Goal: Task Accomplishment & Management: Manage account settings

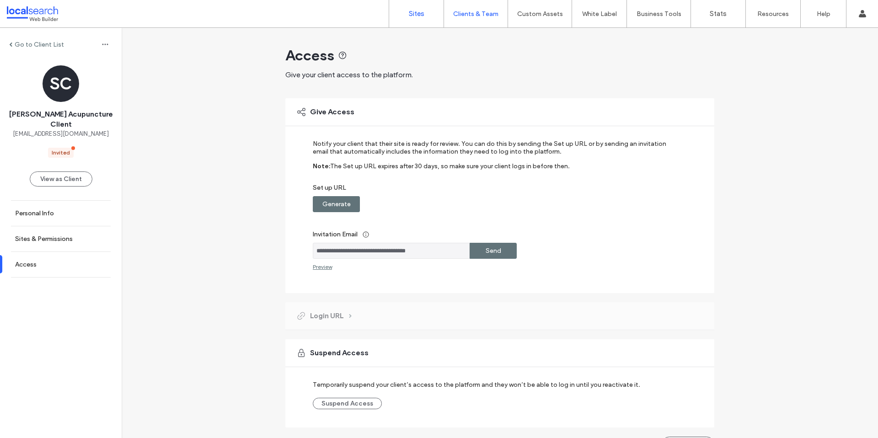
click at [426, 10] on link "Sites" at bounding box center [416, 13] width 54 height 27
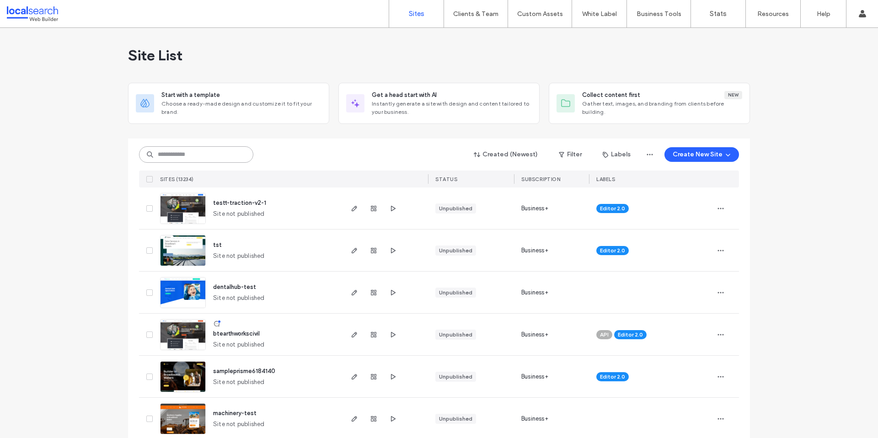
click at [210, 155] on input at bounding box center [196, 154] width 114 height 16
type input "********"
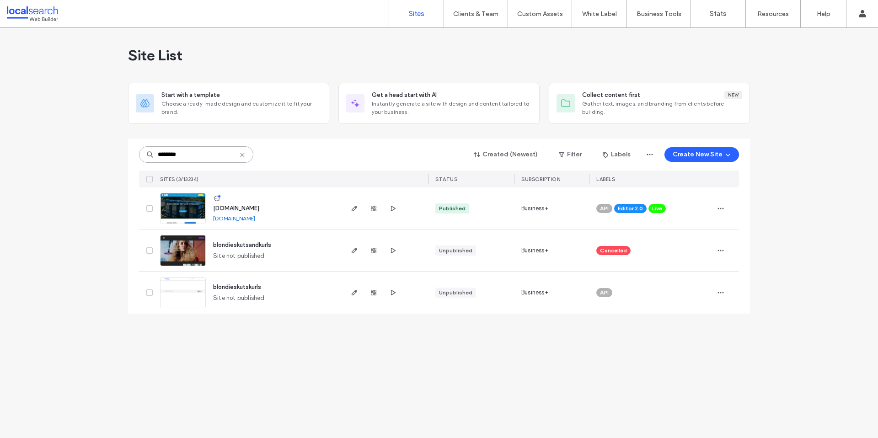
type input "********"
click at [182, 210] on img at bounding box center [183, 225] width 45 height 62
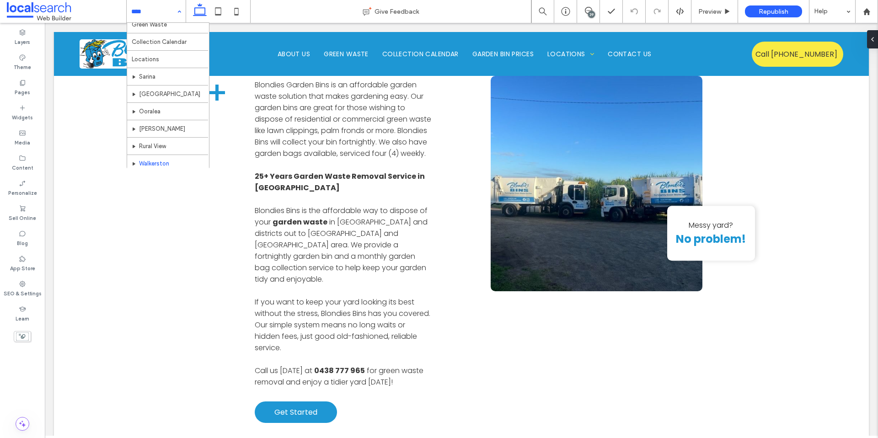
scroll to position [44, 0]
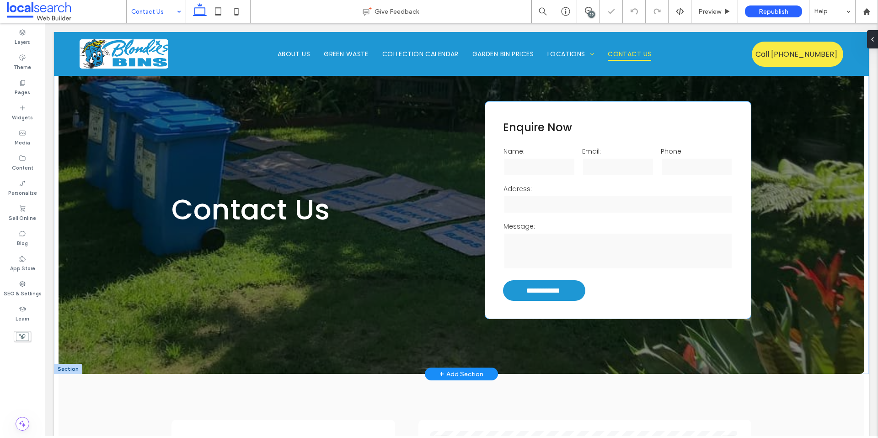
click at [577, 185] on label "Address:" at bounding box center [619, 189] width 230 height 10
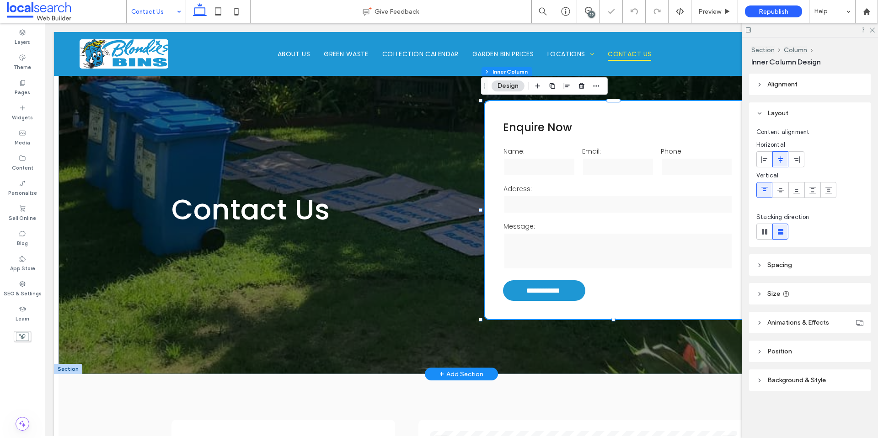
click at [576, 184] on label "Address:" at bounding box center [619, 189] width 230 height 10
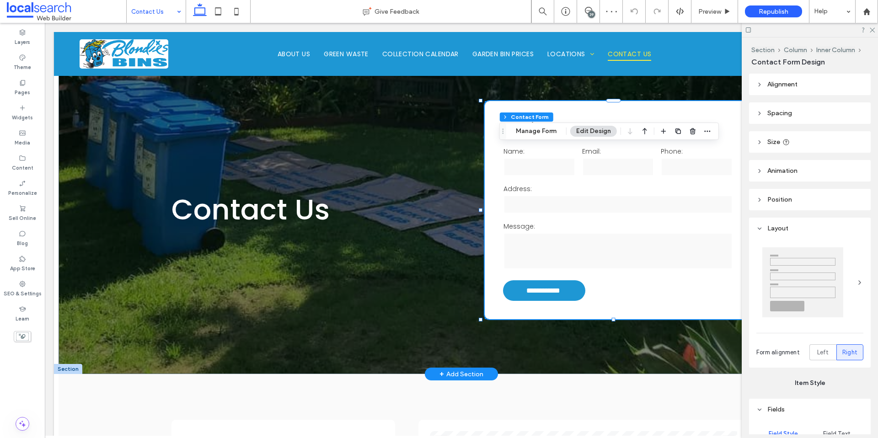
type input "*"
type input "***"
type input "*"
type input "***"
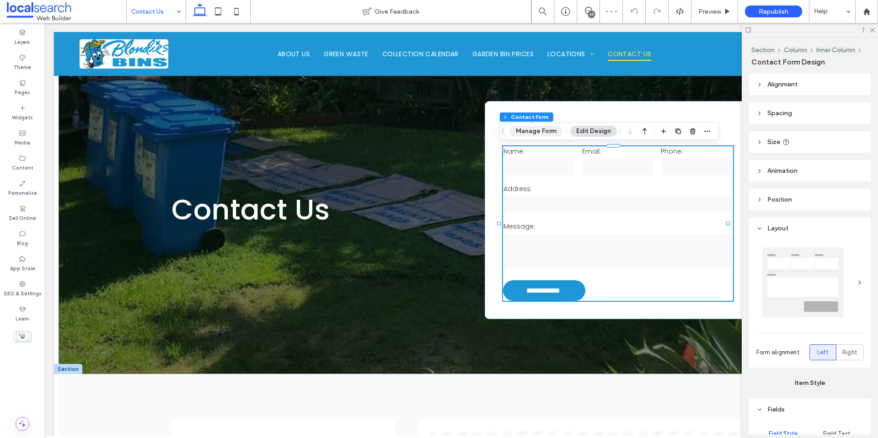
click at [539, 133] on button "Manage Form" at bounding box center [536, 131] width 53 height 11
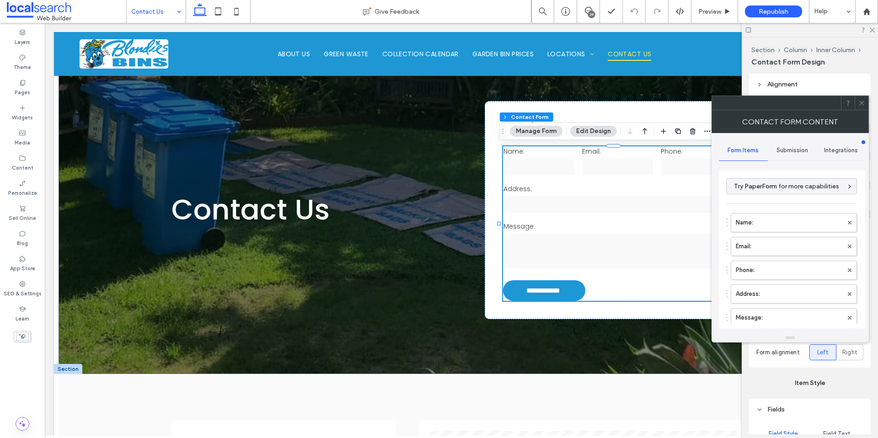
drag, startPoint x: 571, startPoint y: 98, endPoint x: 605, endPoint y: 118, distance: 39.2
click at [712, 98] on div at bounding box center [776, 103] width 129 height 14
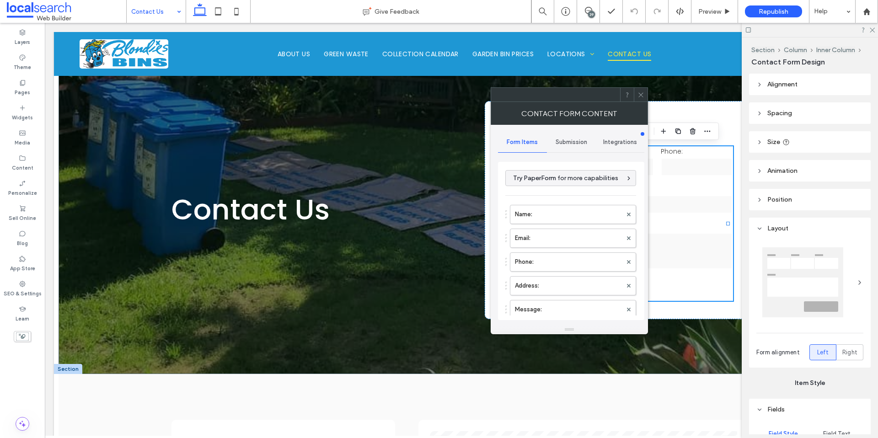
click at [580, 141] on span "Submission" at bounding box center [572, 142] width 32 height 7
click at [567, 213] on label "Actions after submission" at bounding box center [572, 213] width 122 height 18
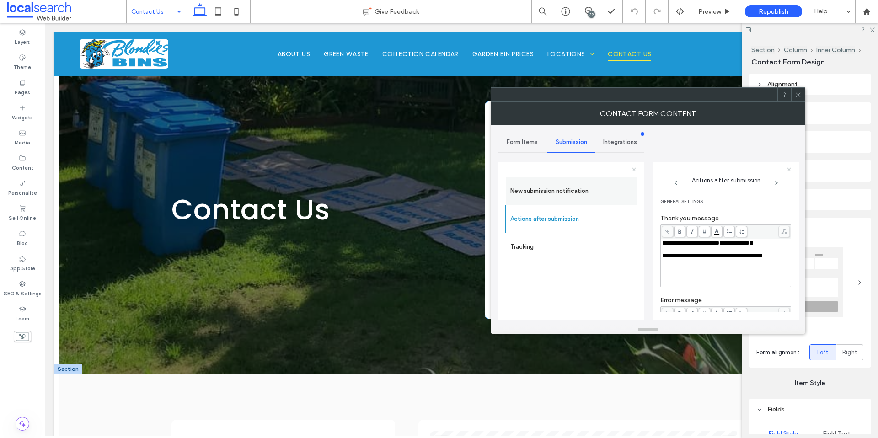
click at [567, 191] on label "New submission notification" at bounding box center [572, 191] width 122 height 18
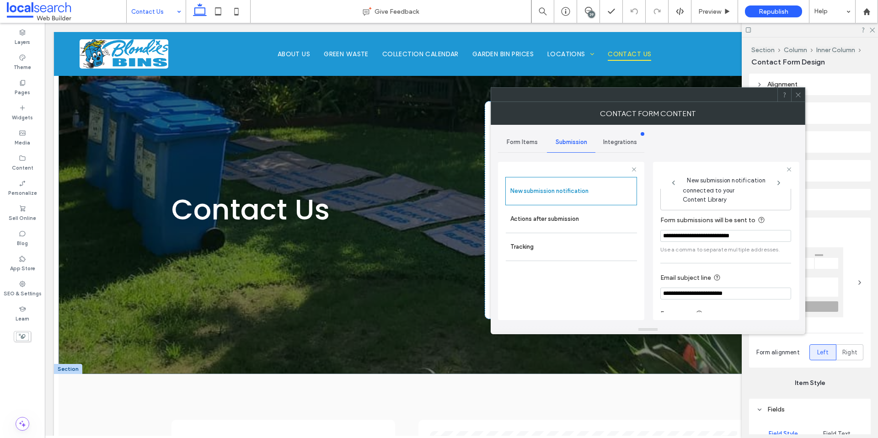
scroll to position [18, 0]
drag, startPoint x: 671, startPoint y: 235, endPoint x: 753, endPoint y: 243, distance: 83.2
click at [757, 234] on input "**********" at bounding box center [726, 236] width 131 height 12
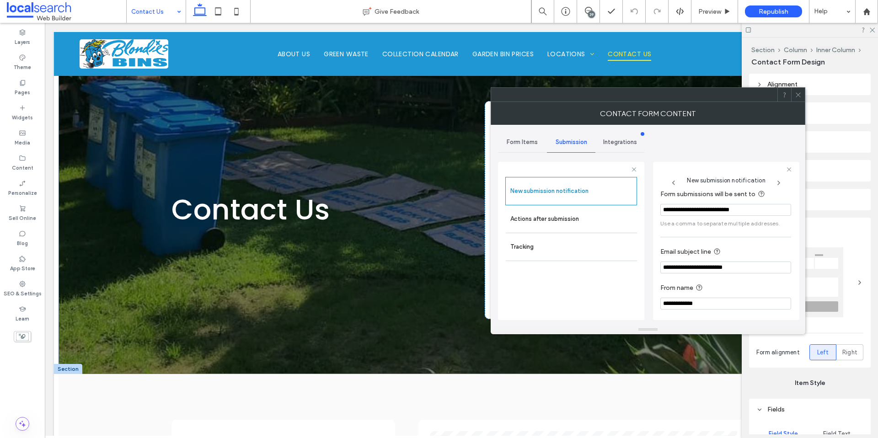
scroll to position [48, 0]
click at [797, 93] on use at bounding box center [798, 94] width 5 height 5
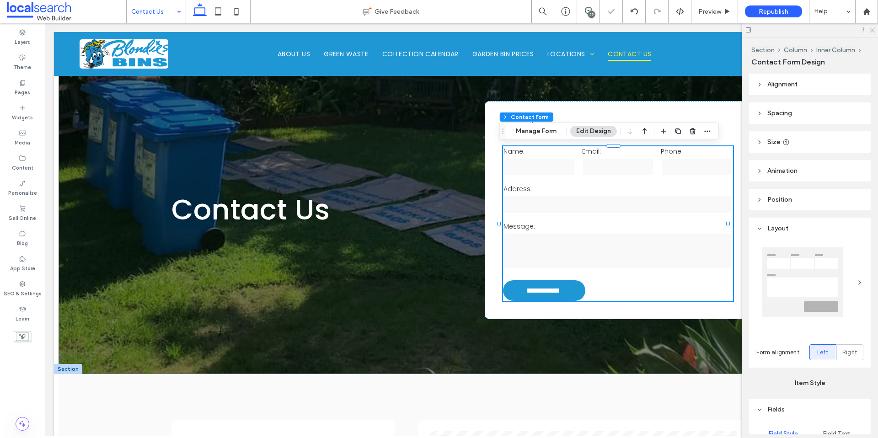
click at [870, 27] on icon at bounding box center [872, 30] width 6 height 6
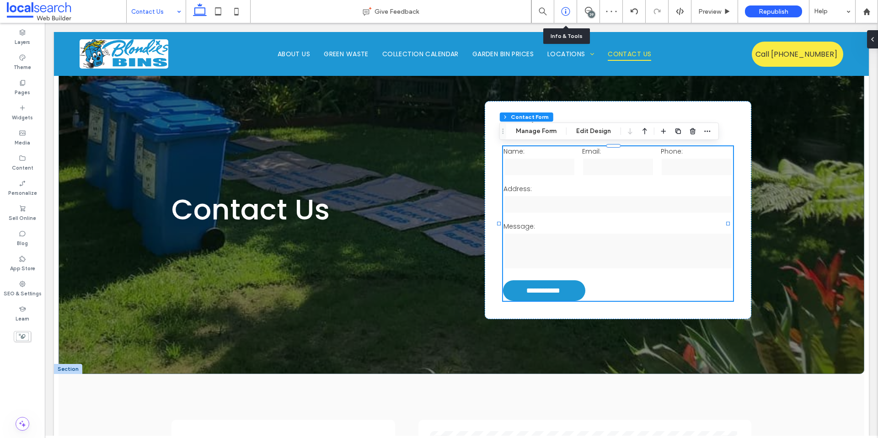
click at [568, 13] on icon at bounding box center [565, 11] width 9 height 9
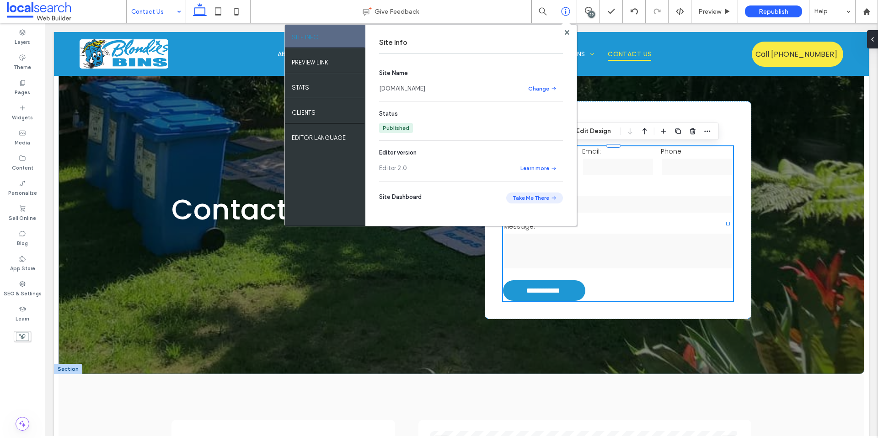
click at [529, 195] on button "Take Me There" at bounding box center [534, 198] width 57 height 11
click at [569, 36] on div "SITE INFO PREVIEW LINK STATS Clients EDITOR LANGUAGE Site Info Site Name www.bl…" at bounding box center [431, 125] width 293 height 202
drag, startPoint x: 565, startPoint y: 34, endPoint x: 553, endPoint y: 159, distance: 126.0
click at [565, 34] on use at bounding box center [567, 32] width 5 height 5
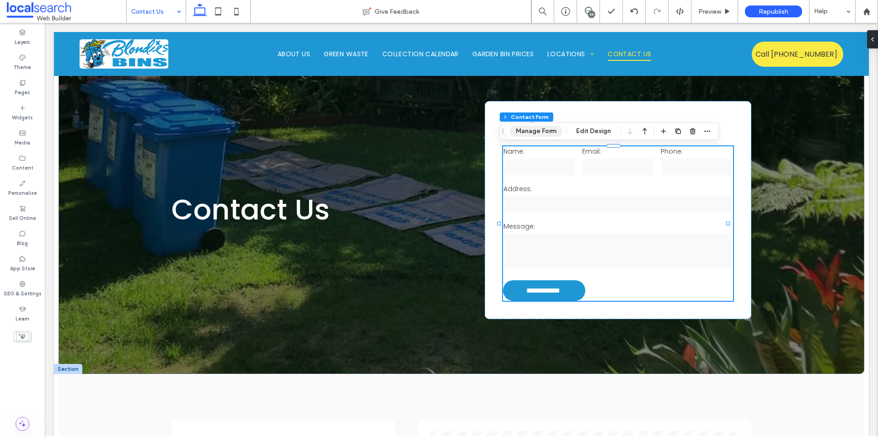
click at [546, 134] on button "Manage Form" at bounding box center [536, 131] width 53 height 11
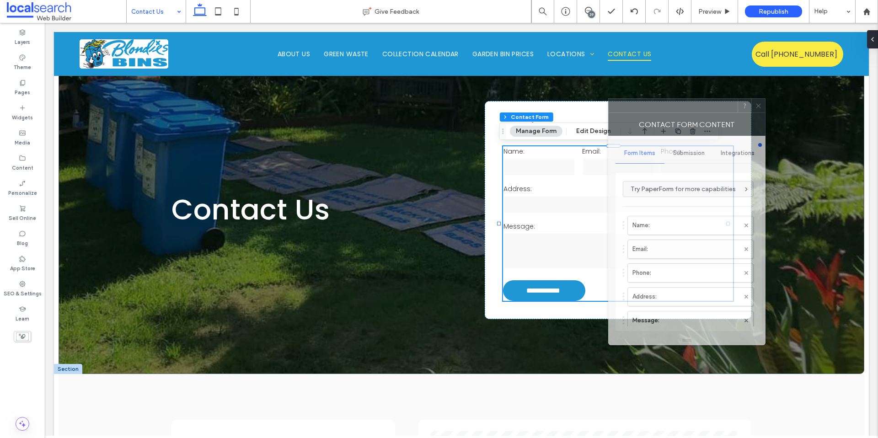
drag, startPoint x: 766, startPoint y: 110, endPoint x: 337, endPoint y: 63, distance: 431.7
click at [609, 99] on div at bounding box center [673, 106] width 129 height 14
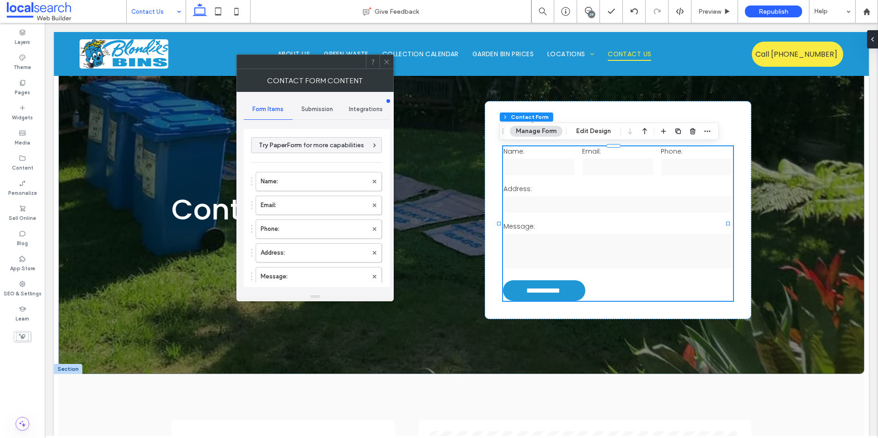
click at [302, 97] on div "**********" at bounding box center [317, 192] width 146 height 200
click at [306, 100] on div "Submission" at bounding box center [317, 109] width 49 height 20
click at [317, 151] on label "New submission notification" at bounding box center [317, 152] width 122 height 18
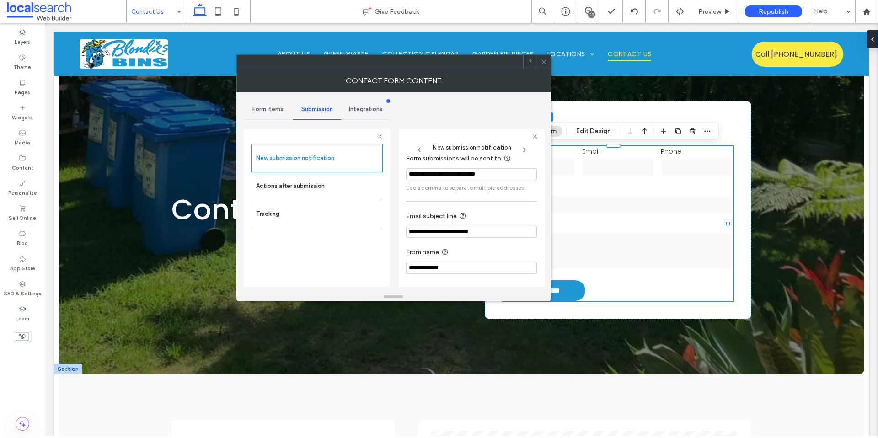
scroll to position [17, 0]
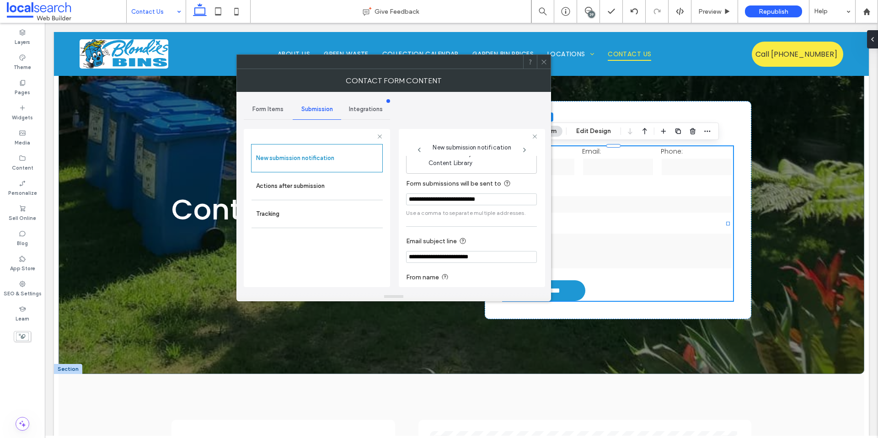
drag, startPoint x: 507, startPoint y: 172, endPoint x: 398, endPoint y: 167, distance: 110.0
click at [384, 161] on div "**********" at bounding box center [317, 207] width 146 height 170
click at [544, 65] on icon at bounding box center [544, 62] width 7 height 7
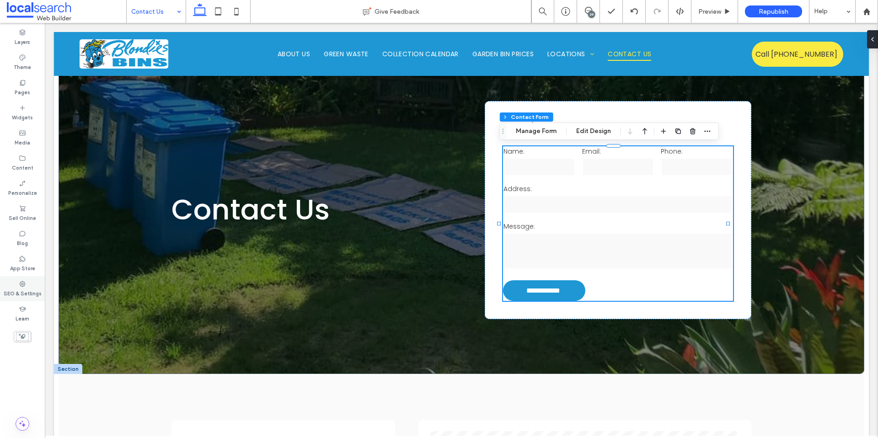
click at [20, 285] on icon at bounding box center [22, 283] width 7 height 7
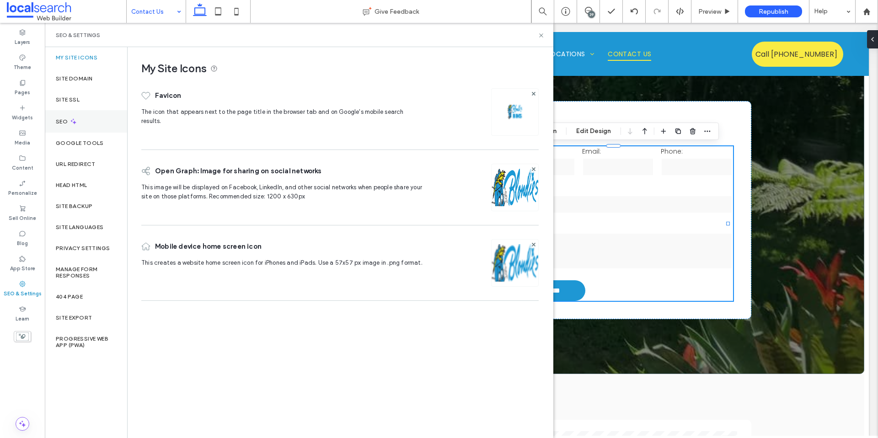
click at [87, 118] on div "SEO" at bounding box center [86, 121] width 82 height 22
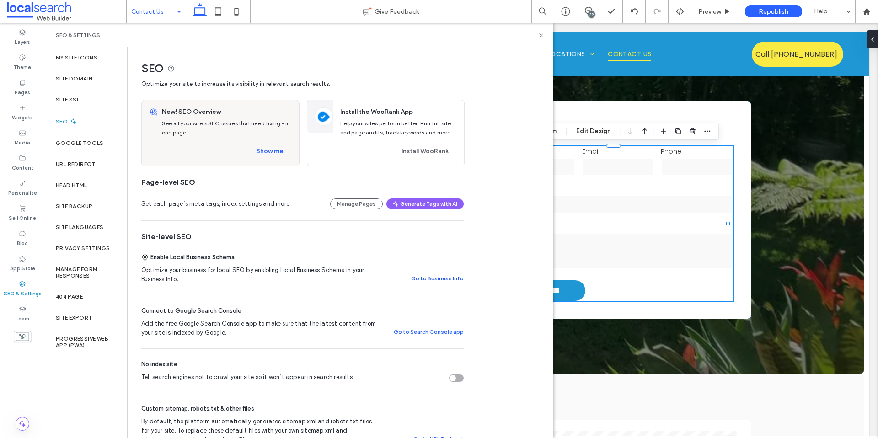
click at [440, 281] on button "Go to Business Info" at bounding box center [437, 278] width 53 height 11
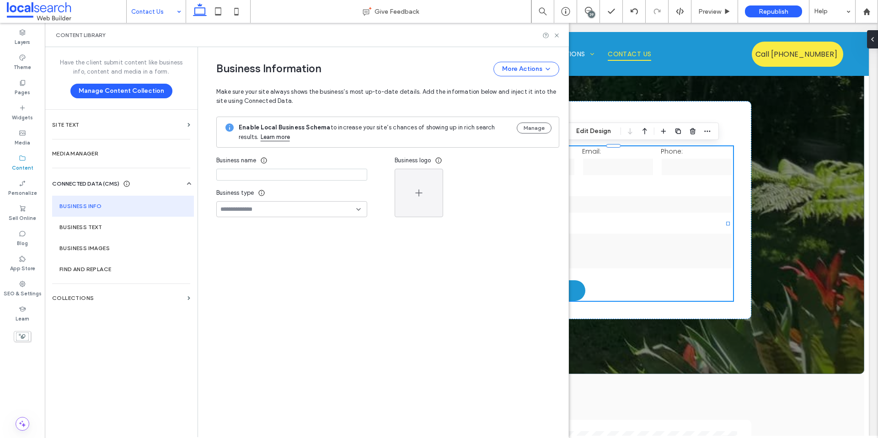
type input "**********"
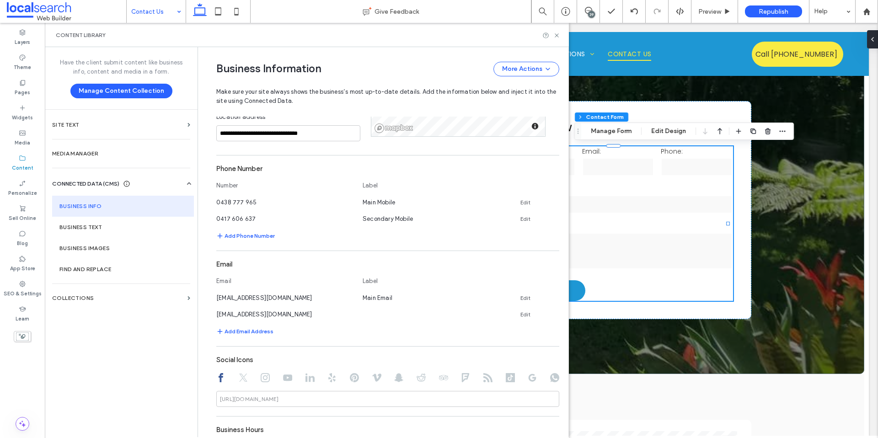
scroll to position [345, 0]
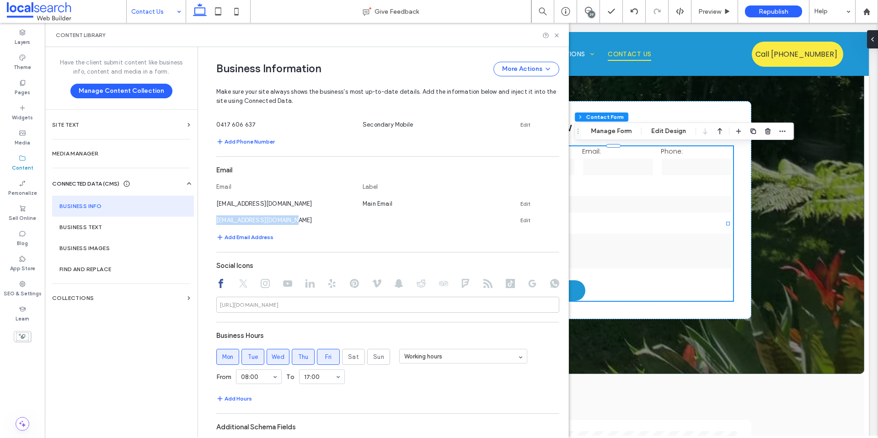
drag, startPoint x: 289, startPoint y: 221, endPoint x: 210, endPoint y: 221, distance: 78.2
click at [210, 221] on div "**********" at bounding box center [381, 177] width 357 height 950
click at [560, 36] on icon at bounding box center [557, 35] width 7 height 7
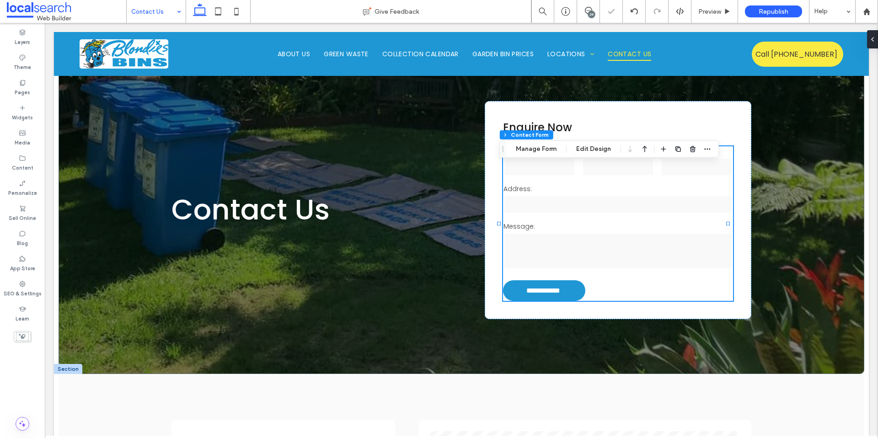
type input "*"
type input "***"
type input "*"
type input "***"
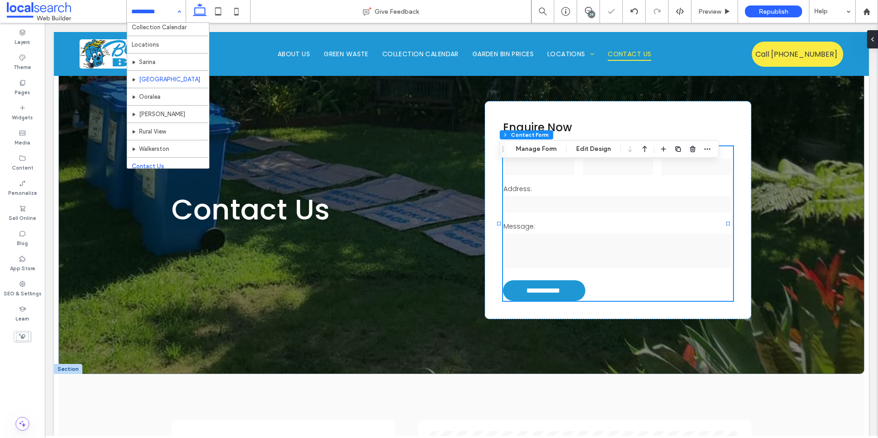
scroll to position [44, 0]
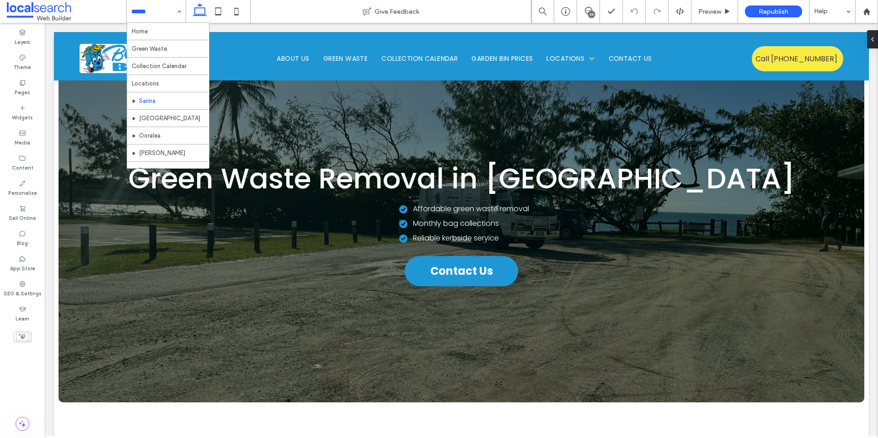
click at [162, 18] on input at bounding box center [153, 11] width 45 height 23
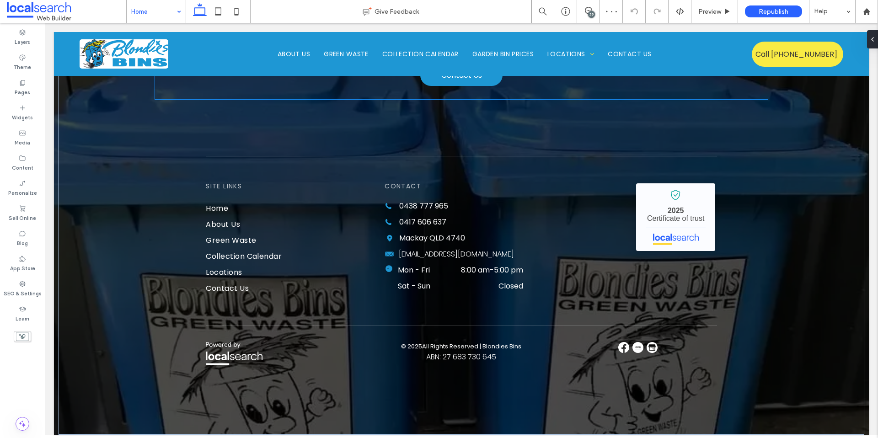
scroll to position [3422, 0]
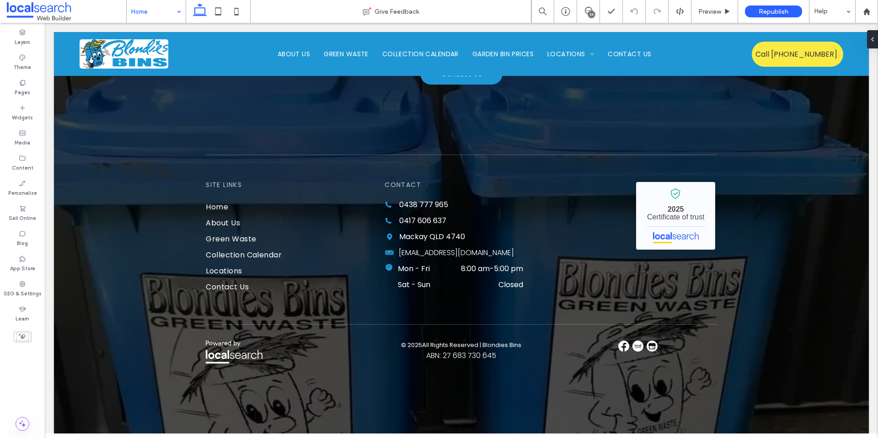
click at [172, 6] on input at bounding box center [153, 11] width 45 height 23
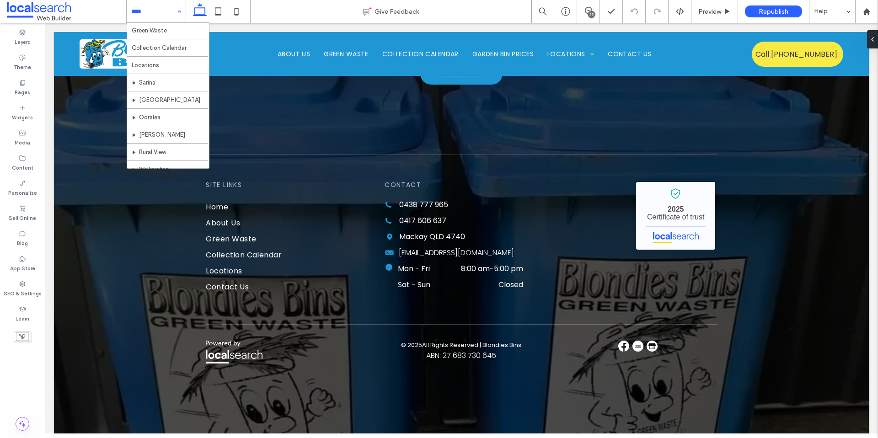
scroll to position [44, 0]
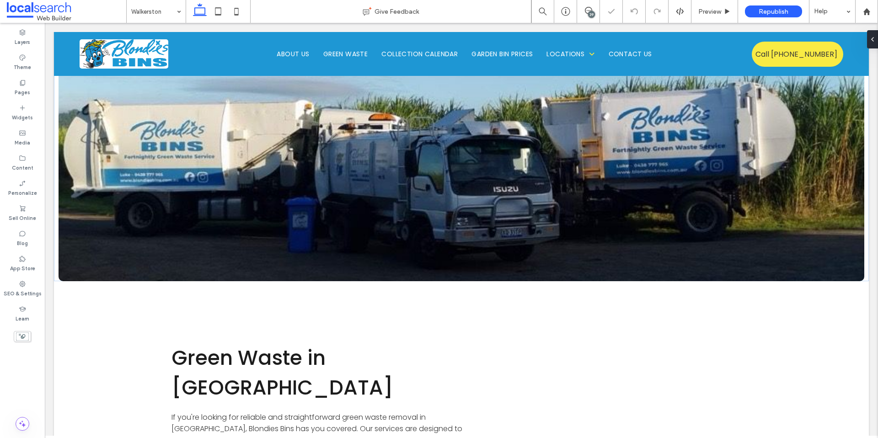
scroll to position [1764, 0]
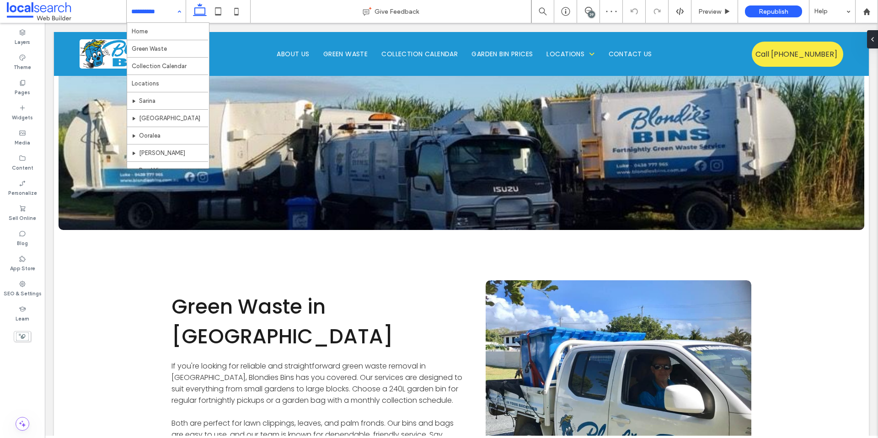
drag, startPoint x: 171, startPoint y: 7, endPoint x: 167, endPoint y: 18, distance: 12.3
click at [171, 7] on input at bounding box center [153, 11] width 45 height 23
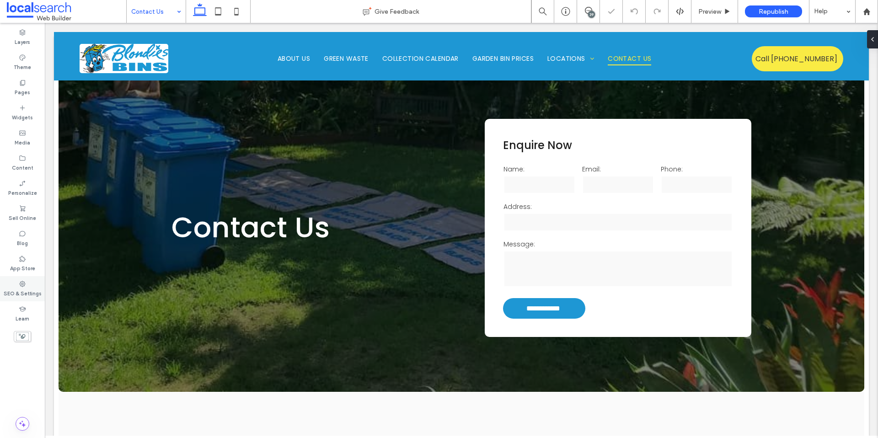
click at [18, 294] on label "SEO & Settings" at bounding box center [23, 293] width 38 height 10
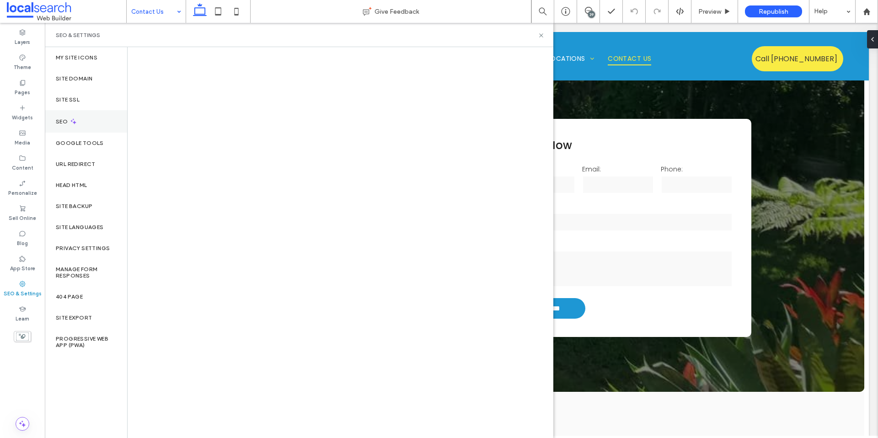
click at [85, 126] on div "SEO" at bounding box center [86, 121] width 82 height 22
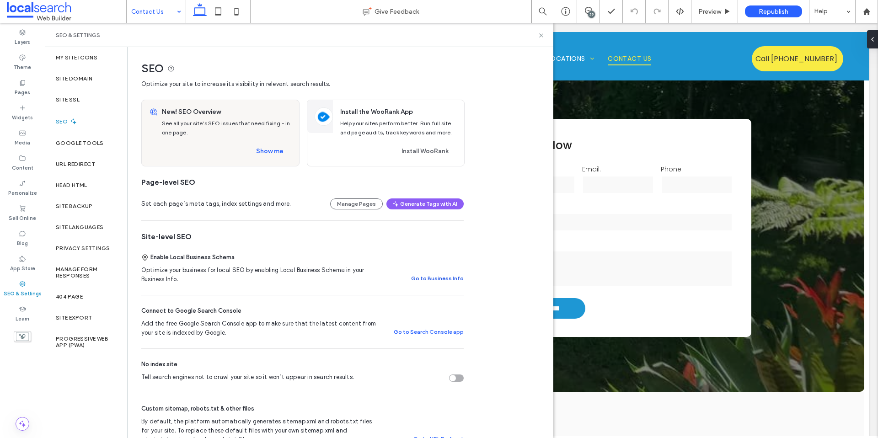
click at [451, 282] on button "Go to Business Info" at bounding box center [437, 278] width 53 height 11
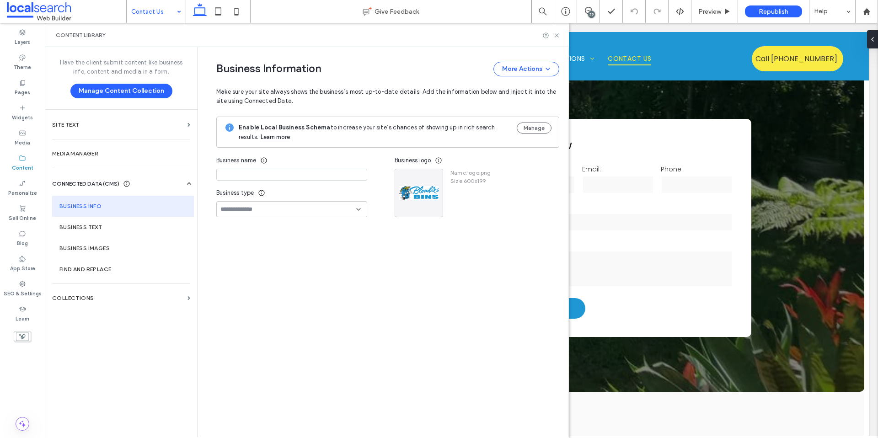
type input "**********"
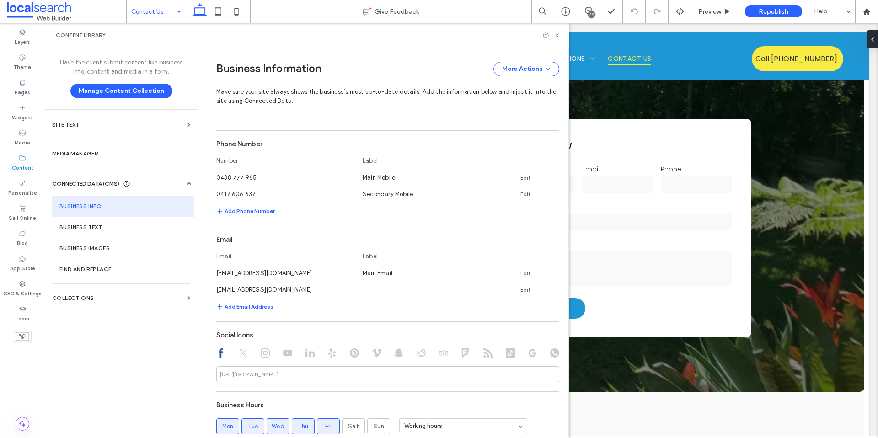
scroll to position [326, 0]
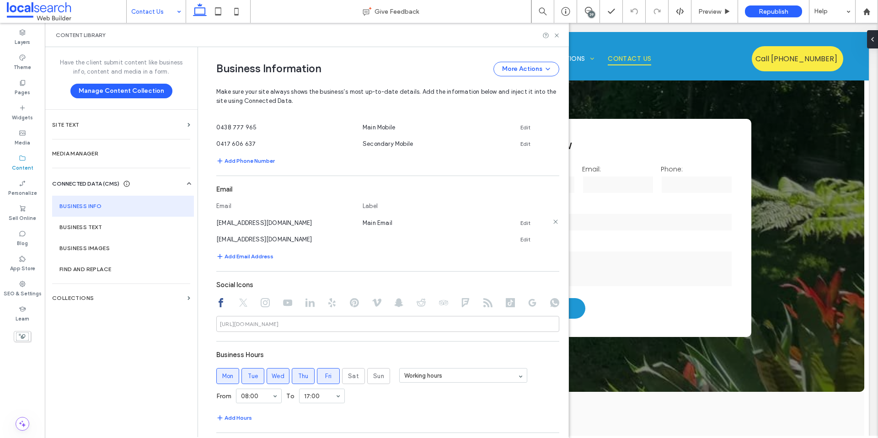
click at [521, 223] on link "Edit" at bounding box center [526, 223] width 10 height 7
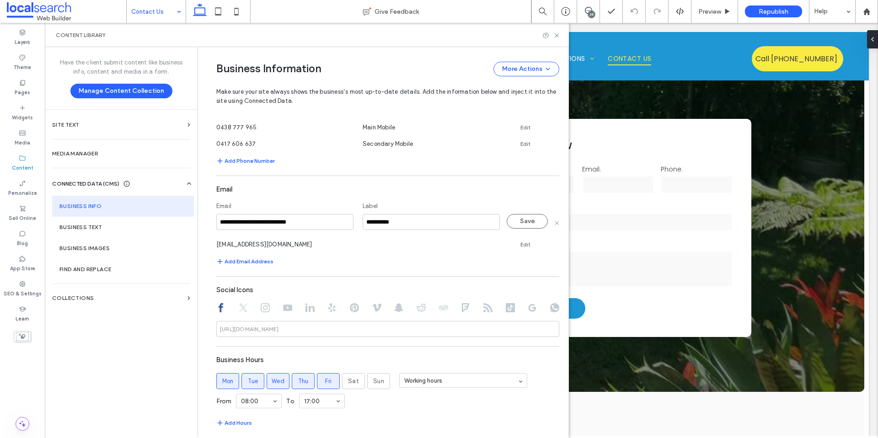
drag, startPoint x: 296, startPoint y: 221, endPoint x: 192, endPoint y: 219, distance: 103.9
click at [192, 219] on div "**********" at bounding box center [307, 242] width 524 height 390
type input "**********"
click at [529, 216] on button "Save" at bounding box center [527, 221] width 41 height 15
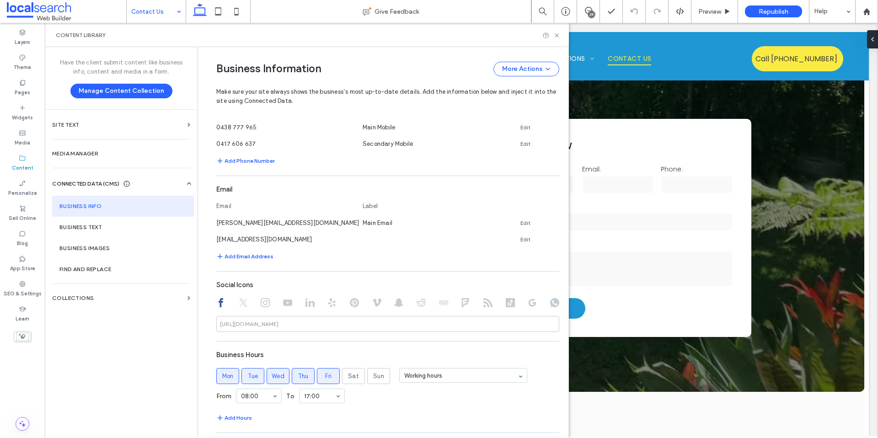
click at [556, 31] on div "Content Library" at bounding box center [307, 35] width 524 height 24
click at [555, 33] on icon at bounding box center [557, 35] width 7 height 7
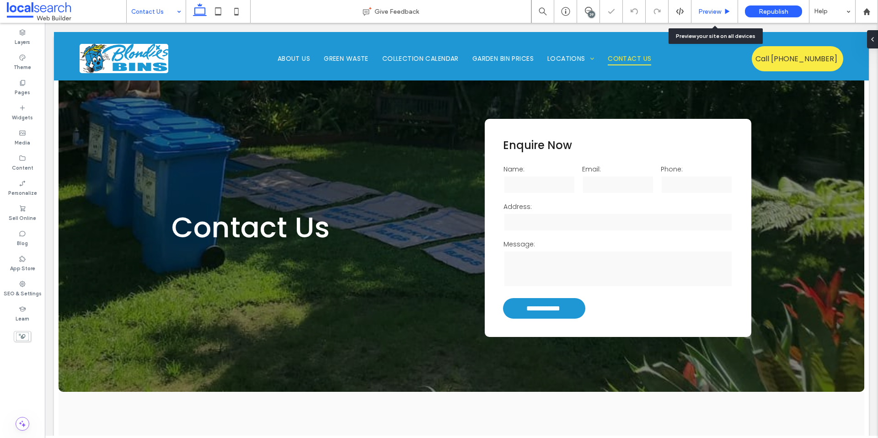
click at [707, 11] on span "Preview" at bounding box center [710, 12] width 23 height 8
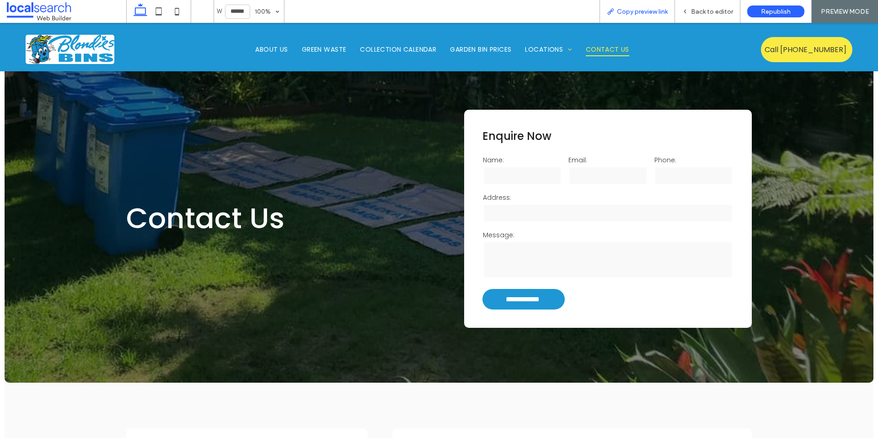
click at [629, 16] on div "Copy preview link" at bounding box center [637, 11] width 75 height 23
click at [638, 4] on div "Copy preview link" at bounding box center [637, 11] width 75 height 23
click at [647, 10] on span "Copy preview link" at bounding box center [642, 12] width 51 height 8
click at [709, 4] on div "Back to editor" at bounding box center [707, 11] width 65 height 23
click at [710, 10] on span "Back to editor" at bounding box center [712, 12] width 42 height 8
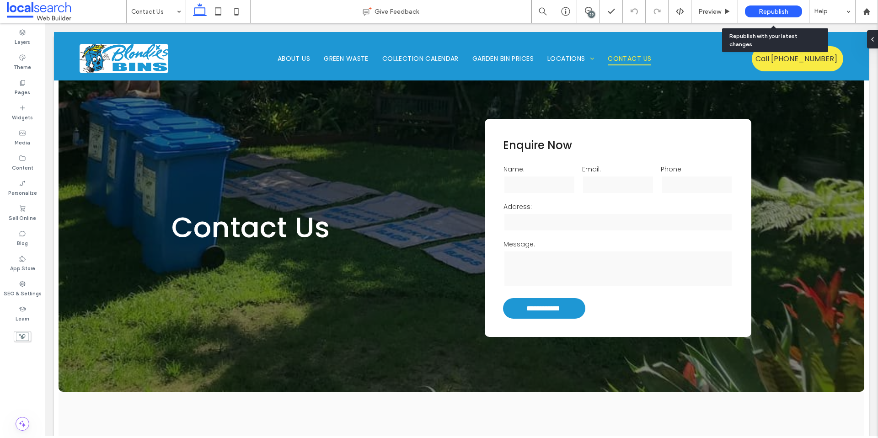
click at [775, 13] on span "Republish" at bounding box center [774, 12] width 30 height 8
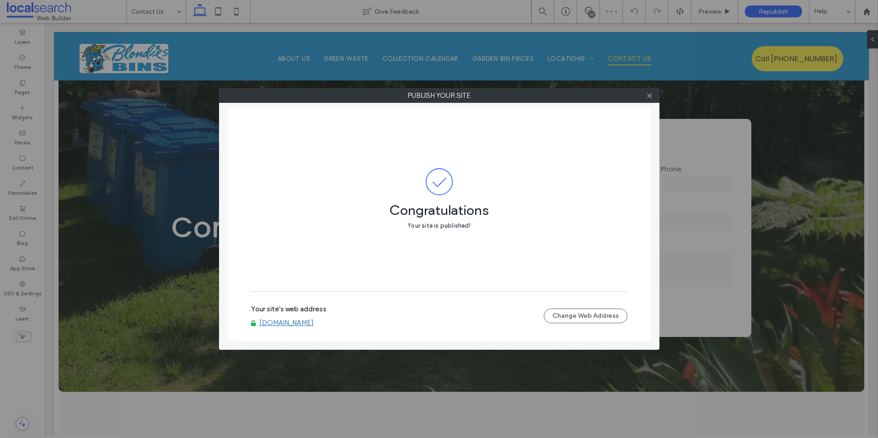
click at [307, 312] on label "Your site's web address" at bounding box center [288, 312] width 75 height 14
click at [307, 323] on link "www.blondiesbins.com.au" at bounding box center [286, 323] width 54 height 8
click at [654, 97] on div at bounding box center [650, 96] width 14 height 14
drag, startPoint x: 651, startPoint y: 97, endPoint x: 91, endPoint y: 261, distance: 583.1
click at [650, 97] on icon at bounding box center [649, 95] width 7 height 7
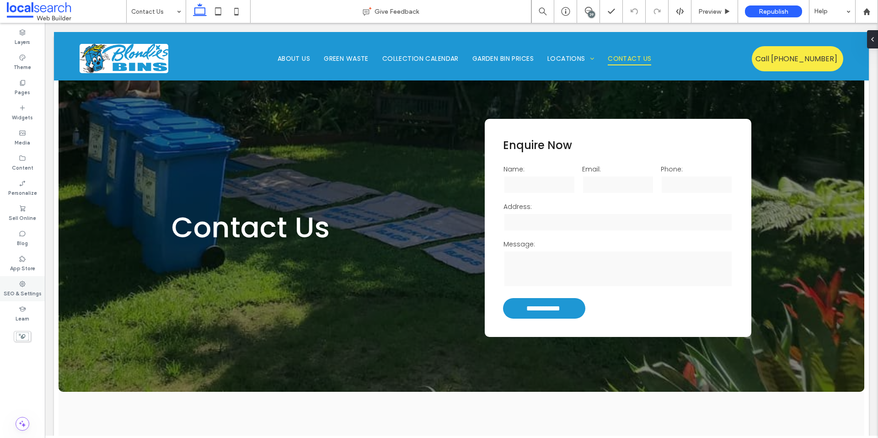
click at [21, 292] on label "SEO & Settings" at bounding box center [23, 293] width 38 height 10
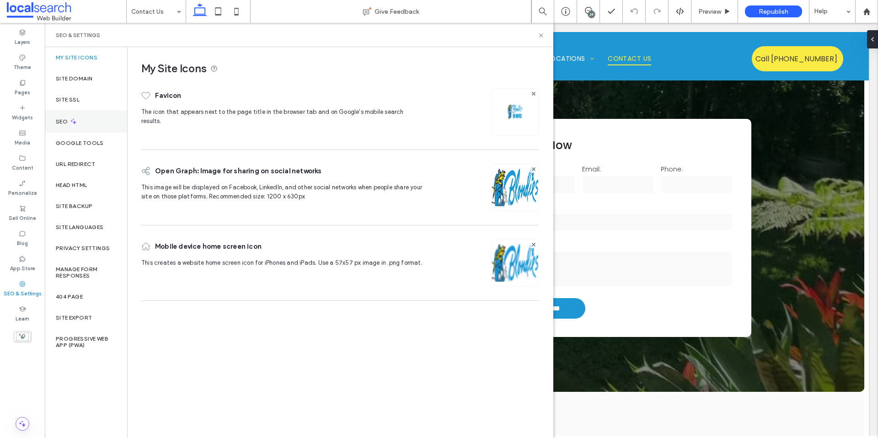
click at [78, 126] on div "SEO" at bounding box center [86, 121] width 82 height 22
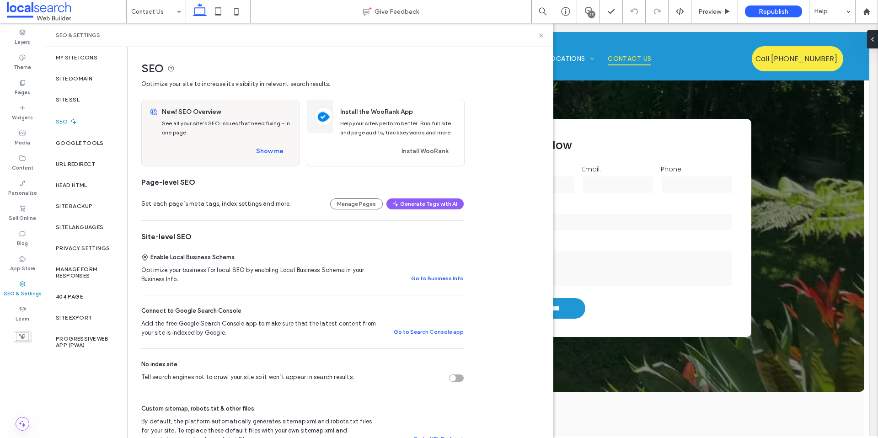
click at [439, 282] on button "Go to Business Info" at bounding box center [437, 278] width 53 height 11
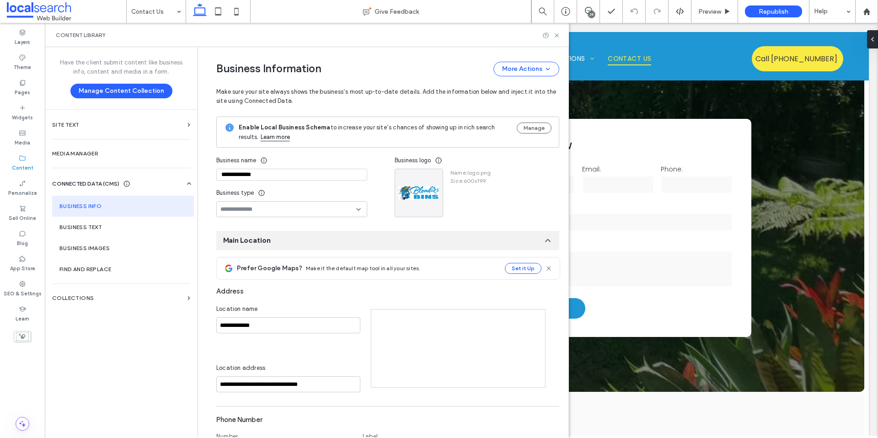
type input "**********"
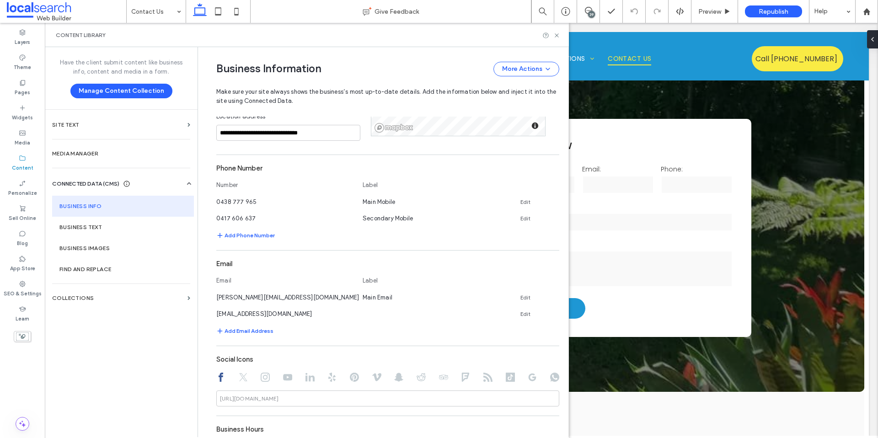
scroll to position [370, 0]
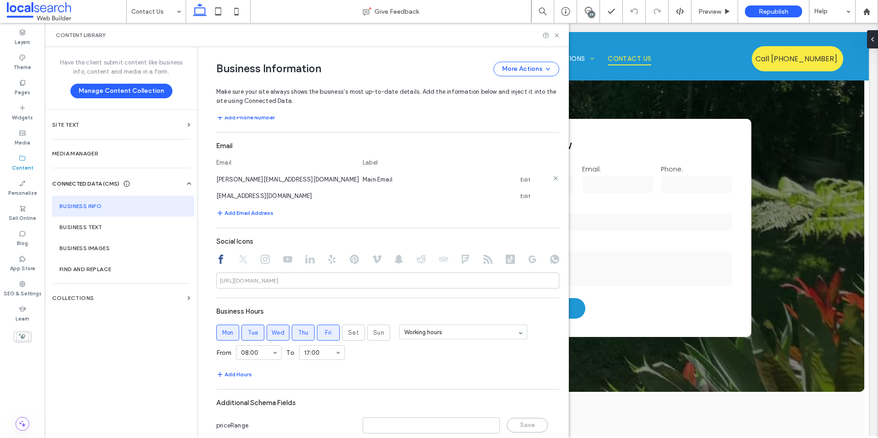
click at [521, 176] on link "Edit" at bounding box center [526, 179] width 10 height 7
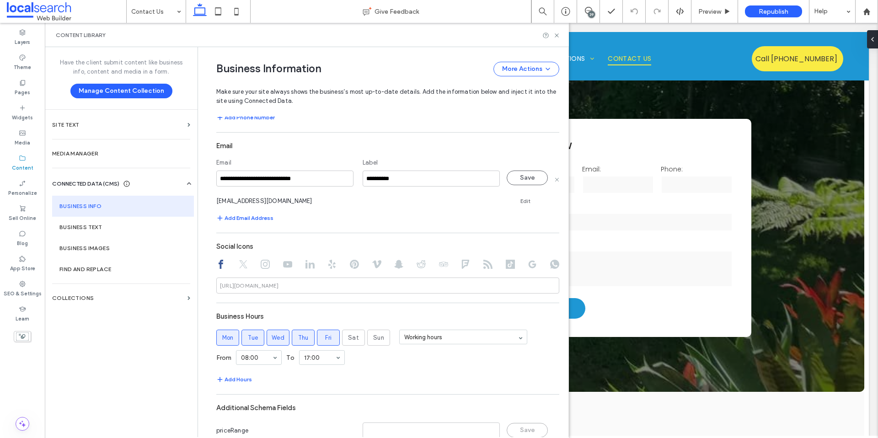
drag, startPoint x: 258, startPoint y: 181, endPoint x: 214, endPoint y: 174, distance: 44.9
click at [216, 174] on input "**********" at bounding box center [284, 179] width 137 height 16
type input "**********"
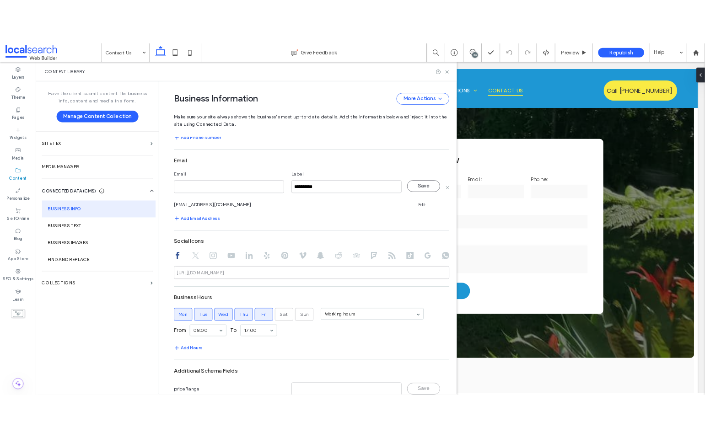
scroll to position [0, 0]
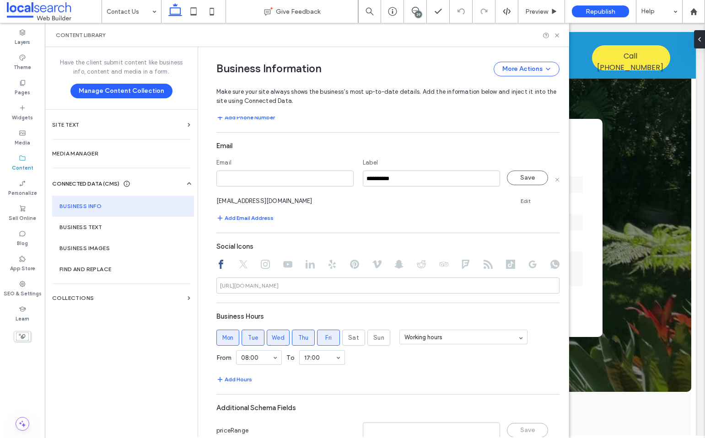
click at [256, 189] on section "**********" at bounding box center [387, 180] width 343 height 86
click at [256, 185] on input at bounding box center [284, 179] width 137 height 16
paste input "**********"
type input "**********"
click at [522, 182] on button "Save" at bounding box center [527, 178] width 41 height 15
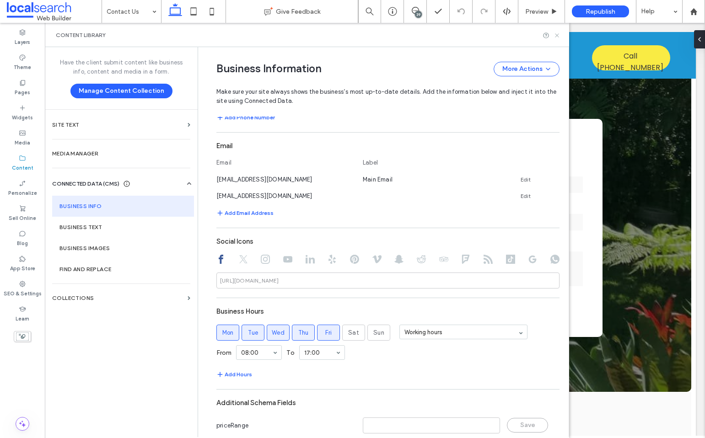
click at [559, 33] on icon at bounding box center [557, 35] width 7 height 7
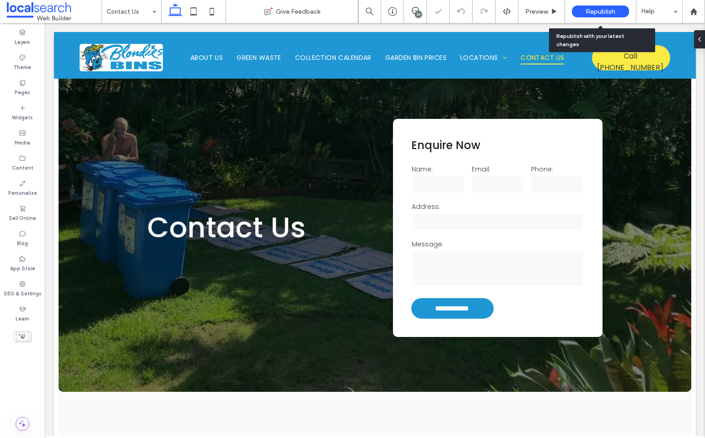
click at [605, 9] on span "Republish" at bounding box center [601, 12] width 30 height 8
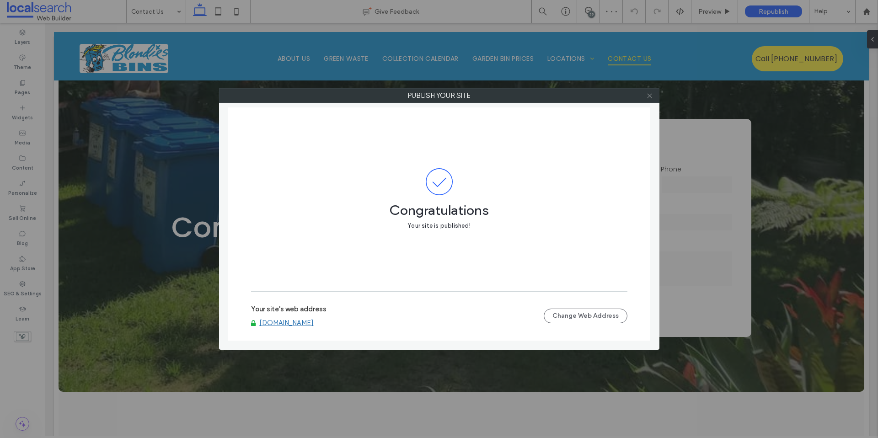
click at [650, 94] on icon at bounding box center [649, 95] width 7 height 7
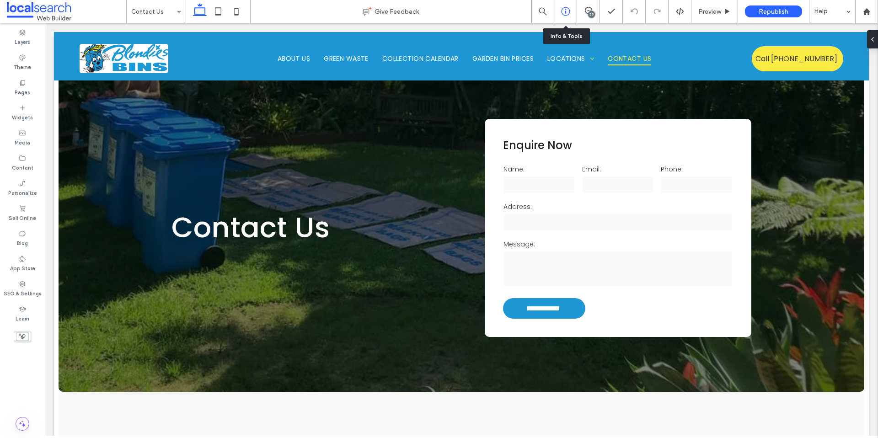
click at [569, 12] on icon at bounding box center [565, 11] width 9 height 9
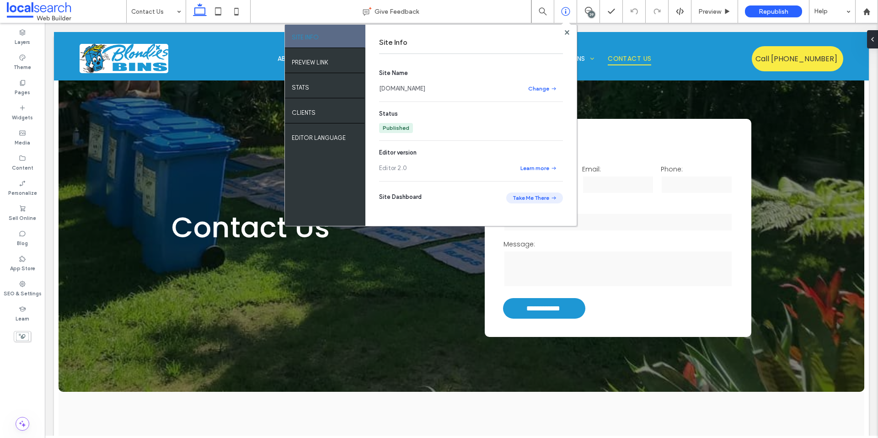
click at [540, 194] on button "Take Me There" at bounding box center [534, 198] width 57 height 11
click at [566, 12] on icon at bounding box center [565, 11] width 9 height 9
drag, startPoint x: 569, startPoint y: 34, endPoint x: 452, endPoint y: 1, distance: 121.7
click at [569, 34] on use at bounding box center [567, 32] width 5 height 5
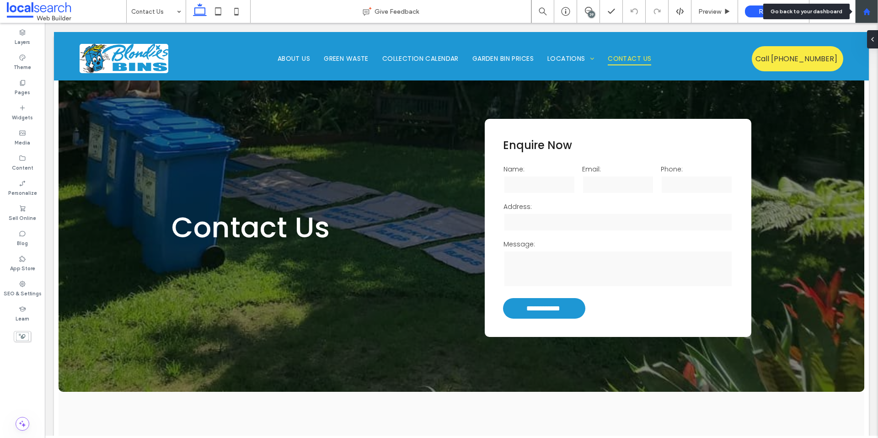
click at [865, 12] on use at bounding box center [866, 11] width 7 height 7
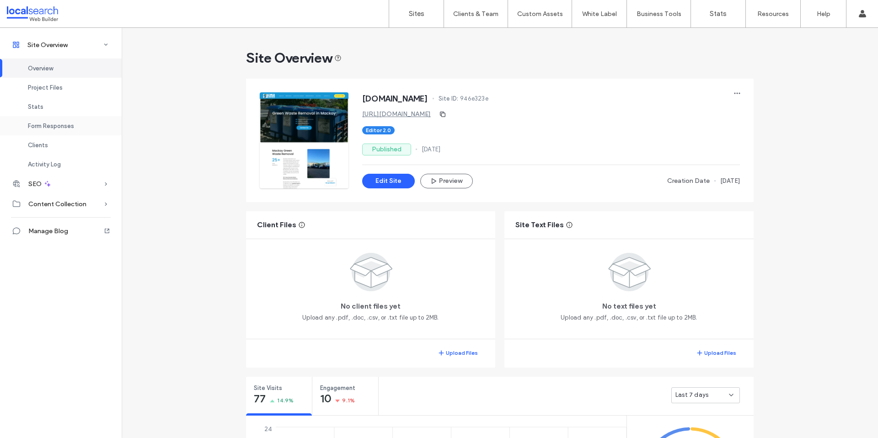
click at [48, 127] on span "Form Responses" at bounding box center [51, 126] width 46 height 7
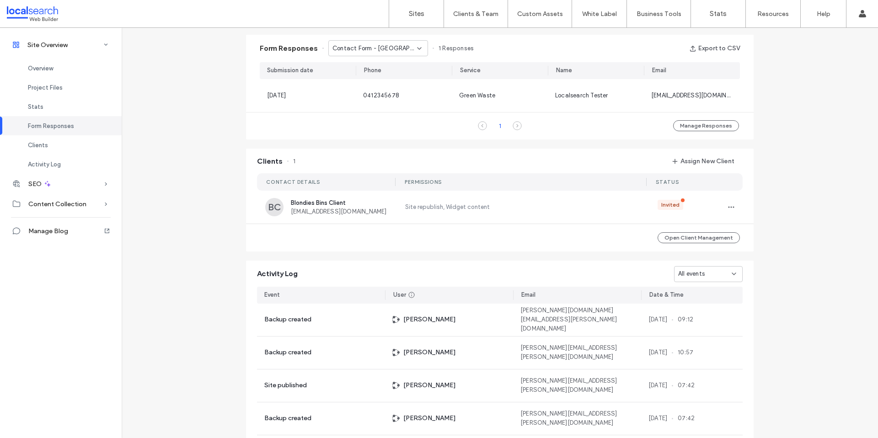
scroll to position [590, 0]
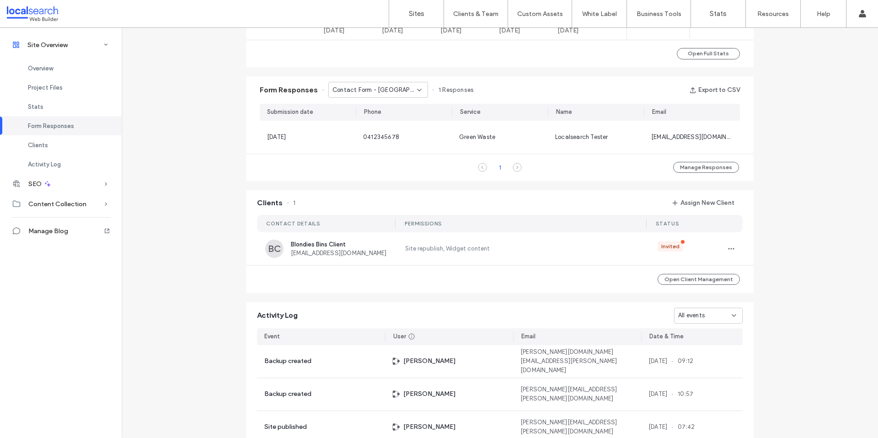
scroll to position [533, 0]
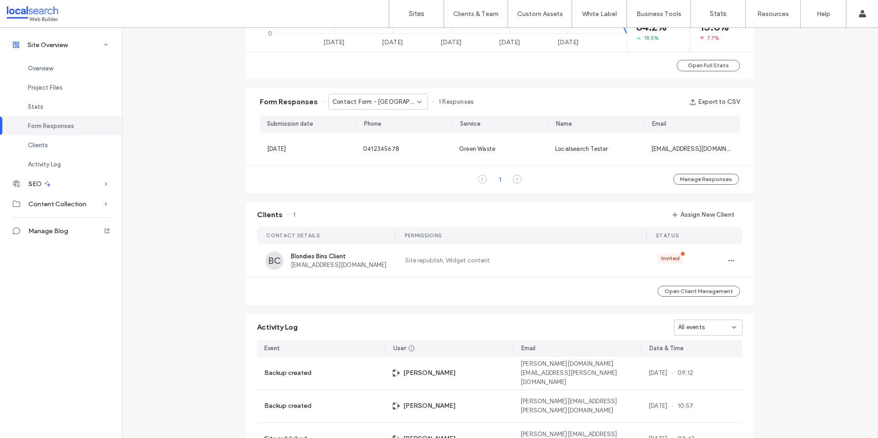
click at [378, 104] on span "Contact Form - [GEOGRAPHIC_DATA] page" at bounding box center [375, 101] width 85 height 9
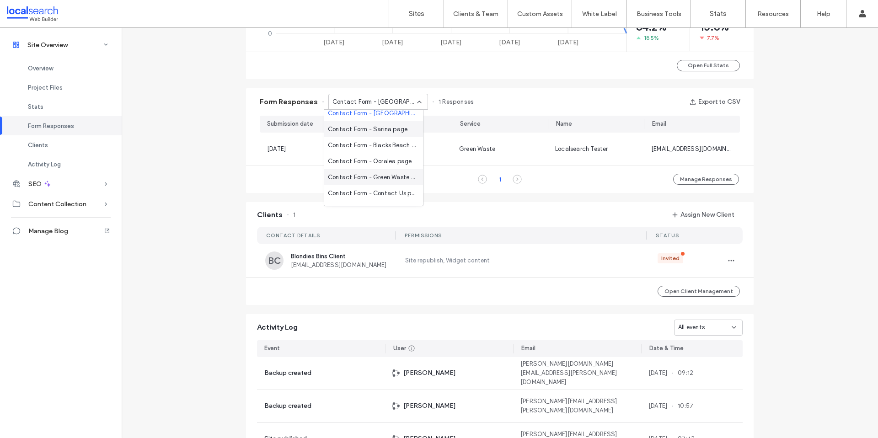
scroll to position [0, 0]
click at [386, 197] on span "Contact Form - Contact Us page" at bounding box center [372, 198] width 88 height 9
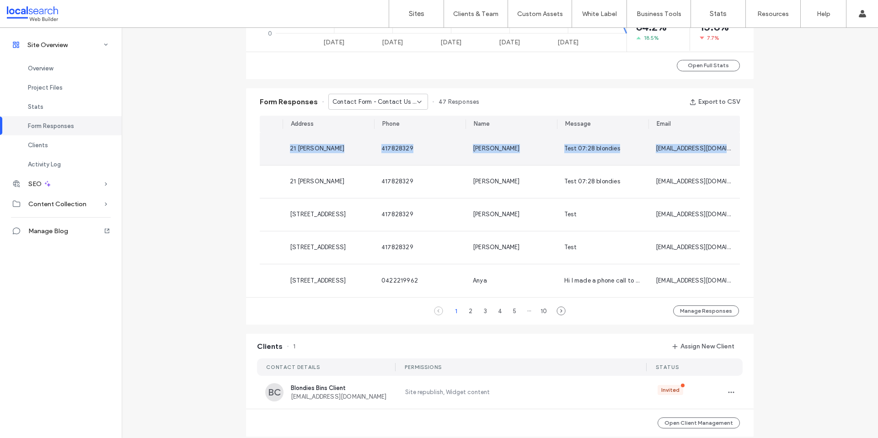
drag, startPoint x: 432, startPoint y: 146, endPoint x: 705, endPoint y: 153, distance: 273.7
click at [725, 148] on div "Submission date Address Phone Name Message Email 13 Aug, 2025 21 Wardrop 417828…" at bounding box center [500, 207] width 508 height 182
click at [454, 150] on div "417828329" at bounding box center [420, 148] width 77 height 9
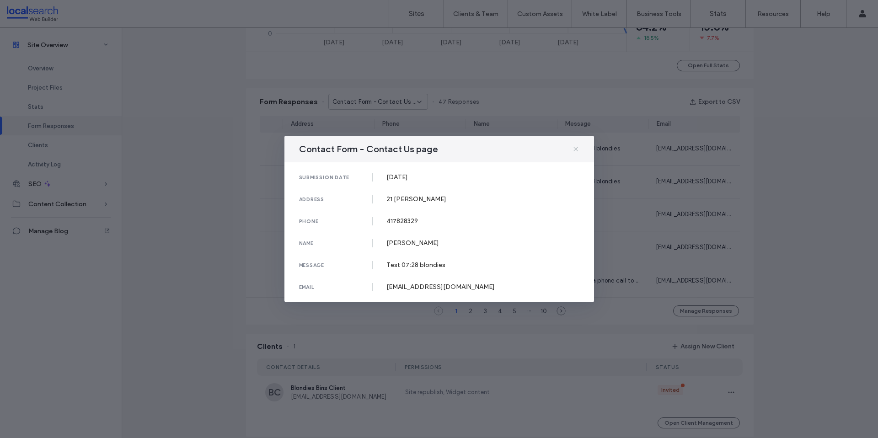
click at [575, 151] on icon at bounding box center [575, 148] width 7 height 7
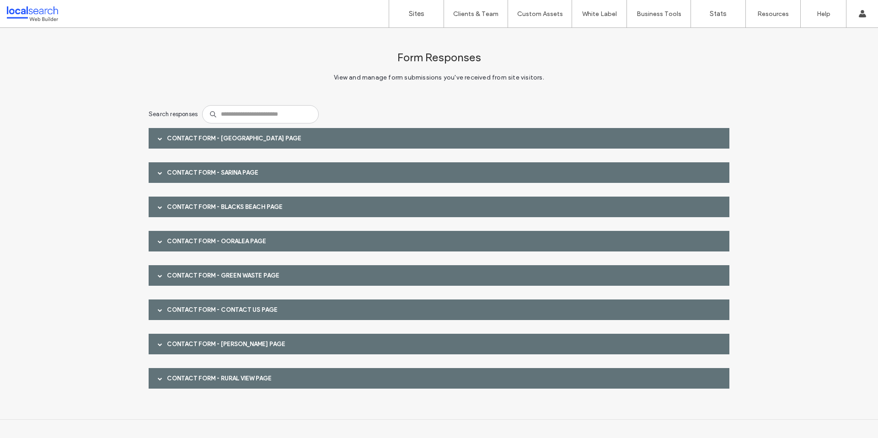
click at [248, 303] on div "Contact Form - Contact Us page" at bounding box center [439, 310] width 581 height 21
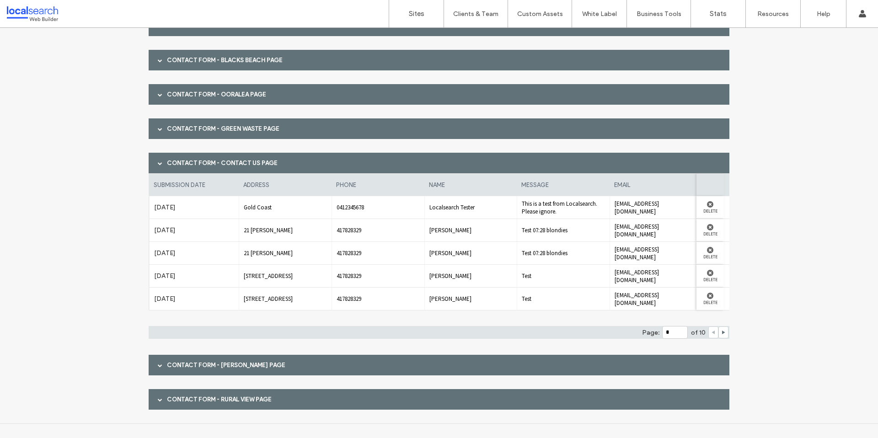
scroll to position [151, 0]
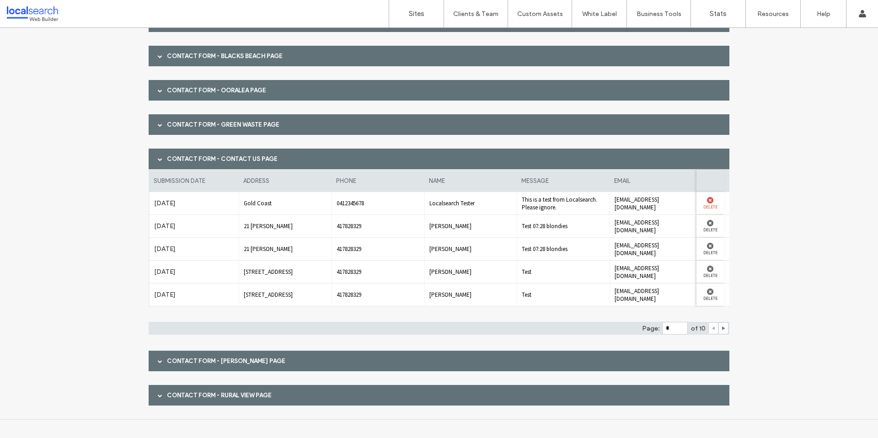
click at [707, 199] on use at bounding box center [710, 200] width 6 height 6
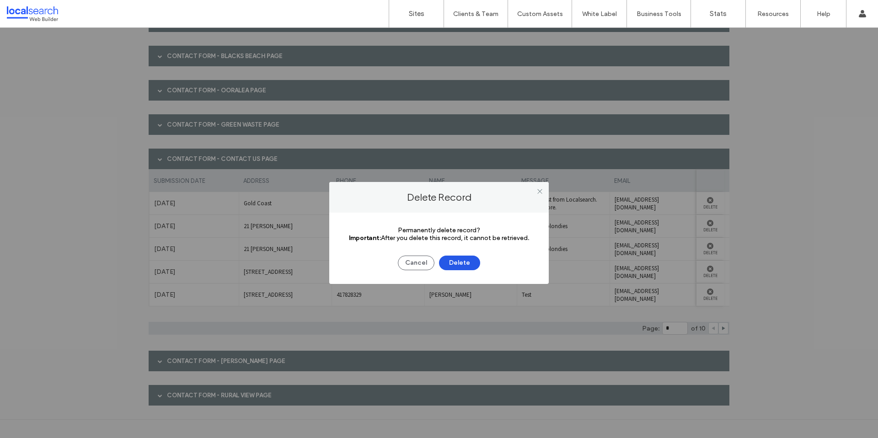
click at [469, 262] on button "Delete" at bounding box center [459, 263] width 41 height 15
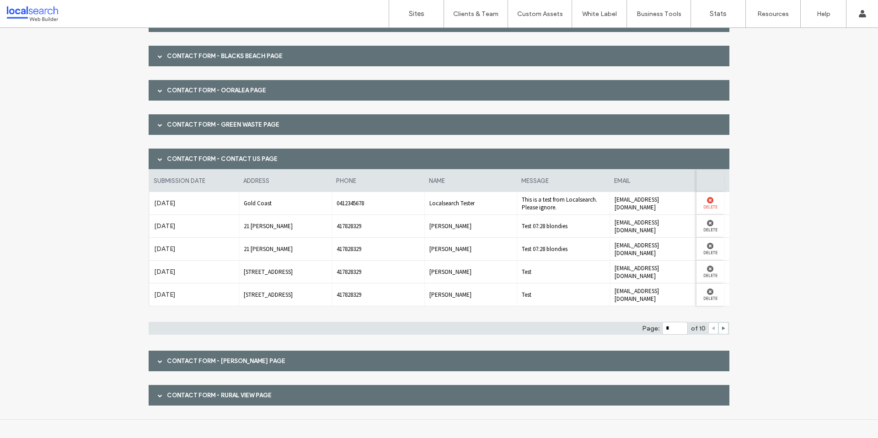
click at [710, 201] on use at bounding box center [710, 200] width 6 height 6
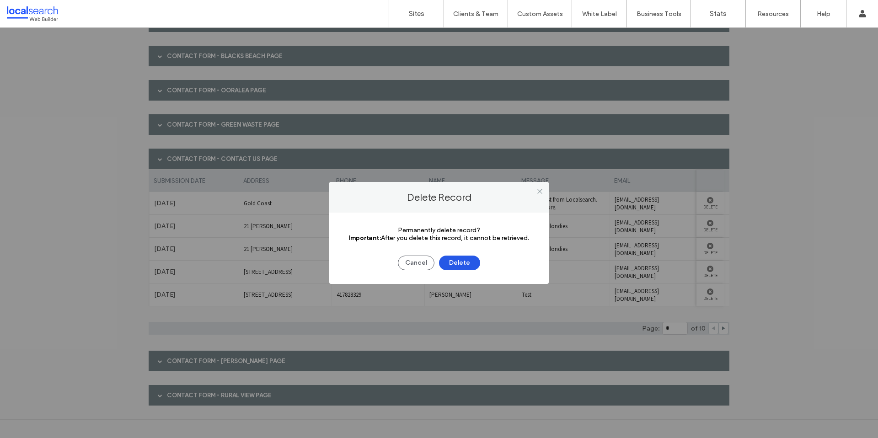
click at [472, 263] on button "Delete" at bounding box center [459, 263] width 41 height 15
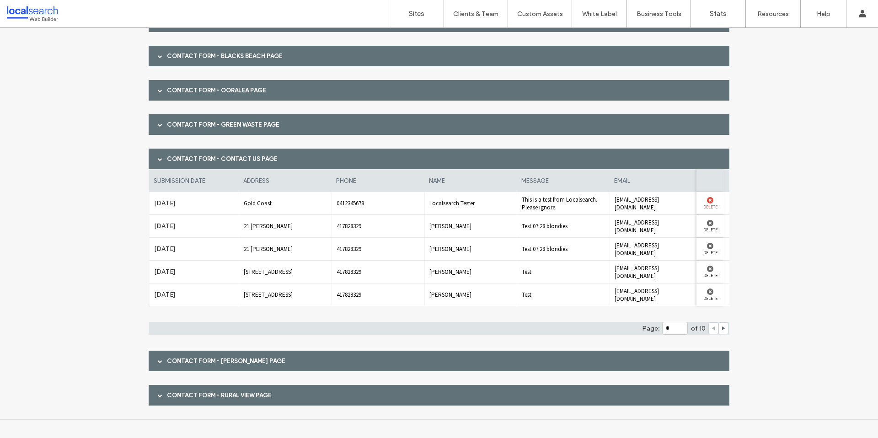
click at [710, 202] on div at bounding box center [710, 200] width 18 height 6
click at [708, 203] on use at bounding box center [710, 200] width 6 height 6
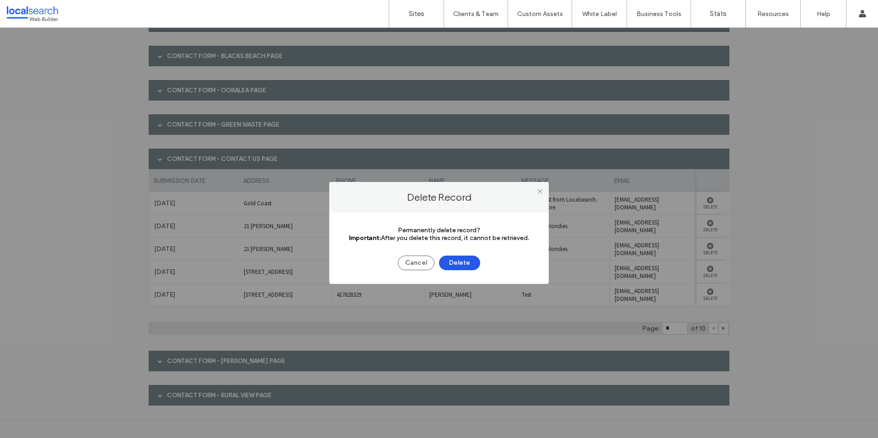
click at [466, 266] on button "Delete" at bounding box center [459, 263] width 41 height 15
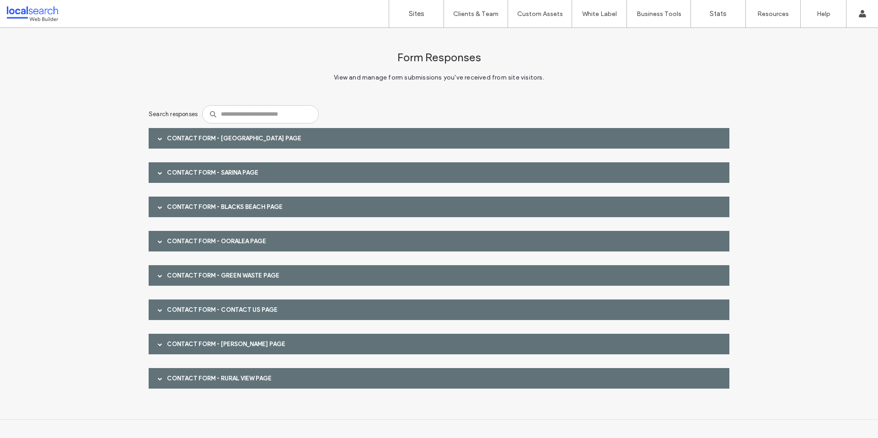
click at [260, 304] on div "Contact Form - Contact Us page" at bounding box center [439, 310] width 581 height 21
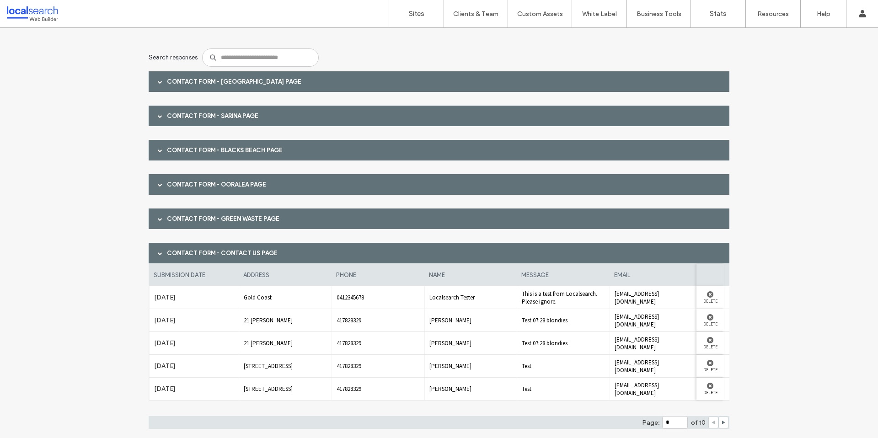
scroll to position [63, 0]
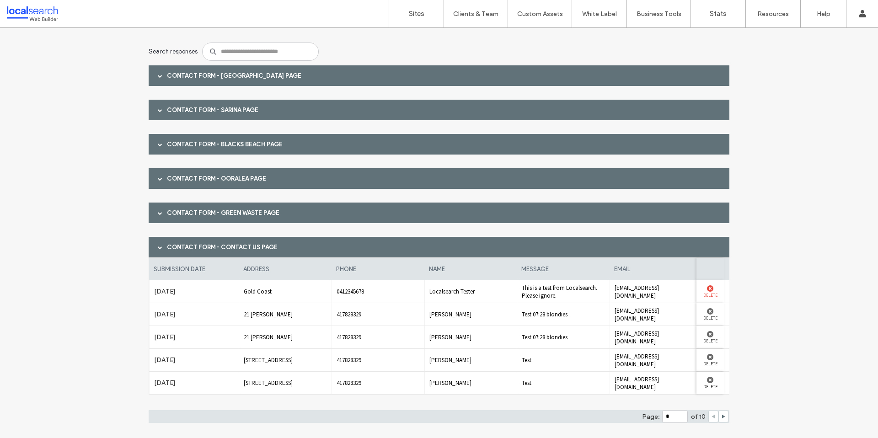
click at [707, 289] on use at bounding box center [710, 288] width 6 height 6
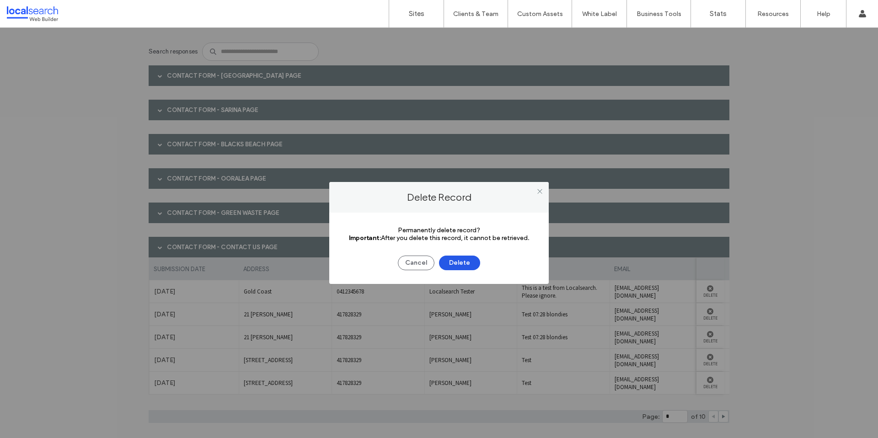
click at [457, 263] on button "Delete" at bounding box center [459, 263] width 41 height 15
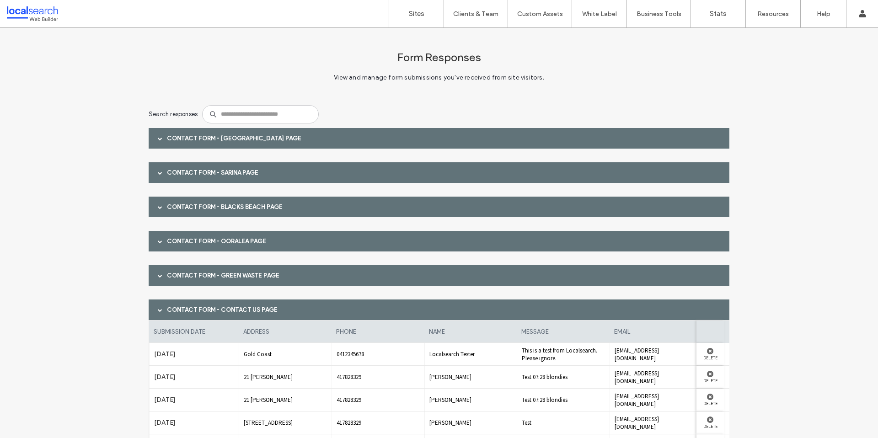
scroll to position [151, 0]
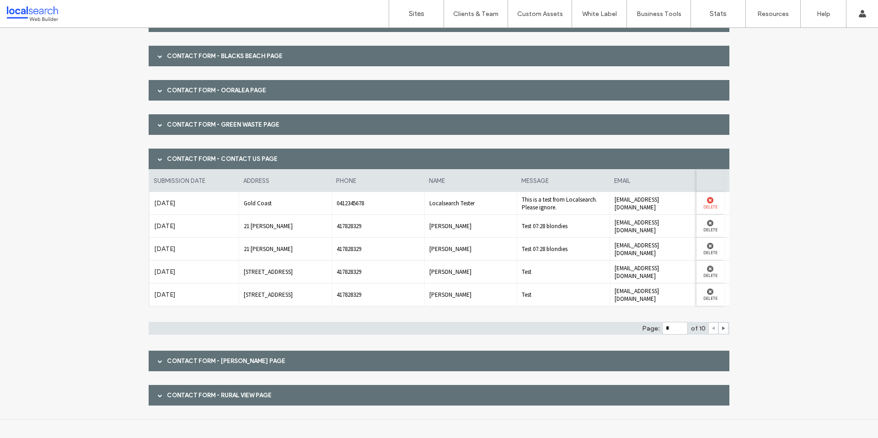
click at [706, 206] on label "Delete" at bounding box center [710, 207] width 18 height 6
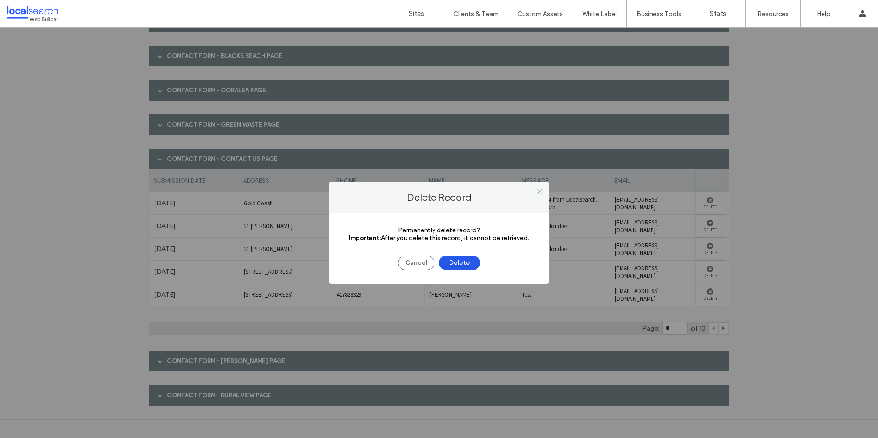
click at [451, 263] on button "Delete" at bounding box center [459, 263] width 41 height 15
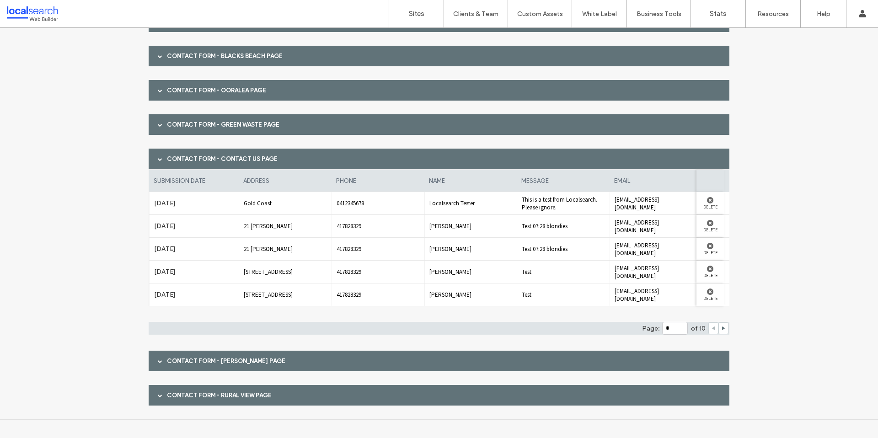
click at [248, 129] on div "Contact Form - Green Waste page" at bounding box center [439, 124] width 581 height 21
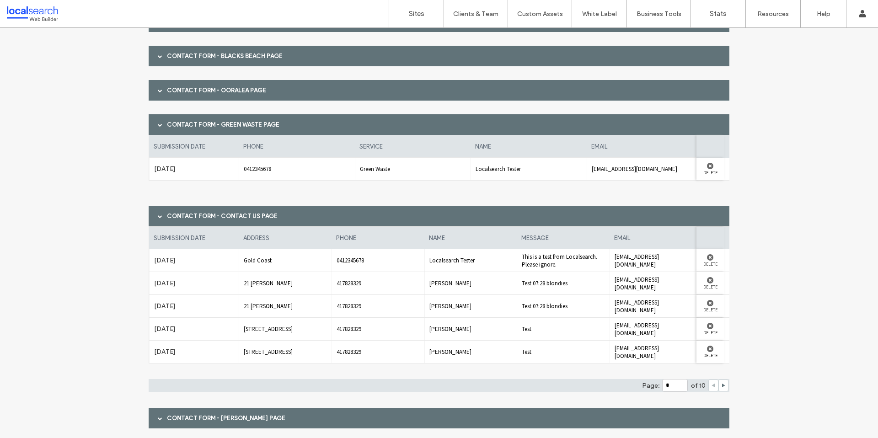
click at [248, 129] on div "Contact Form - Green Waste page" at bounding box center [439, 124] width 581 height 21
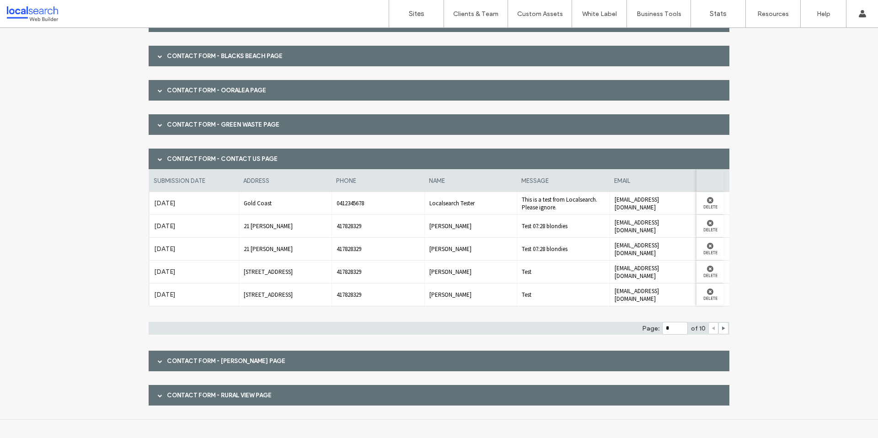
click at [234, 359] on div "Contact Form - [PERSON_NAME] page" at bounding box center [439, 361] width 581 height 21
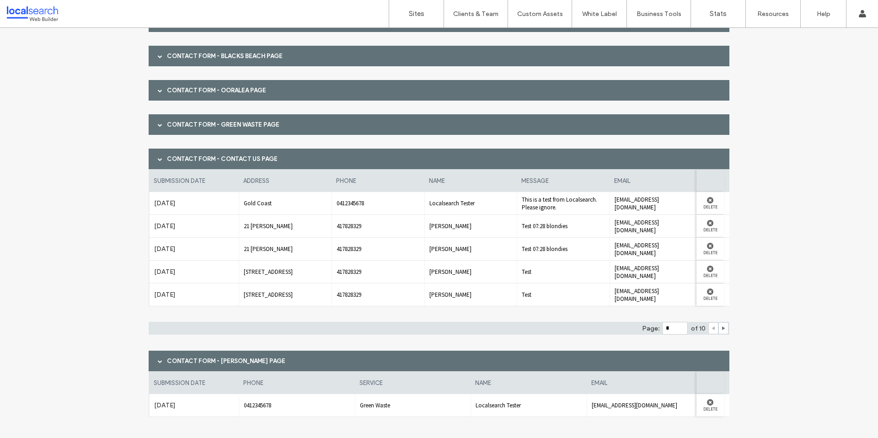
click at [234, 360] on div "Contact Form - [PERSON_NAME] page" at bounding box center [439, 361] width 581 height 21
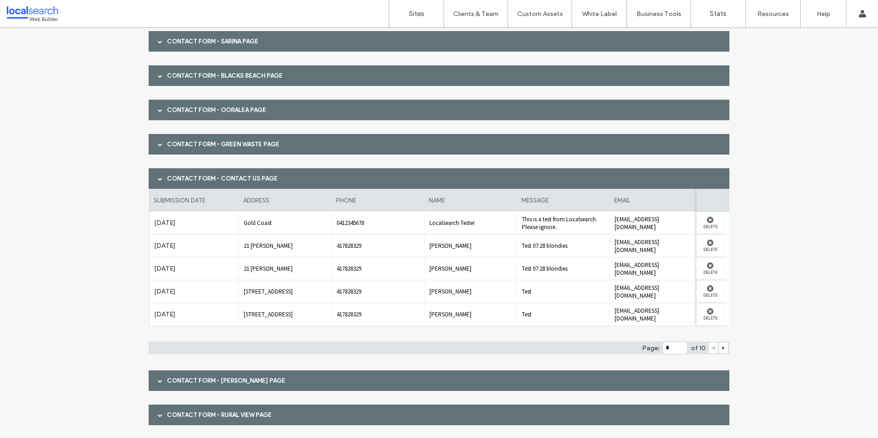
scroll to position [0, 7]
click at [721, 349] on icon at bounding box center [723, 348] width 5 height 5
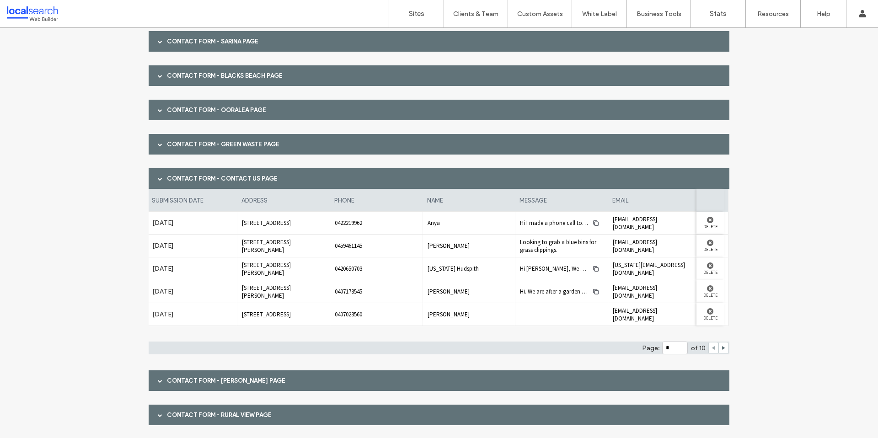
click at [712, 349] on use at bounding box center [713, 348] width 3 height 4
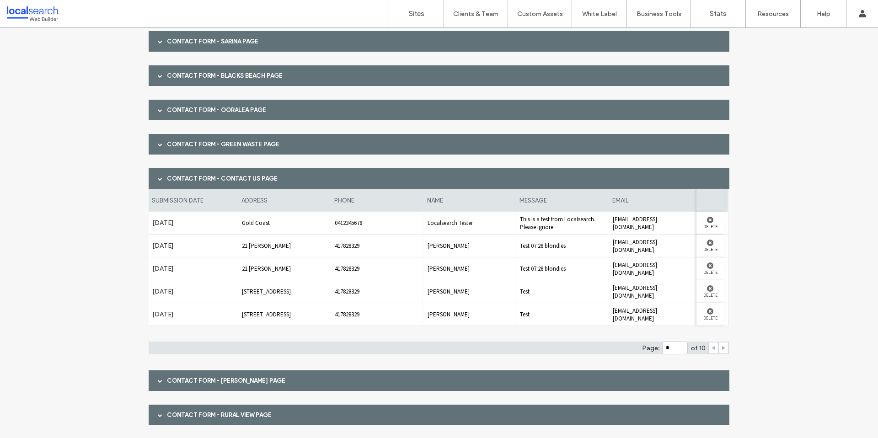
click at [722, 348] on use at bounding box center [723, 348] width 3 height 4
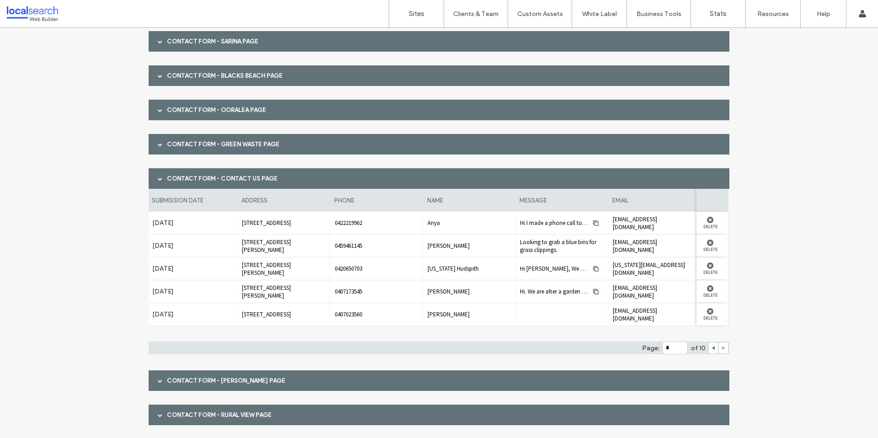
click at [722, 348] on use at bounding box center [723, 348] width 3 height 4
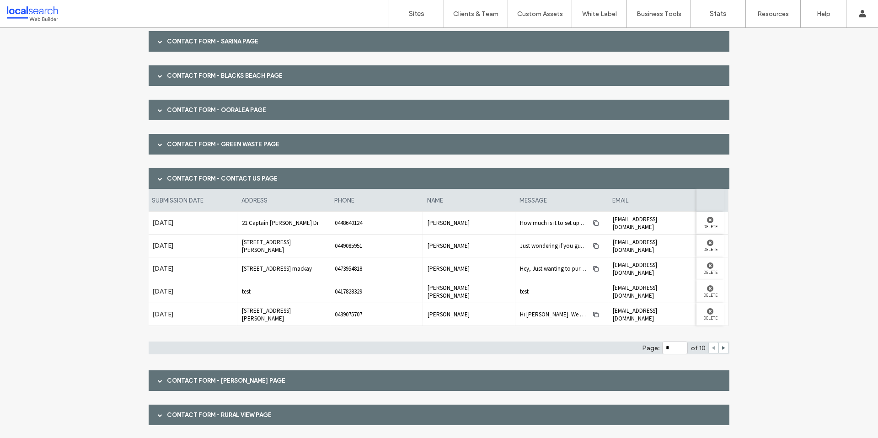
click at [712, 348] on use at bounding box center [713, 348] width 3 height 4
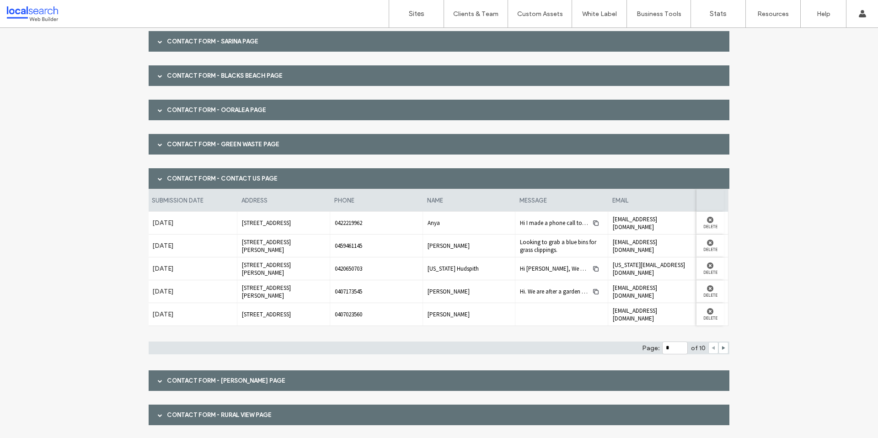
type input "*"
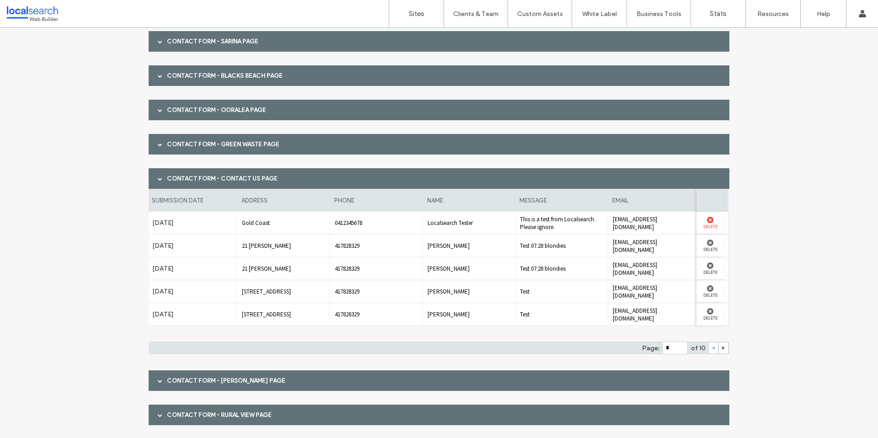
click at [705, 227] on label "Delete" at bounding box center [710, 226] width 18 height 6
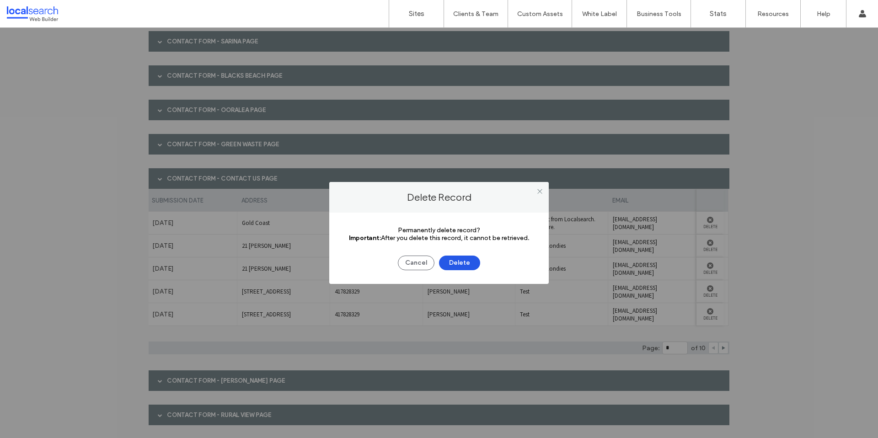
click at [464, 258] on button "Delete" at bounding box center [459, 263] width 41 height 15
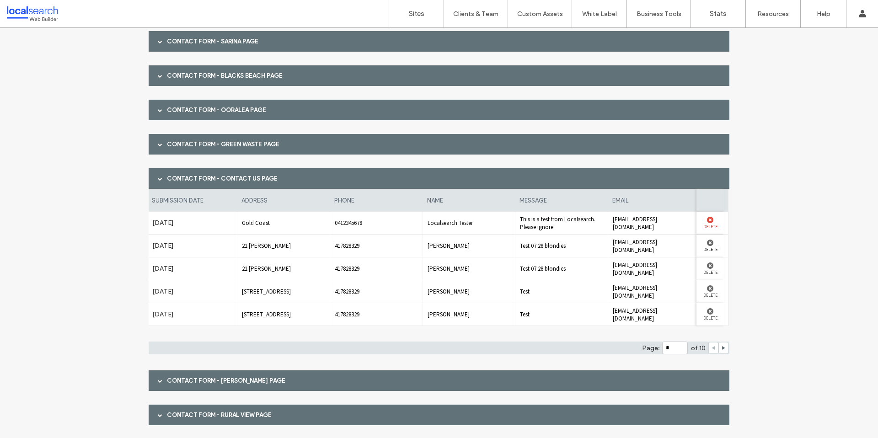
click at [708, 221] on use at bounding box center [710, 220] width 6 height 6
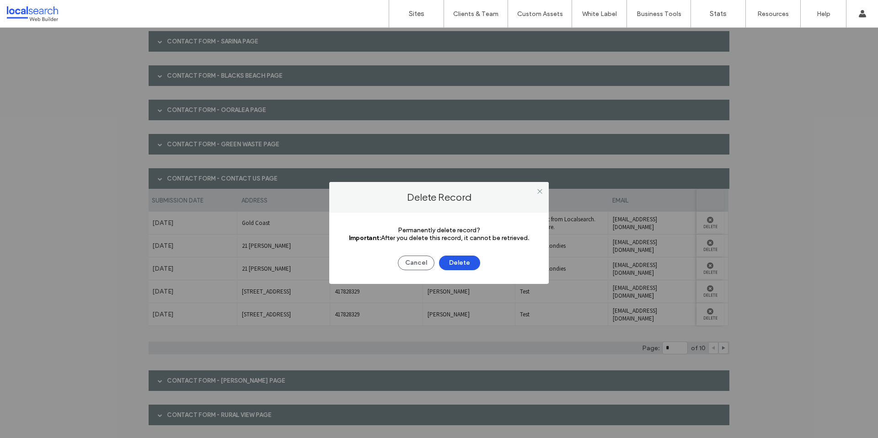
click at [467, 259] on button "Delete" at bounding box center [459, 263] width 41 height 15
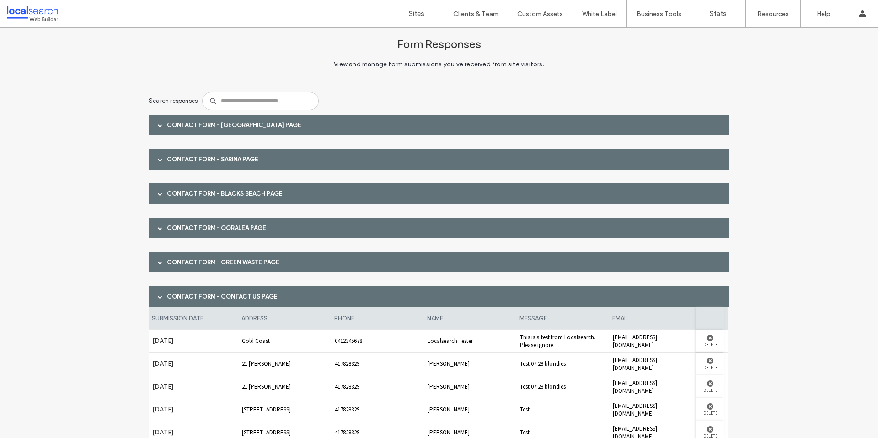
scroll to position [0, 0]
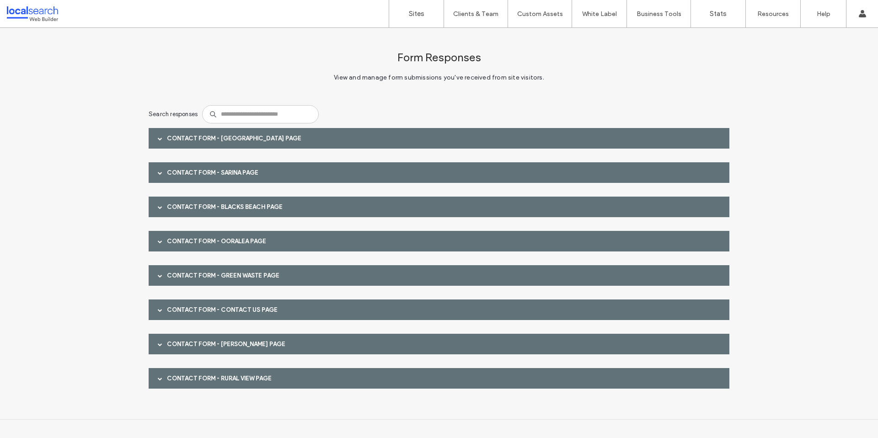
click at [255, 304] on div "Contact Form - Contact Us page" at bounding box center [439, 310] width 581 height 21
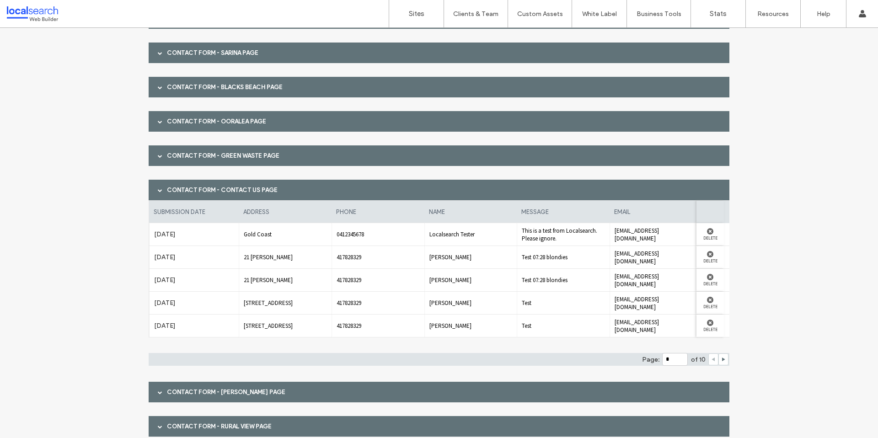
scroll to position [128, 0]
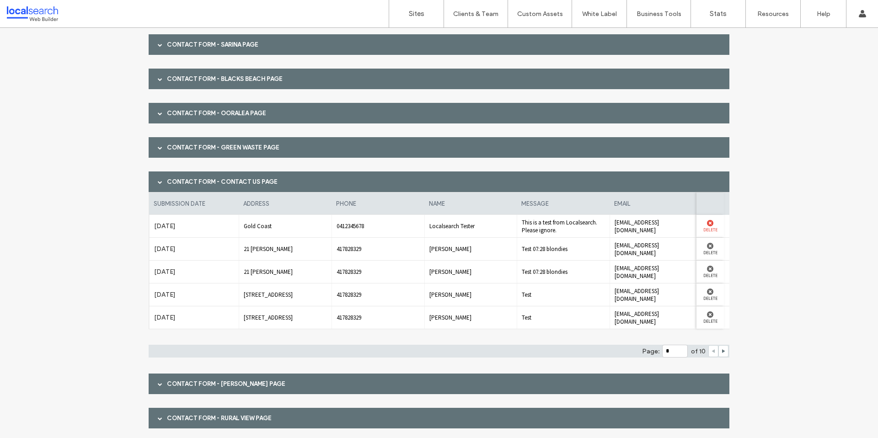
click at [707, 226] on use at bounding box center [710, 223] width 6 height 6
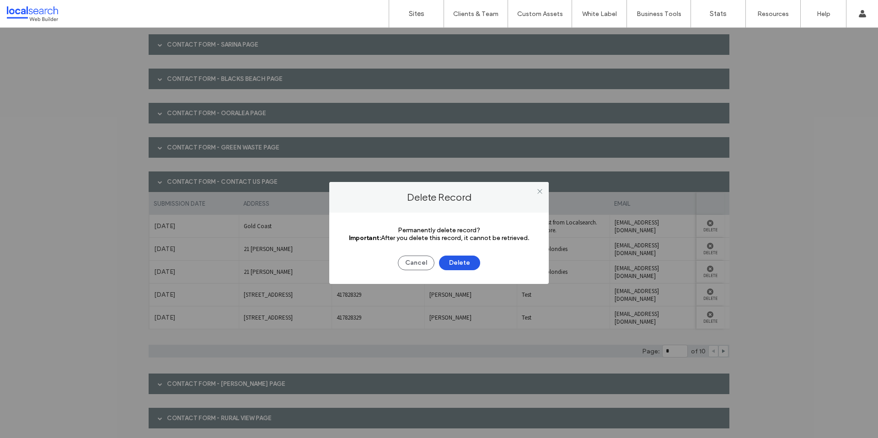
click at [467, 260] on button "Delete" at bounding box center [459, 263] width 41 height 15
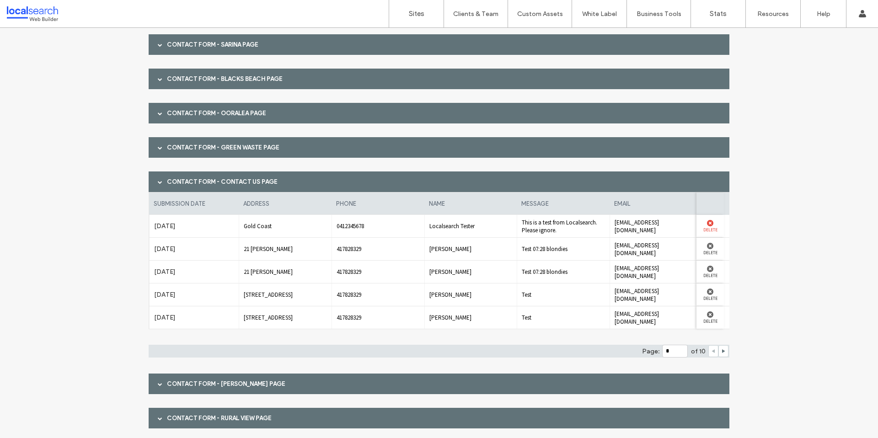
click at [715, 228] on label "Delete" at bounding box center [710, 229] width 18 height 6
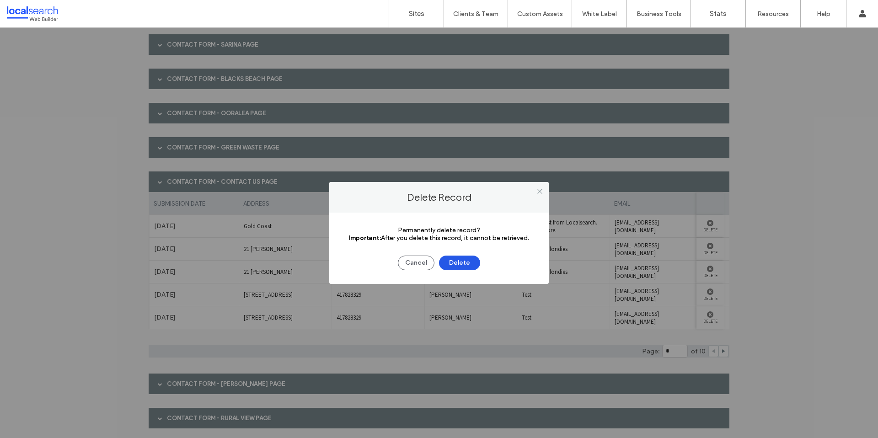
click at [459, 261] on button "Delete" at bounding box center [459, 263] width 41 height 15
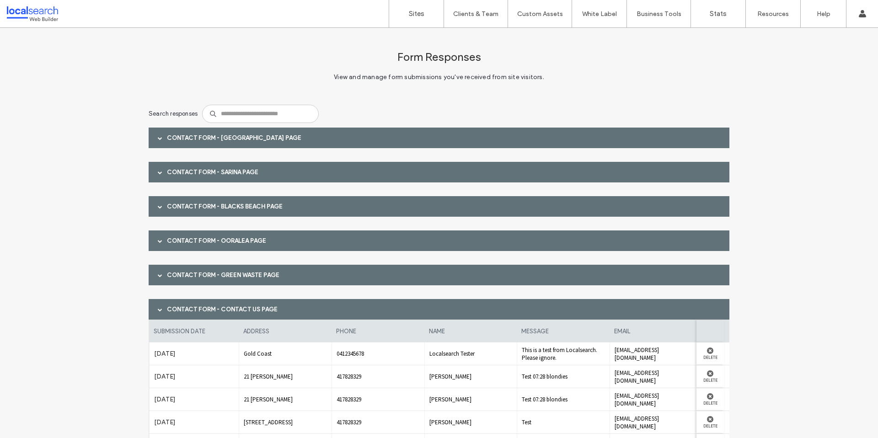
scroll to position [0, 0]
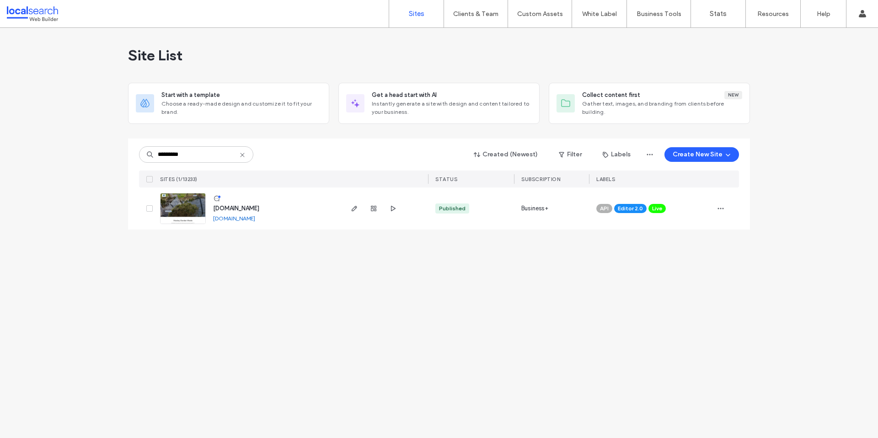
type input "*********"
click at [177, 210] on link at bounding box center [183, 208] width 46 height 31
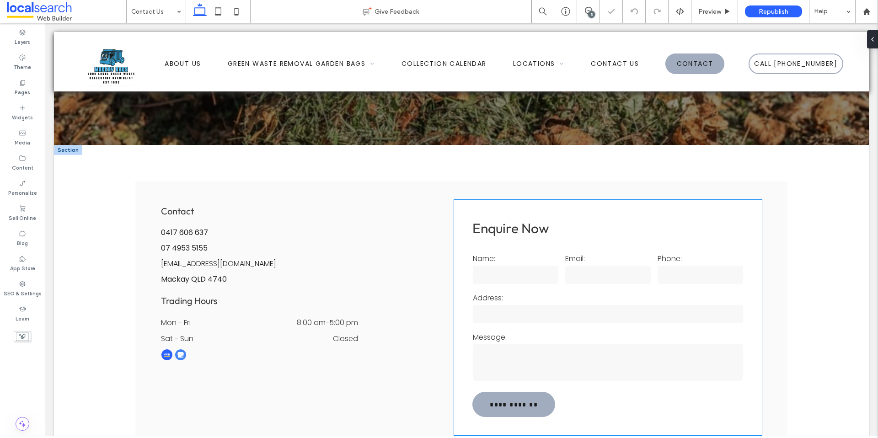
click at [577, 294] on label "Address:" at bounding box center [608, 297] width 270 height 11
type input "**"
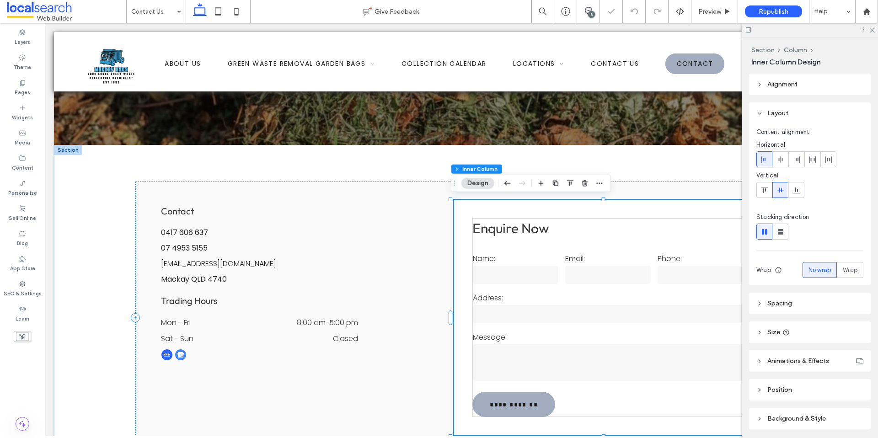
click at [577, 292] on label "Address:" at bounding box center [608, 297] width 270 height 11
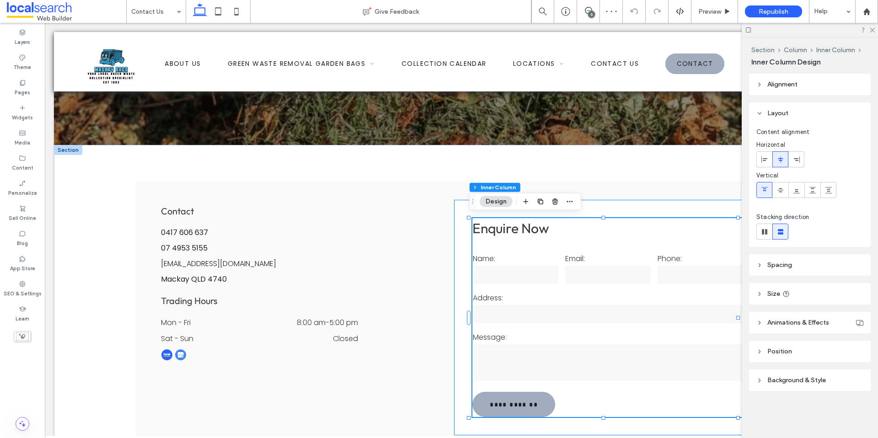
click at [577, 292] on label "Address:" at bounding box center [608, 297] width 270 height 11
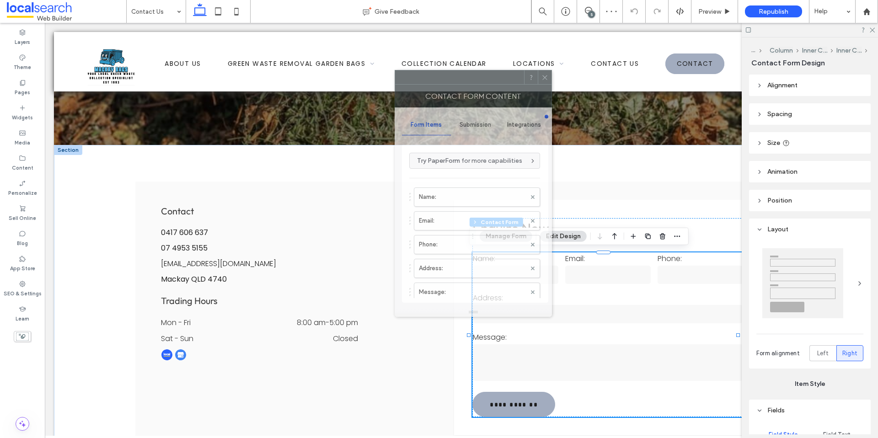
drag, startPoint x: 460, startPoint y: 81, endPoint x: 402, endPoint y: 121, distance: 70.4
click at [420, 75] on div at bounding box center [459, 77] width 129 height 14
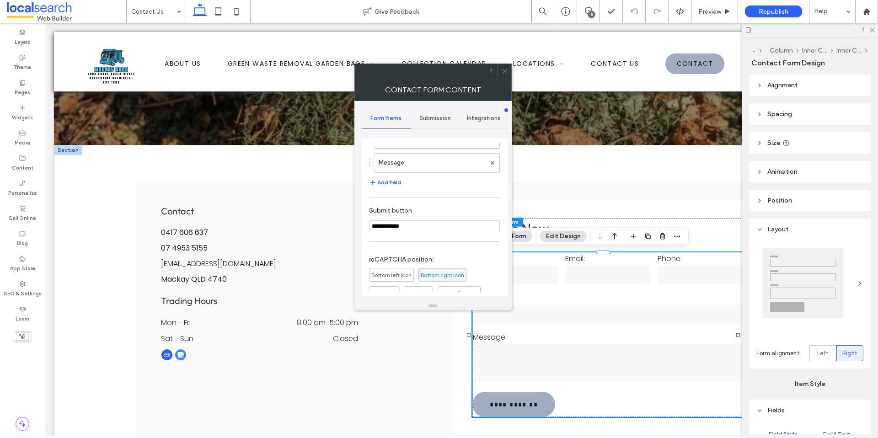
scroll to position [113, 0]
click at [440, 118] on span "Submission" at bounding box center [436, 118] width 32 height 7
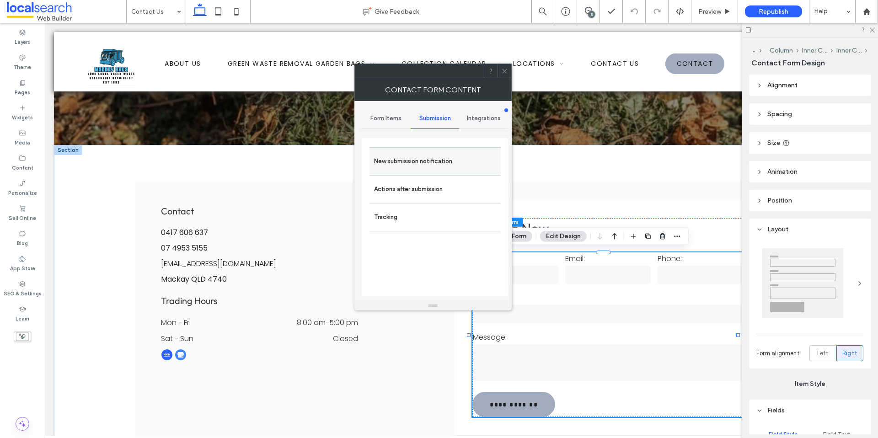
drag, startPoint x: 431, startPoint y: 147, endPoint x: 428, endPoint y: 163, distance: 16.3
click at [431, 150] on div "New submission notification" at bounding box center [435, 161] width 131 height 28
click at [428, 163] on label "New submission notification" at bounding box center [435, 161] width 122 height 18
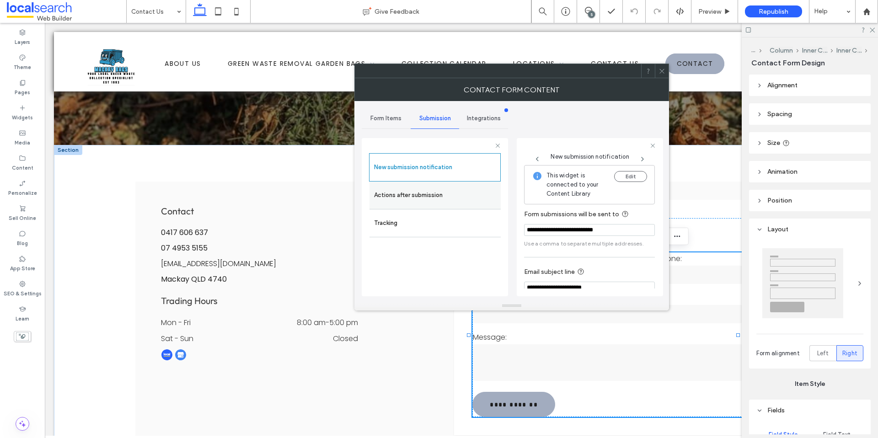
click at [441, 203] on label "Actions after submission" at bounding box center [435, 195] width 122 height 18
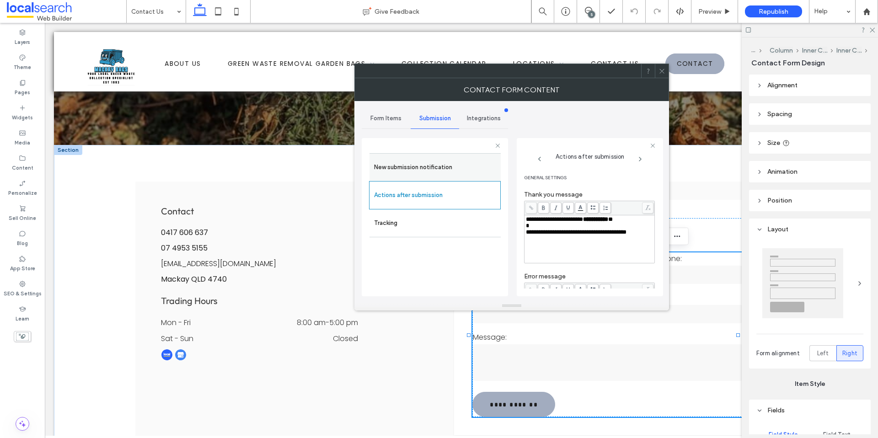
click at [444, 174] on label "New submission notification" at bounding box center [435, 167] width 122 height 18
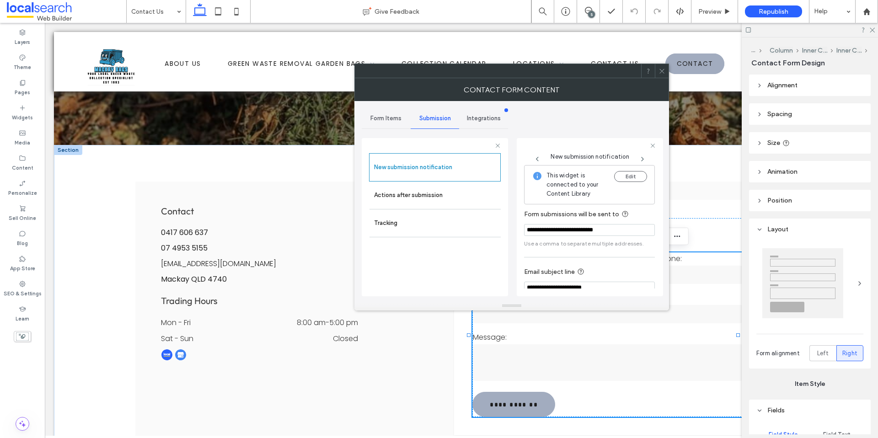
click at [665, 65] on span at bounding box center [662, 71] width 7 height 14
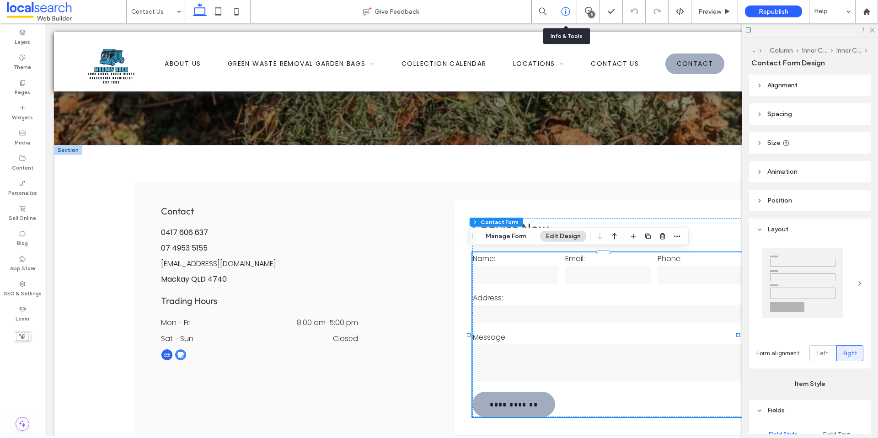
click at [559, 10] on div at bounding box center [565, 11] width 22 height 9
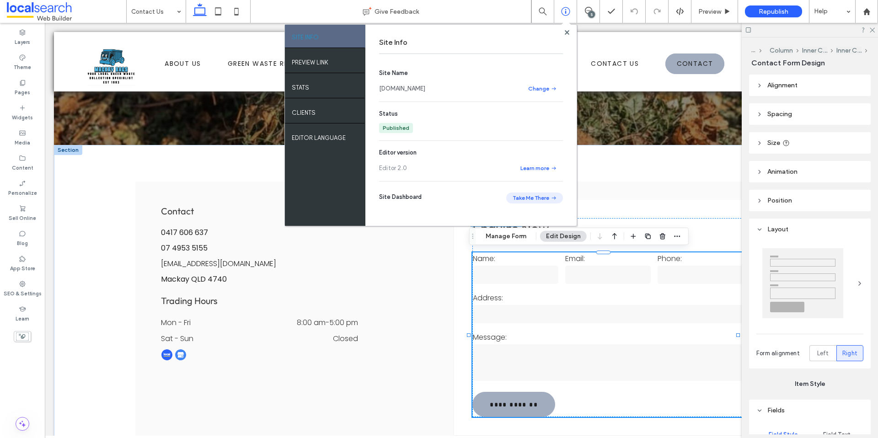
click at [546, 199] on button "Take Me There" at bounding box center [534, 198] width 57 height 11
drag, startPoint x: 567, startPoint y: 32, endPoint x: 526, endPoint y: 40, distance: 42.1
click at [567, 32] on use at bounding box center [567, 32] width 5 height 5
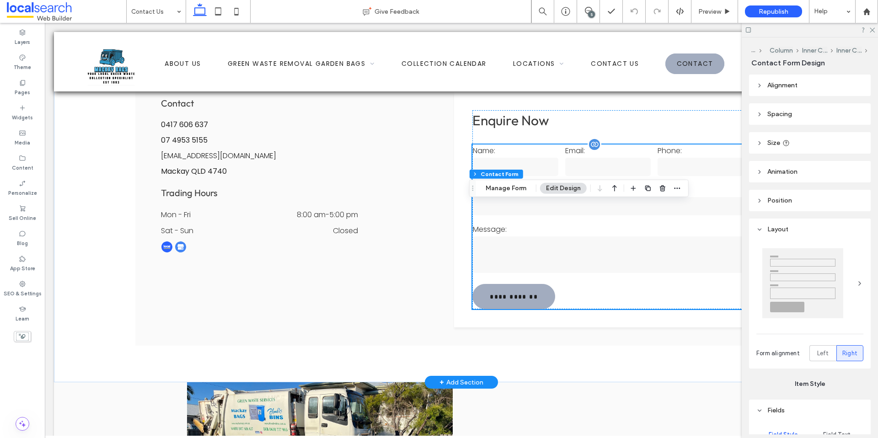
scroll to position [182, 0]
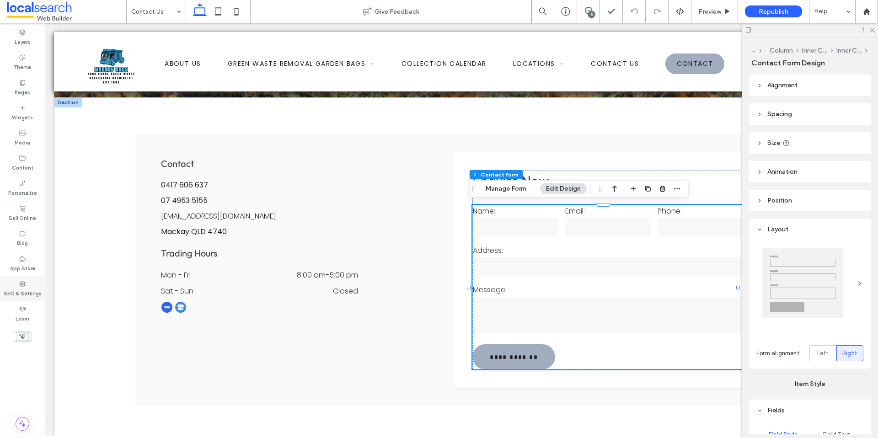
click at [18, 290] on label "SEO & Settings" at bounding box center [23, 293] width 38 height 10
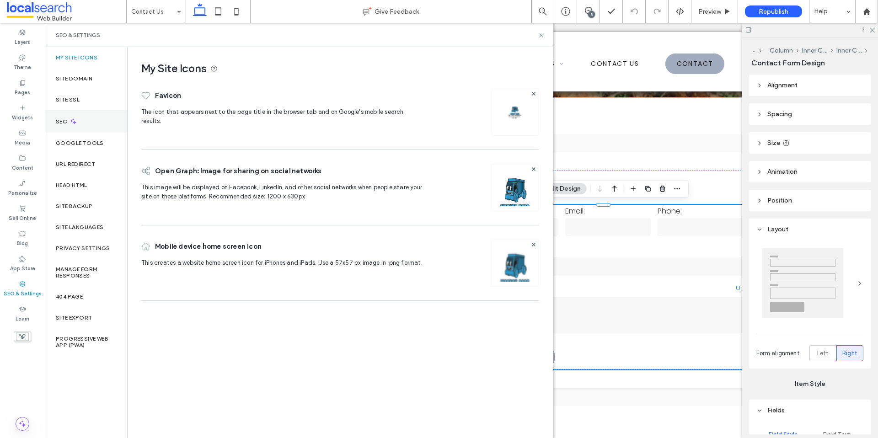
click at [91, 127] on div "SEO" at bounding box center [86, 121] width 82 height 22
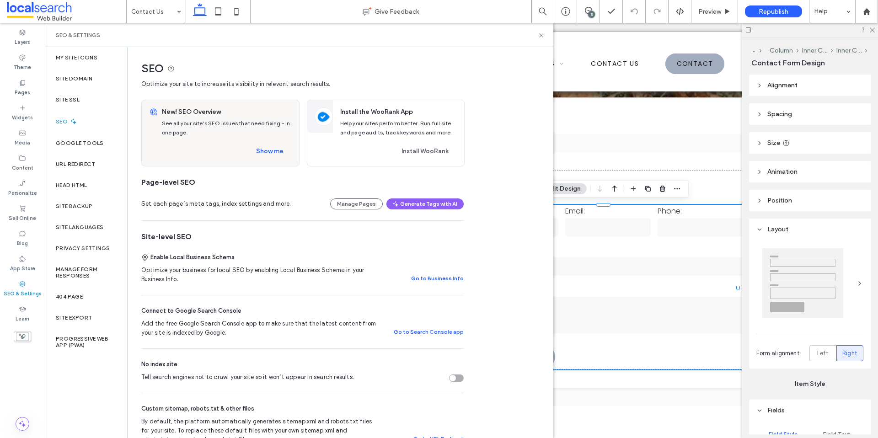
click at [434, 282] on button "Go to Business Info" at bounding box center [437, 278] width 53 height 11
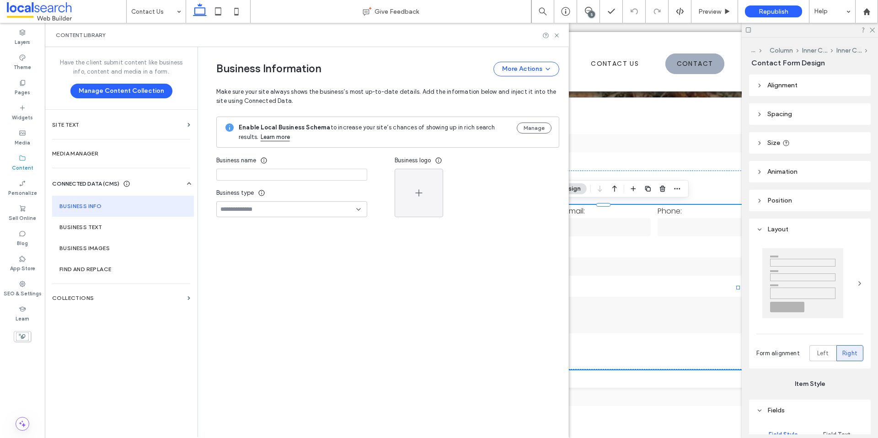
type input "**********"
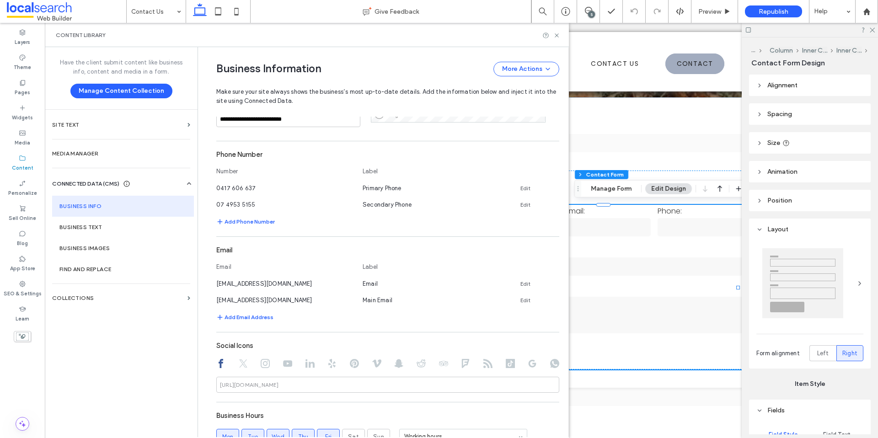
scroll to position [320, 0]
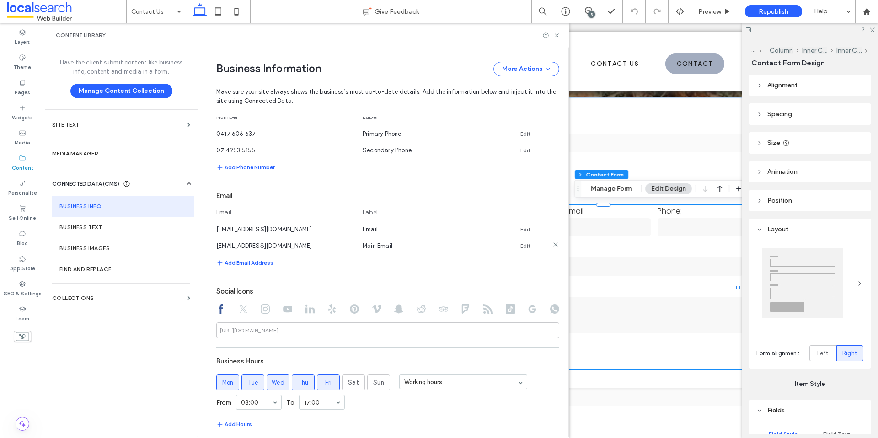
drag, startPoint x: 304, startPoint y: 247, endPoint x: 211, endPoint y: 245, distance: 92.4
click at [216, 245] on div "enquiries@blondiesbins.com.au" at bounding box center [284, 246] width 137 height 10
click at [523, 248] on link "Edit" at bounding box center [526, 245] width 10 height 7
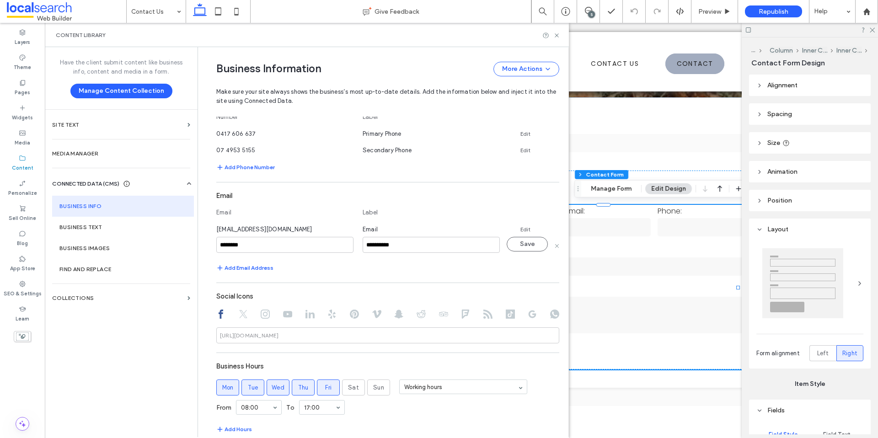
type input "**********"
drag, startPoint x: 306, startPoint y: 248, endPoint x: 520, endPoint y: 242, distance: 213.7
click at [520, 242] on button "Save" at bounding box center [527, 244] width 41 height 15
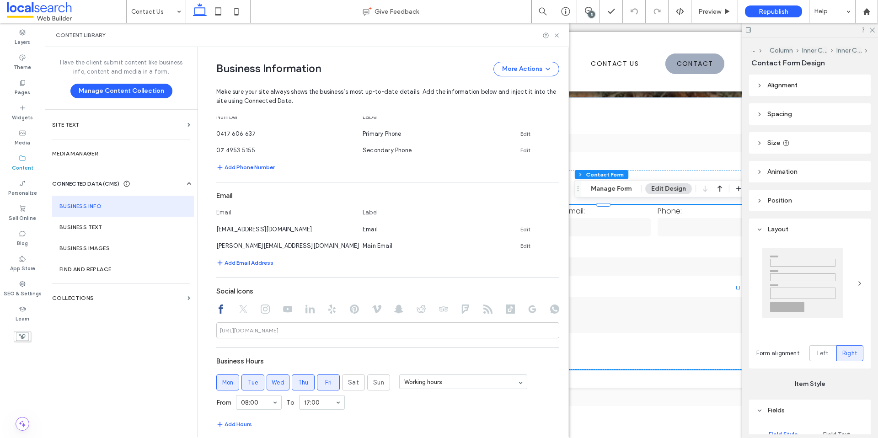
click at [448, 274] on div "**********" at bounding box center [387, 223] width 343 height 572
click at [557, 36] on use at bounding box center [557, 35] width 4 height 4
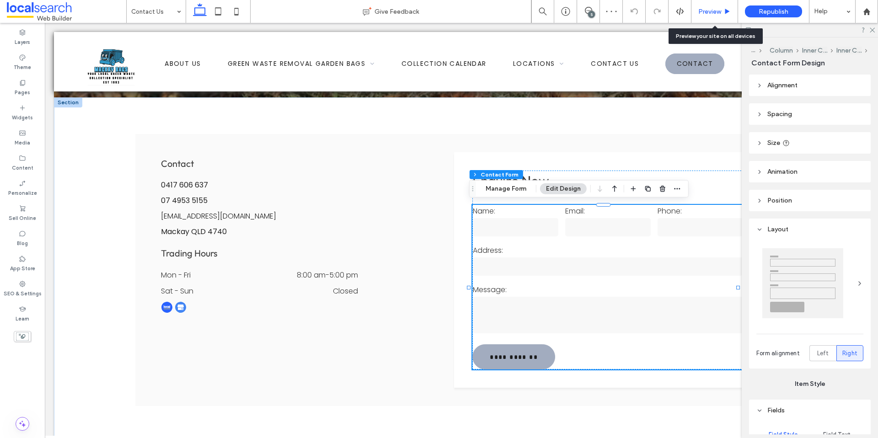
click at [703, 10] on span "Preview" at bounding box center [710, 12] width 23 height 8
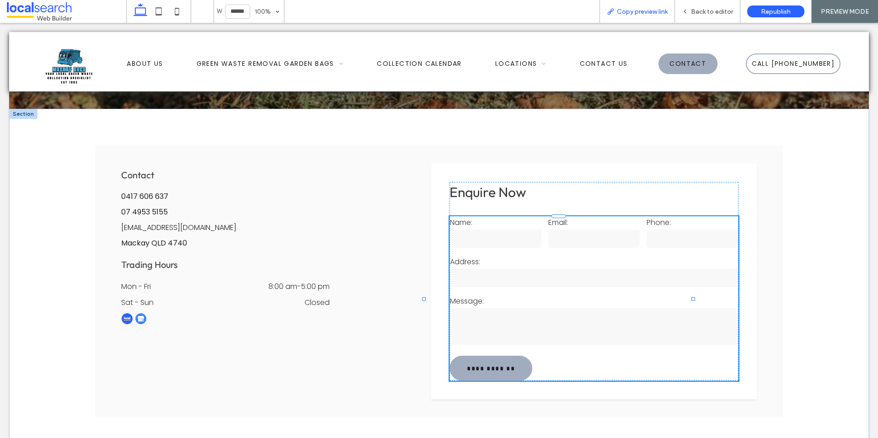
click at [633, 15] on span "Copy preview link" at bounding box center [642, 12] width 51 height 8
click at [705, 12] on span "Back to editor" at bounding box center [712, 12] width 42 height 8
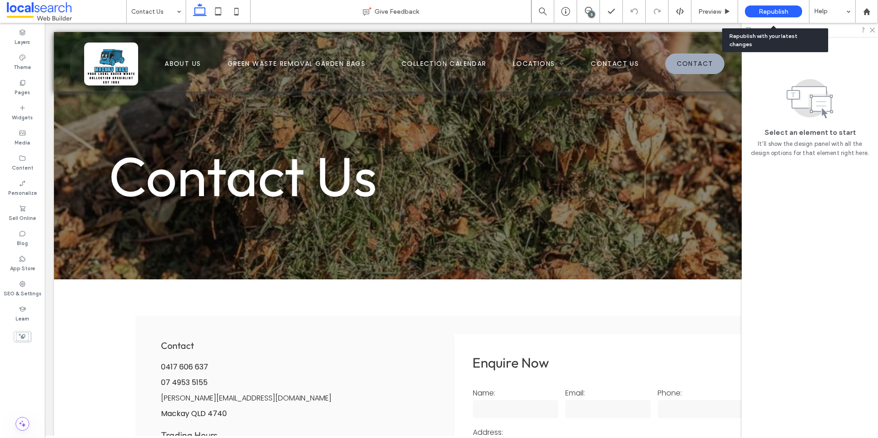
click at [778, 12] on span "Republish" at bounding box center [774, 12] width 30 height 8
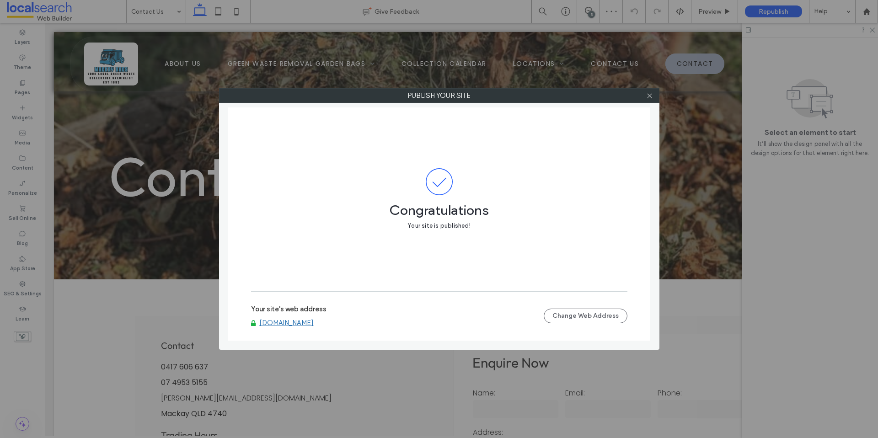
click at [311, 323] on link "www.mackaybags.net.au" at bounding box center [286, 323] width 54 height 8
click at [55, 326] on div "Publish your site Congratulations Your site is published! Your site's web addre…" at bounding box center [439, 219] width 878 height 438
drag, startPoint x: 52, startPoint y: 305, endPoint x: 107, endPoint y: 275, distance: 62.4
click at [53, 305] on div "Publish your site Congratulations Your site is published! Your site's web addre…" at bounding box center [439, 219] width 878 height 438
click at [654, 96] on div at bounding box center [650, 96] width 14 height 14
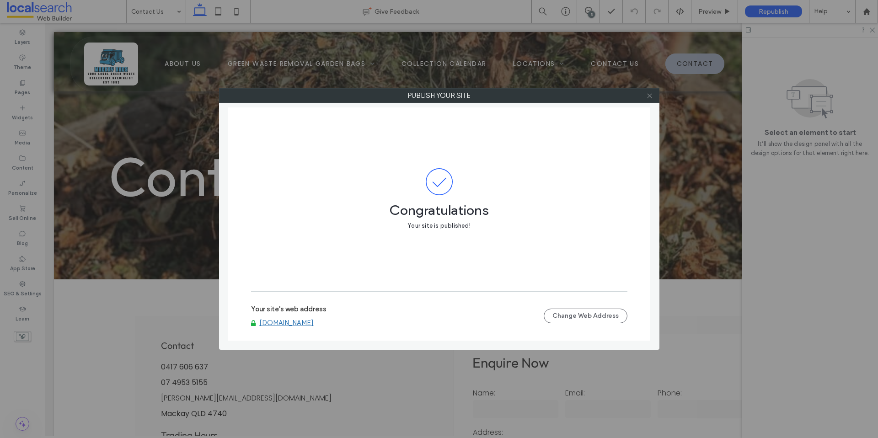
click at [649, 94] on icon at bounding box center [649, 95] width 7 height 7
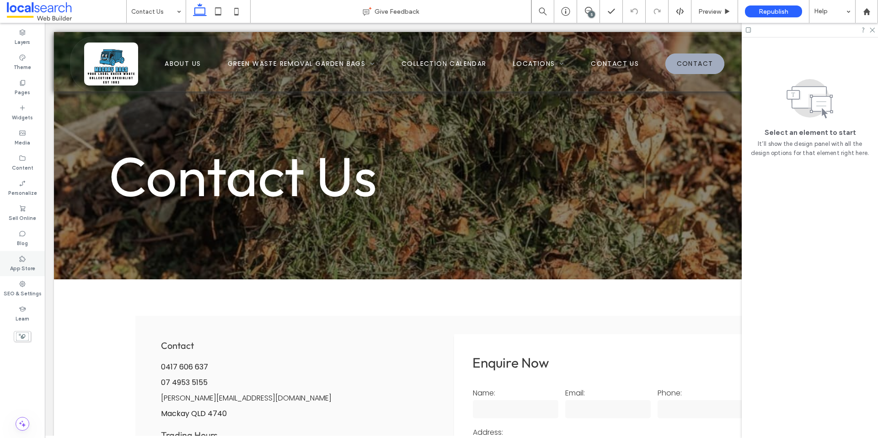
drag, startPoint x: 23, startPoint y: 292, endPoint x: 39, endPoint y: 268, distance: 29.2
click at [23, 292] on label "SEO & Settings" at bounding box center [23, 293] width 38 height 10
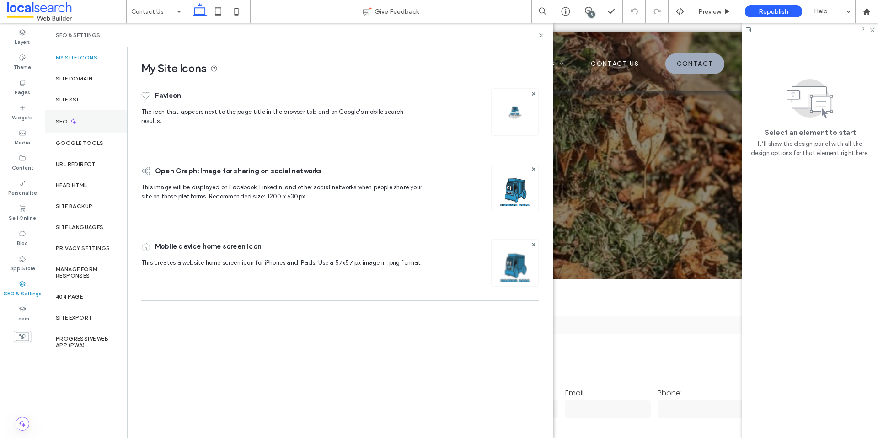
click at [78, 119] on div "SEO" at bounding box center [86, 121] width 82 height 22
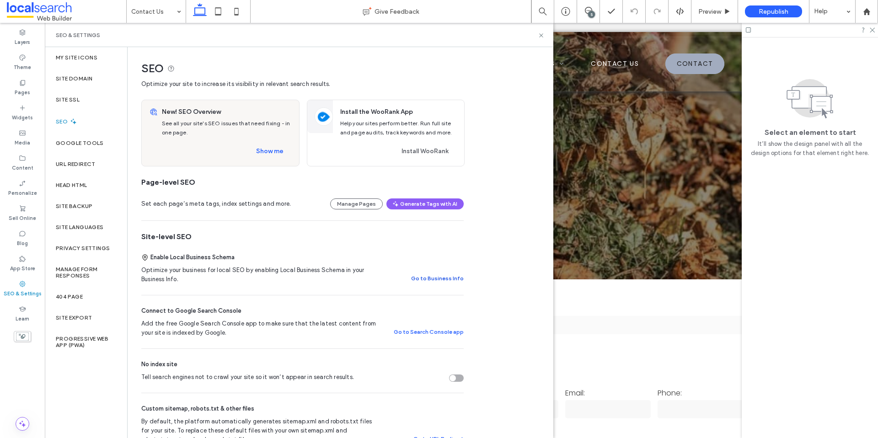
click at [448, 277] on button "Go to Business Info" at bounding box center [437, 278] width 53 height 11
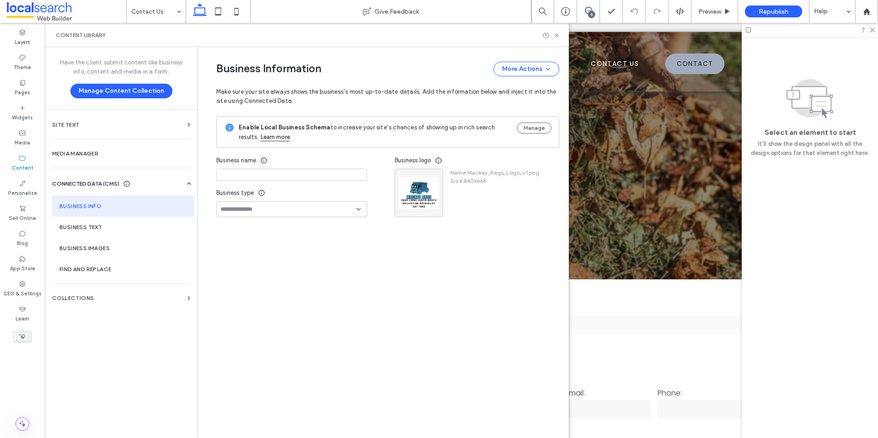
type input "**********"
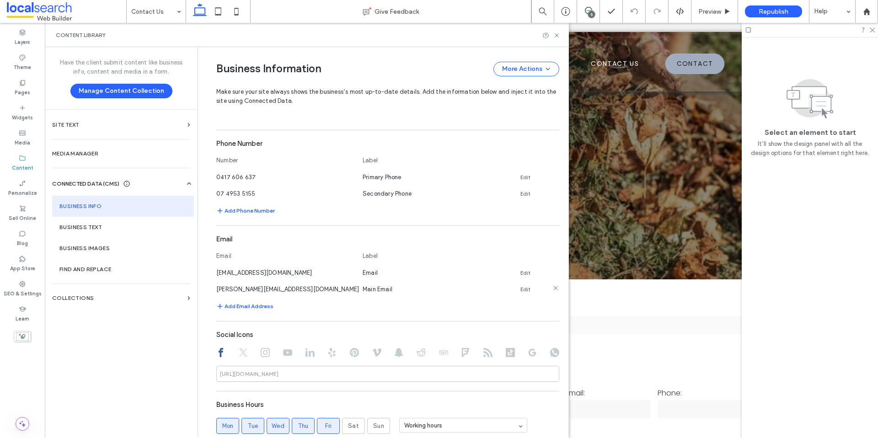
scroll to position [290, 0]
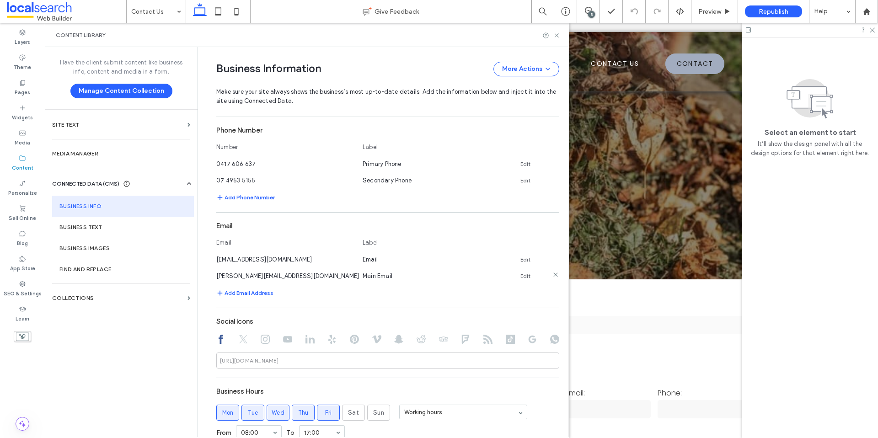
click at [521, 276] on link "Edit" at bounding box center [526, 276] width 10 height 7
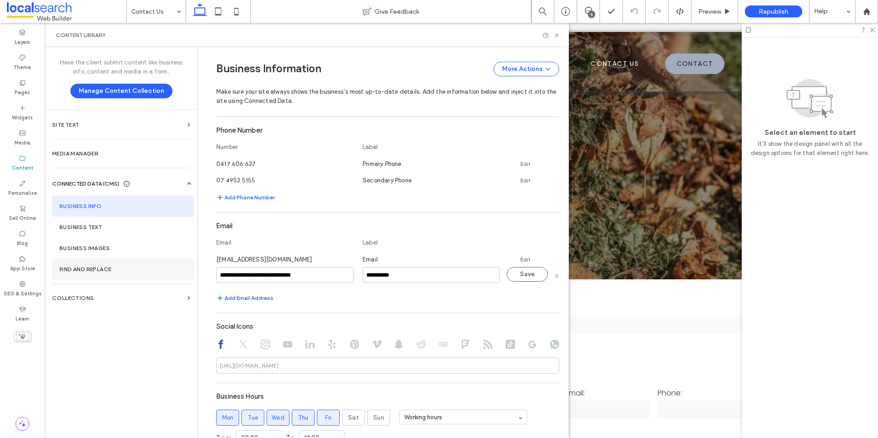
drag, startPoint x: 319, startPoint y: 276, endPoint x: 152, endPoint y: 270, distance: 167.1
click at [152, 270] on div "**********" at bounding box center [307, 242] width 524 height 390
type input "**********"
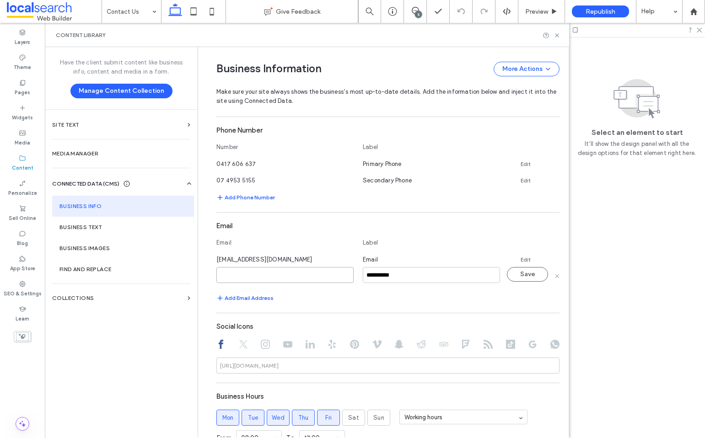
click at [279, 274] on input at bounding box center [284, 275] width 137 height 16
paste input "**********"
type input "**********"
click at [517, 277] on button "Save" at bounding box center [527, 274] width 41 height 15
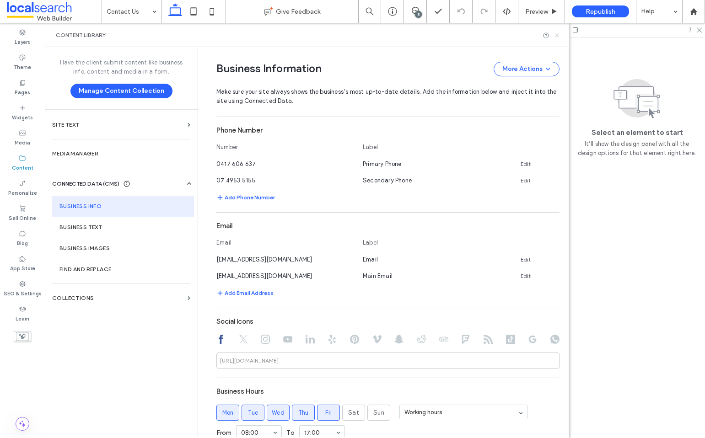
drag, startPoint x: 558, startPoint y: 35, endPoint x: 519, endPoint y: 12, distance: 45.1
click at [558, 35] on icon at bounding box center [557, 35] width 7 height 7
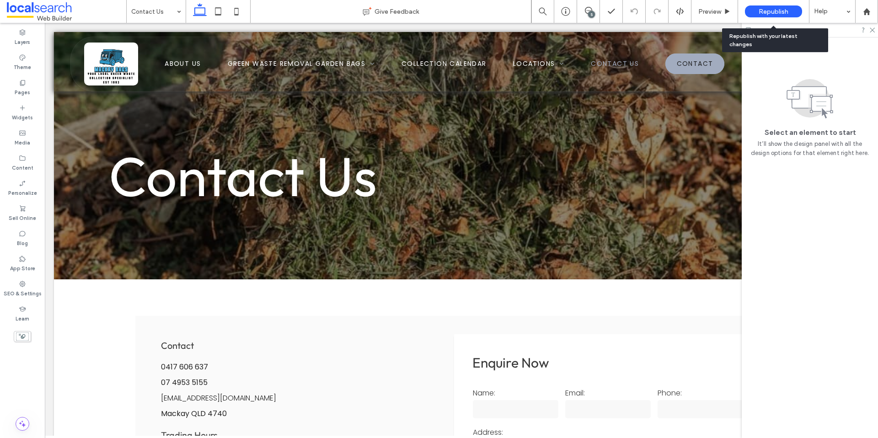
click at [775, 9] on span "Republish" at bounding box center [774, 12] width 30 height 8
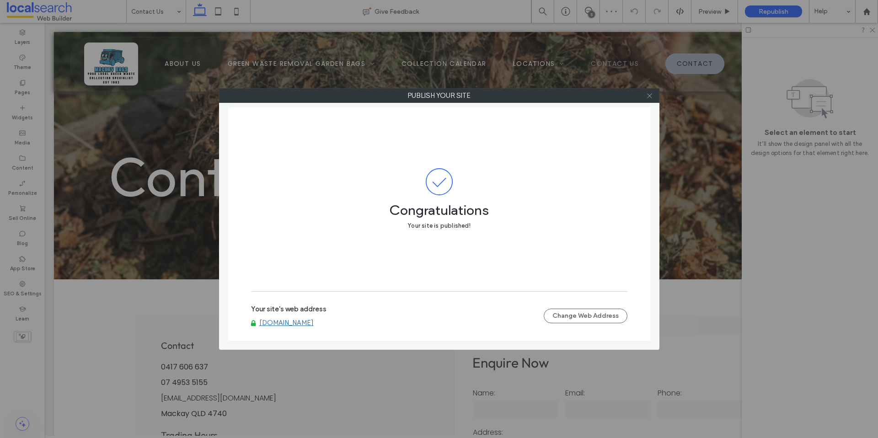
click at [650, 98] on icon at bounding box center [649, 95] width 7 height 7
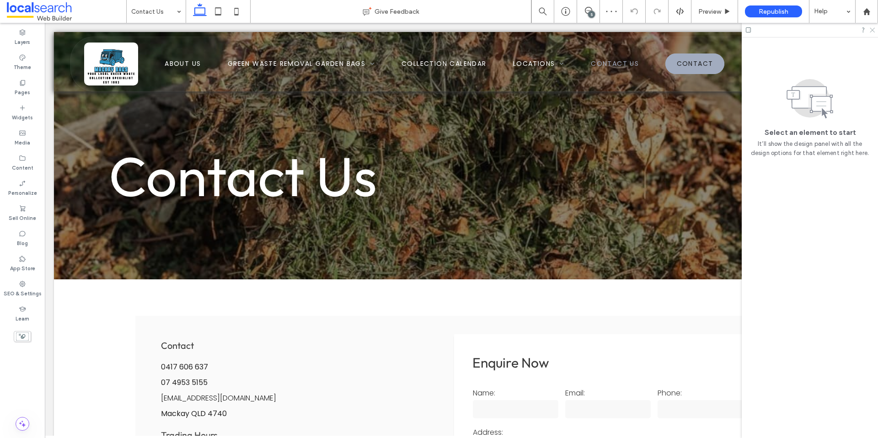
click at [875, 30] on icon at bounding box center [872, 30] width 6 height 6
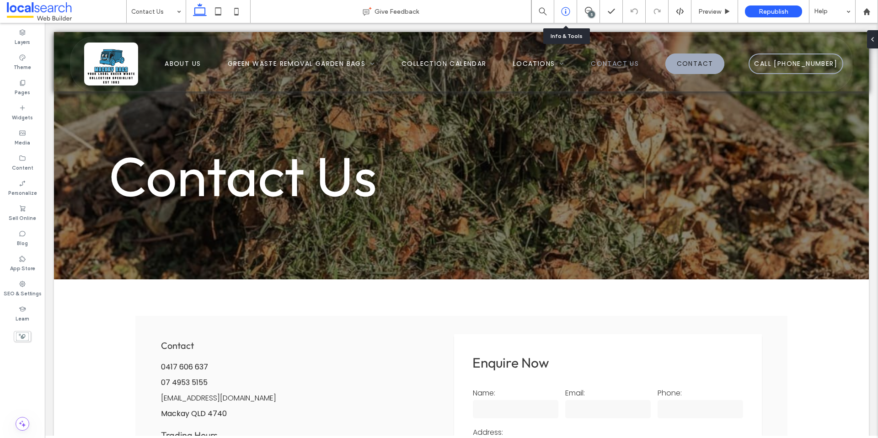
click at [570, 13] on div at bounding box center [565, 11] width 22 height 9
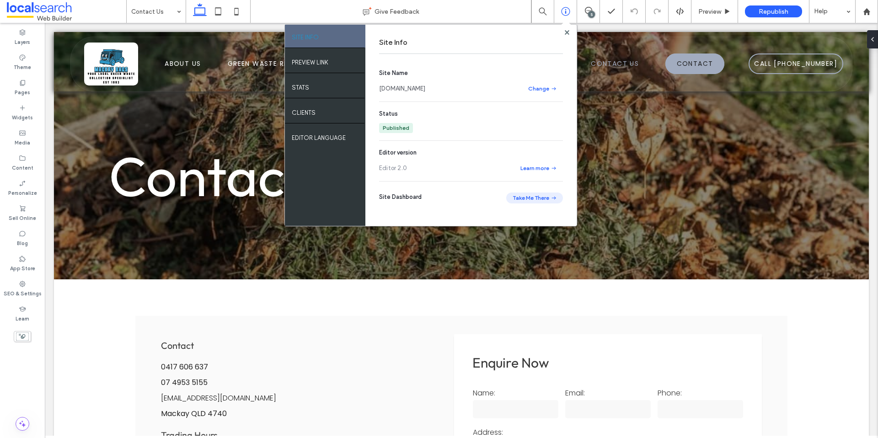
click at [525, 202] on button "Take Me There" at bounding box center [534, 198] width 57 height 11
drag, startPoint x: 567, startPoint y: 32, endPoint x: 122, endPoint y: 149, distance: 460.1
click at [567, 32] on use at bounding box center [567, 32] width 5 height 5
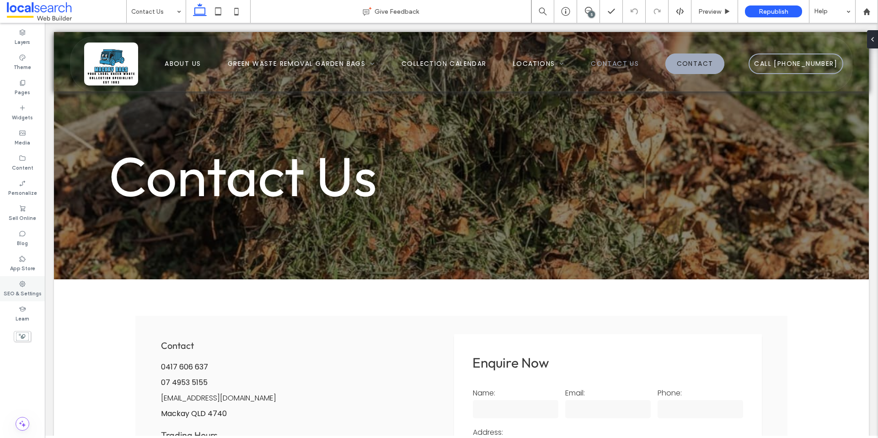
click at [23, 293] on label "SEO & Settings" at bounding box center [23, 293] width 38 height 10
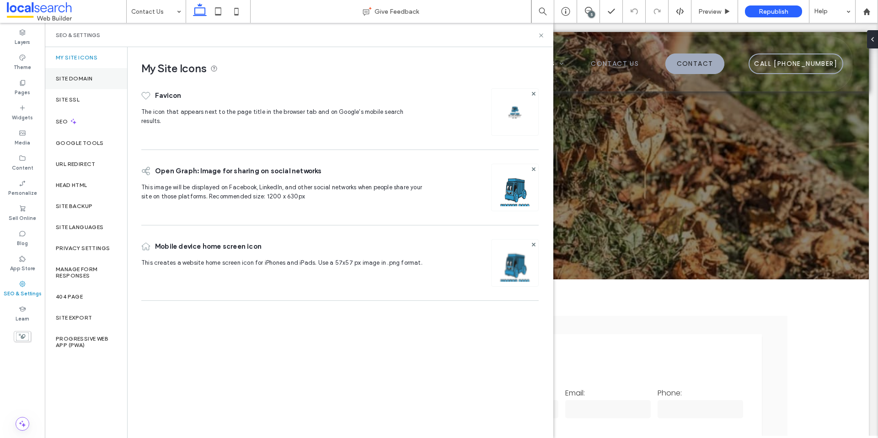
click at [90, 79] on label "Site Domain" at bounding box center [74, 78] width 37 height 6
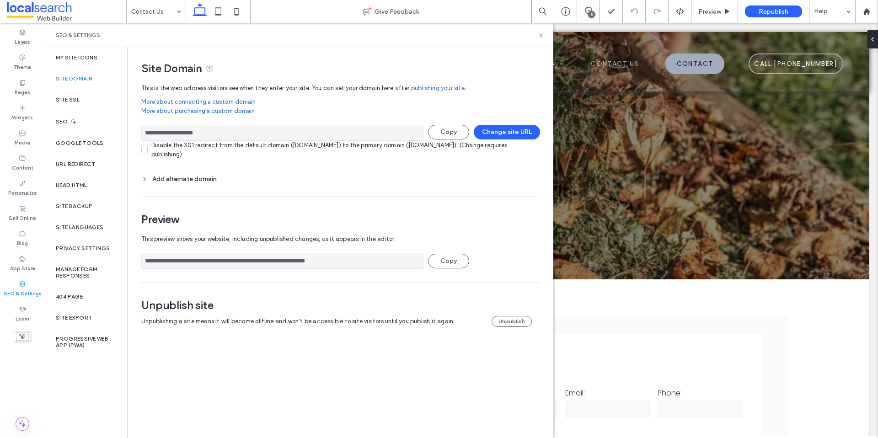
drag, startPoint x: 231, startPoint y: 130, endPoint x: 144, endPoint y: 134, distance: 87.5
click at [144, 134] on input "**********" at bounding box center [282, 133] width 282 height 16
click at [541, 39] on div "SEO & Settings" at bounding box center [299, 35] width 509 height 24
click at [543, 34] on use at bounding box center [541, 35] width 4 height 4
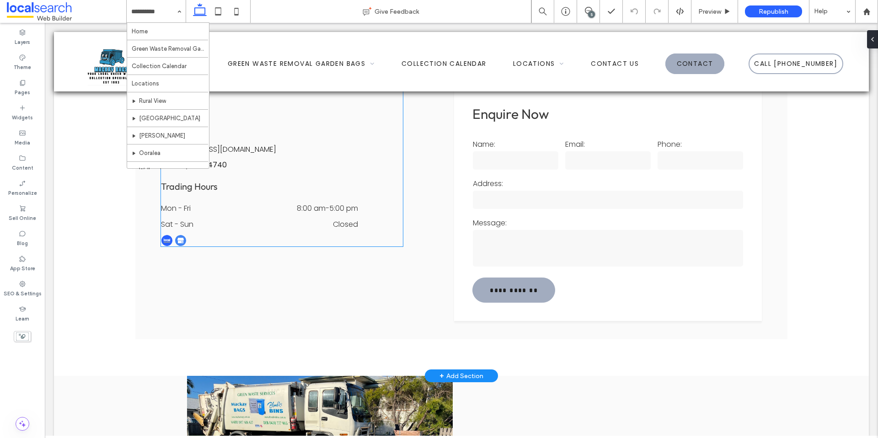
scroll to position [147, 0]
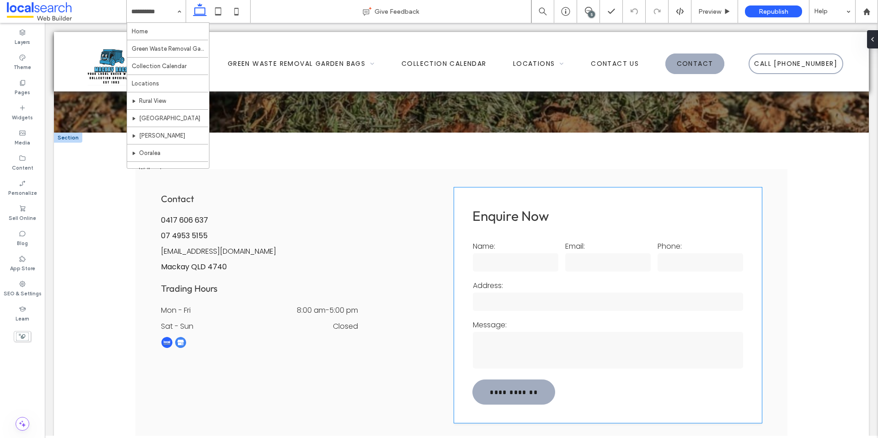
click at [592, 274] on div "Email:" at bounding box center [608, 256] width 92 height 39
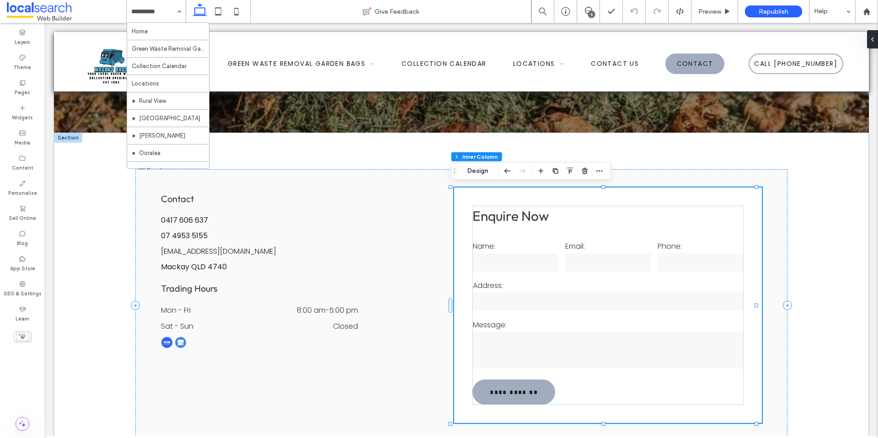
click at [590, 273] on div "Email:" at bounding box center [608, 256] width 92 height 39
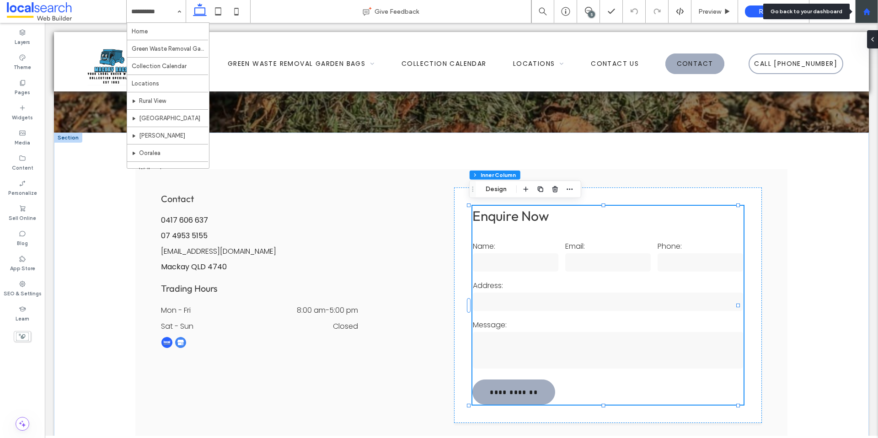
click at [870, 14] on icon at bounding box center [867, 12] width 8 height 8
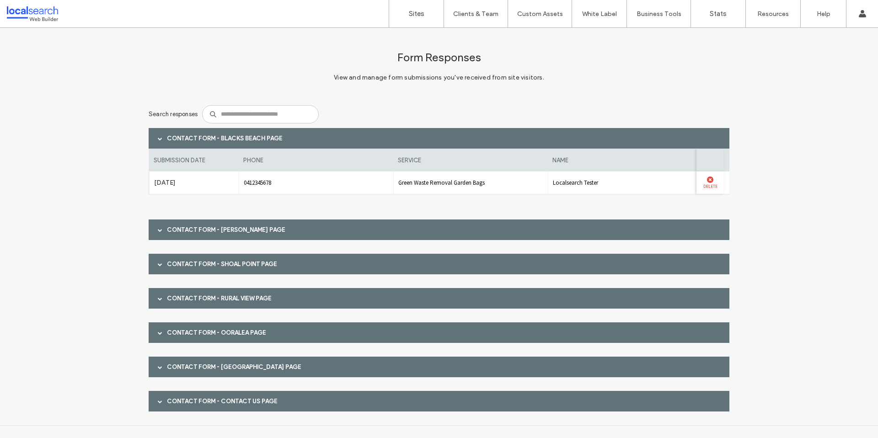
click at [703, 184] on label "Delete" at bounding box center [710, 186] width 18 height 6
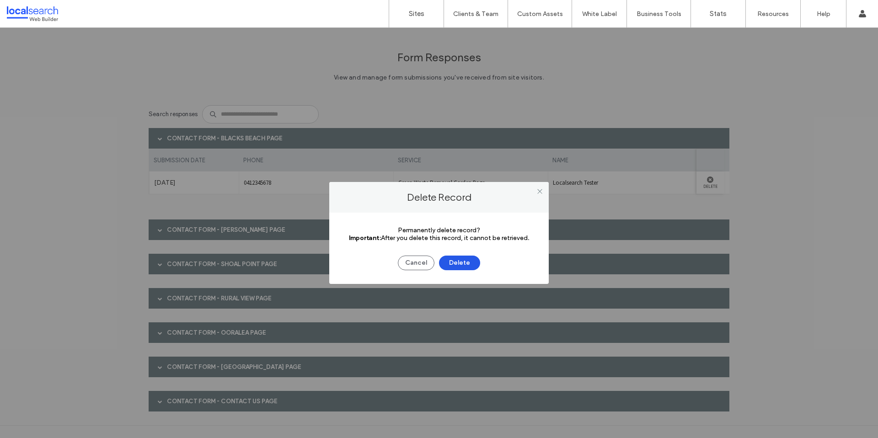
click at [475, 260] on button "Delete" at bounding box center [459, 263] width 41 height 15
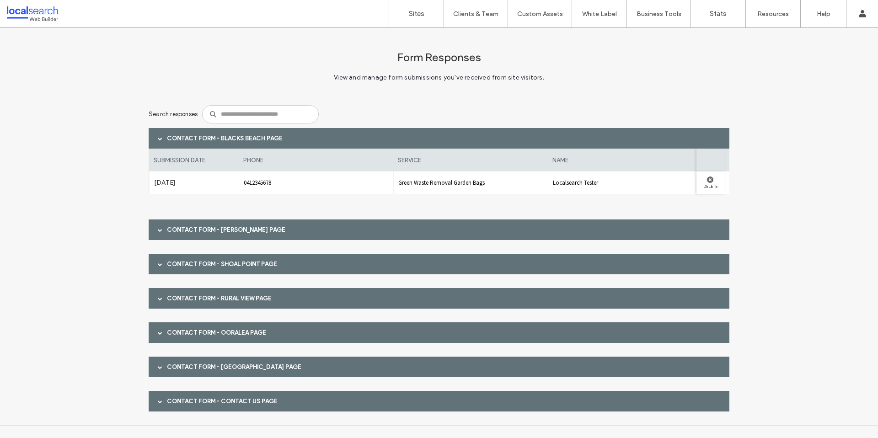
click at [259, 231] on div "Contact Form - [PERSON_NAME] page" at bounding box center [439, 230] width 581 height 21
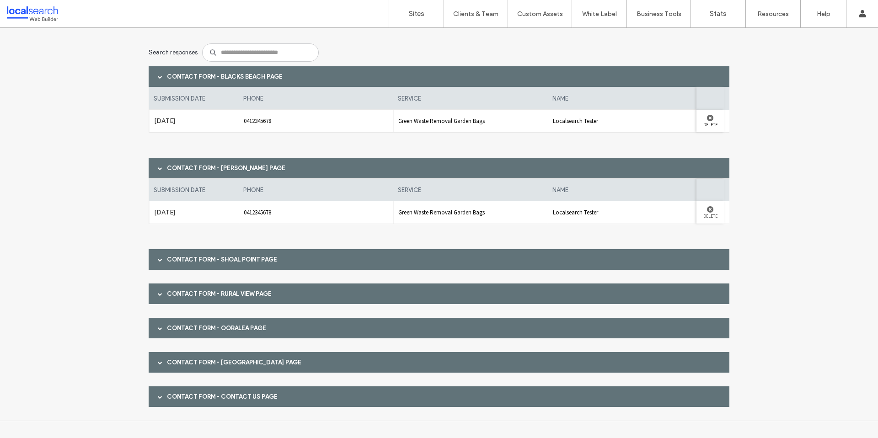
scroll to position [63, 0]
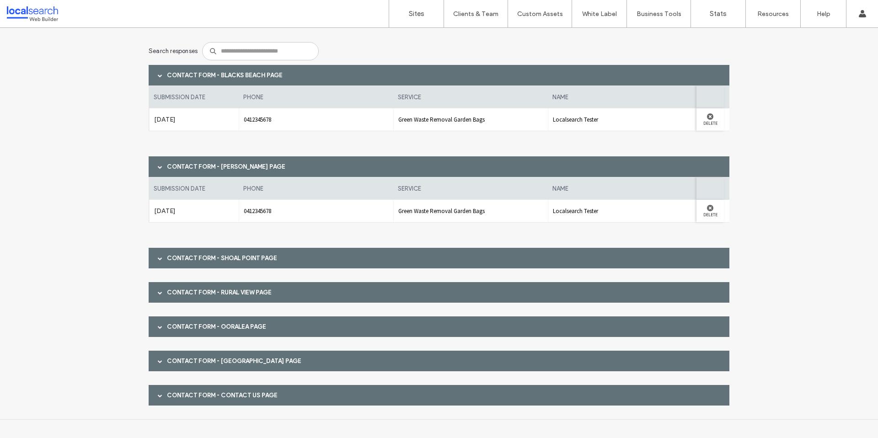
click at [247, 391] on div "Contact Form - Contact Us page" at bounding box center [439, 395] width 581 height 21
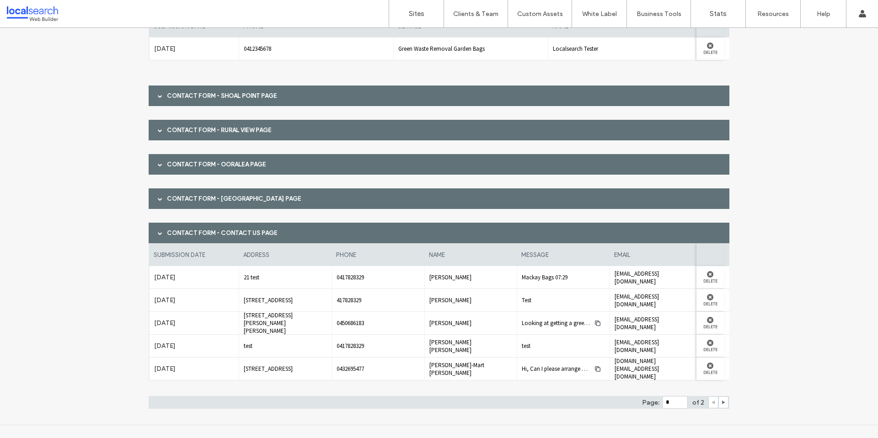
scroll to position [226, 0]
click at [711, 347] on label "Delete" at bounding box center [710, 349] width 18 height 6
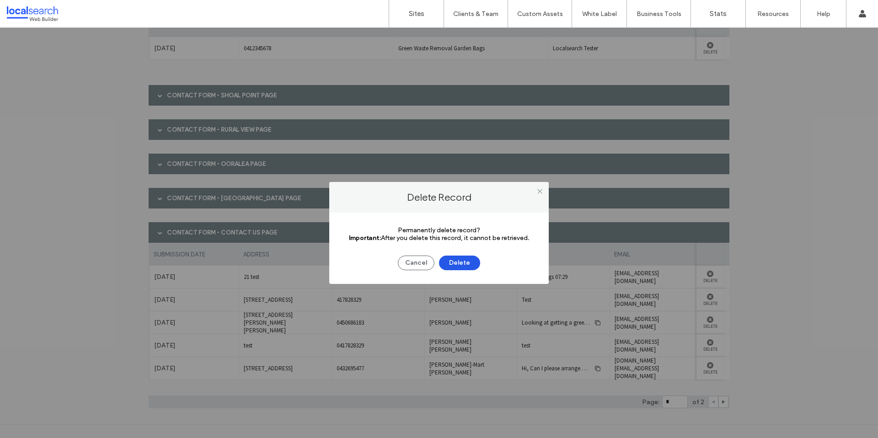
click at [453, 263] on button "Delete" at bounding box center [459, 263] width 41 height 15
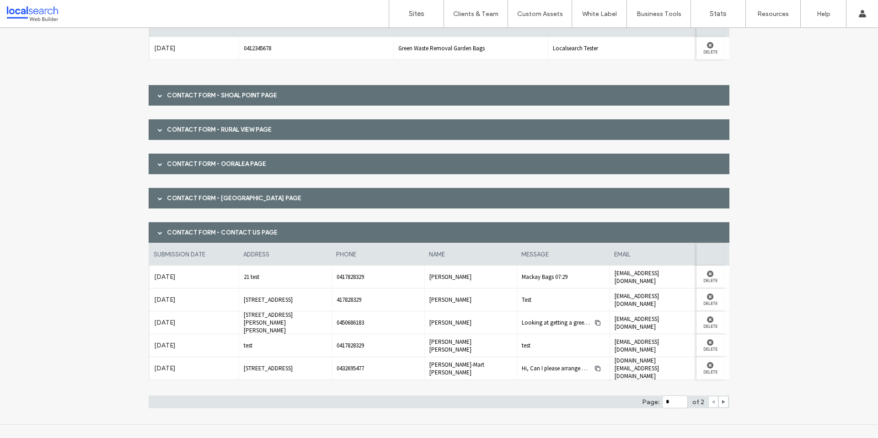
scroll to position [0, 0]
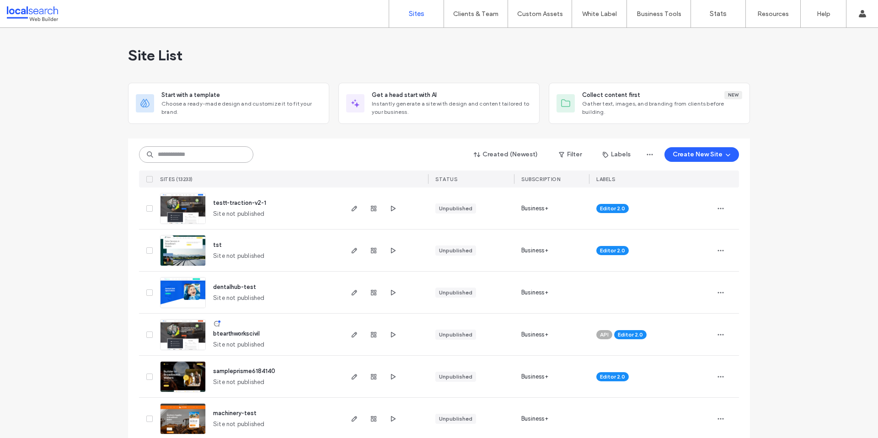
click at [198, 149] on input at bounding box center [196, 154] width 114 height 16
paste input "**********"
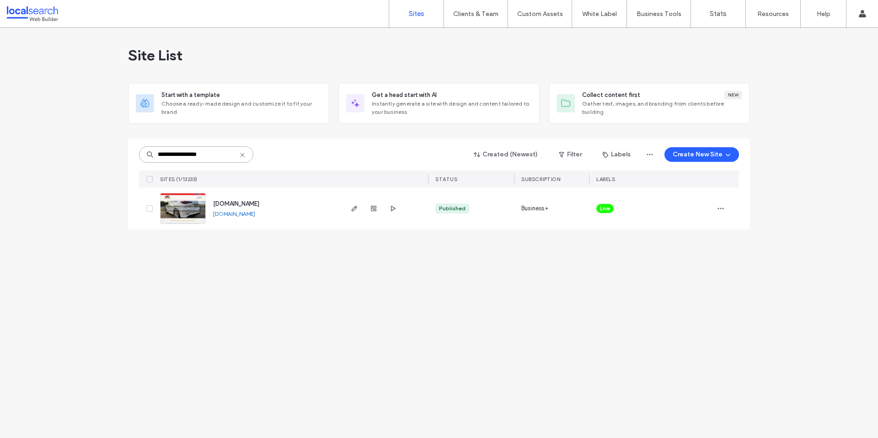
click at [206, 161] on input "**********" at bounding box center [196, 154] width 114 height 16
paste input
click at [188, 152] on input "********" at bounding box center [196, 154] width 114 height 16
paste input "*********"
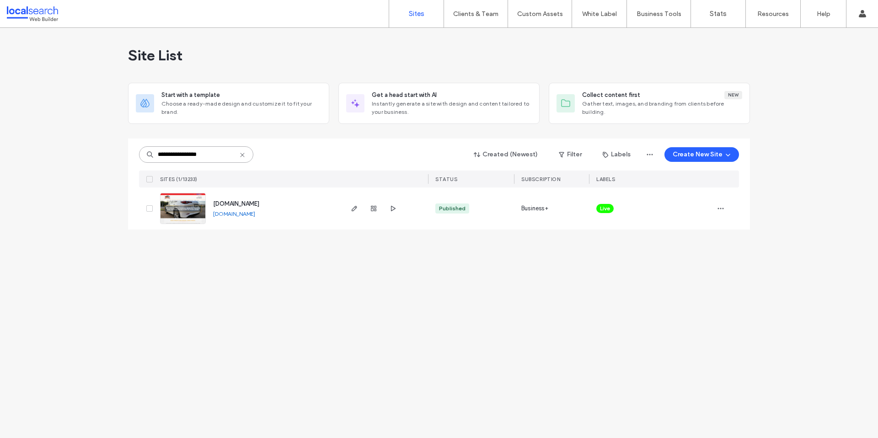
type input "**********"
click at [189, 213] on img at bounding box center [183, 225] width 45 height 62
click at [687, 297] on div "Unassign Label" at bounding box center [686, 301] width 81 height 17
click at [613, 202] on icon at bounding box center [614, 202] width 4 height 4
click at [723, 210] on icon "button" at bounding box center [720, 208] width 7 height 7
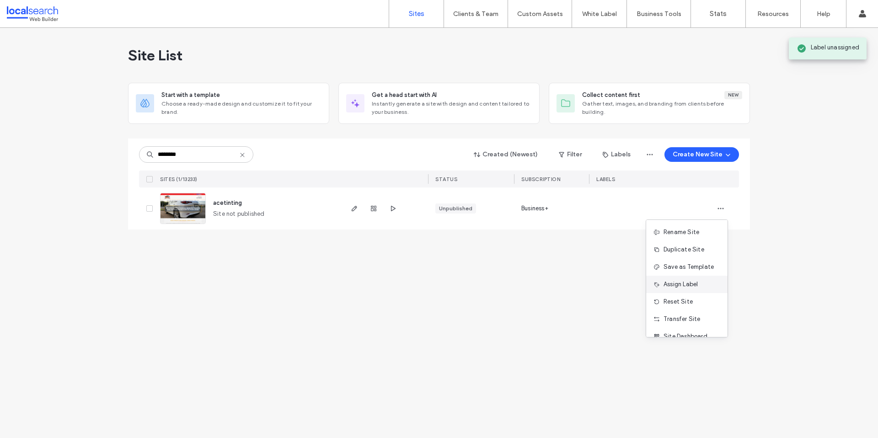
click at [700, 282] on div "Assign Label" at bounding box center [686, 284] width 81 height 17
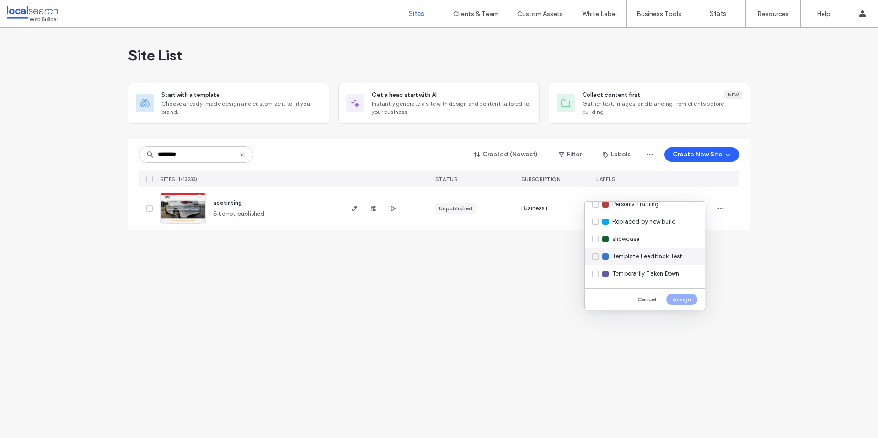
scroll to position [262, 0]
click at [637, 233] on span "Replaced by new build" at bounding box center [645, 230] width 64 height 9
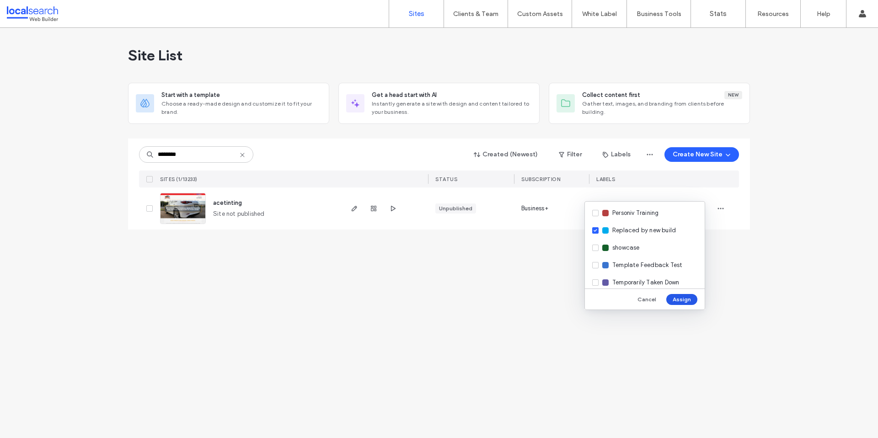
click at [683, 305] on button "Assign" at bounding box center [682, 299] width 31 height 11
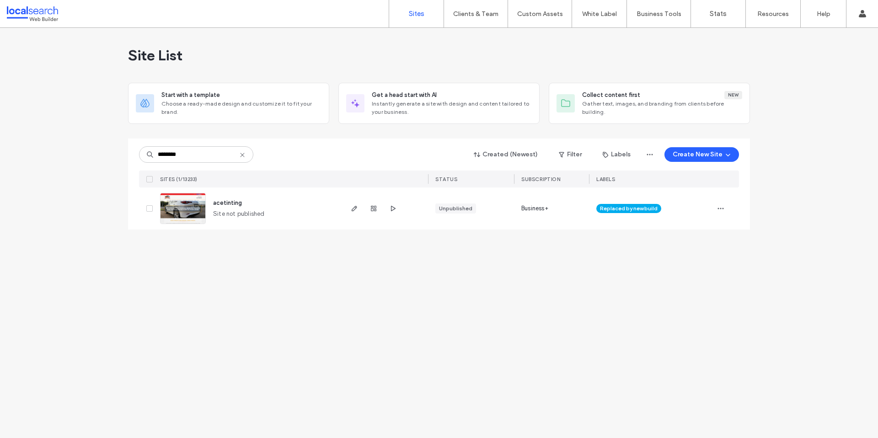
click at [244, 154] on icon at bounding box center [242, 154] width 7 height 7
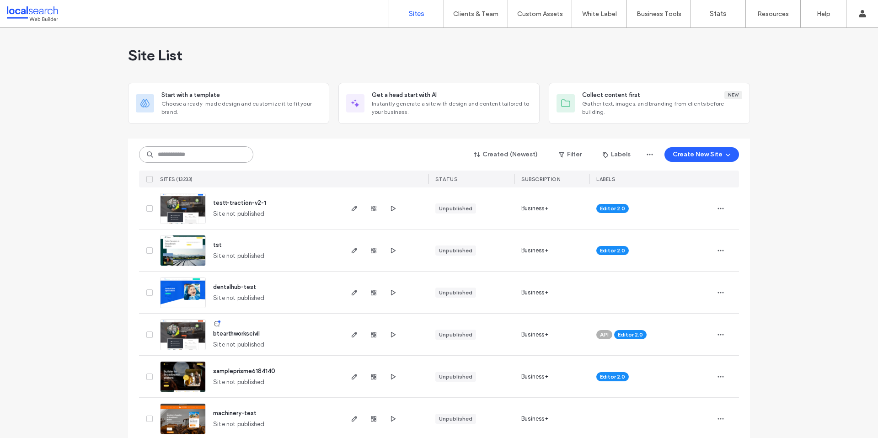
click at [202, 156] on input at bounding box center [196, 154] width 114 height 16
paste input "********"
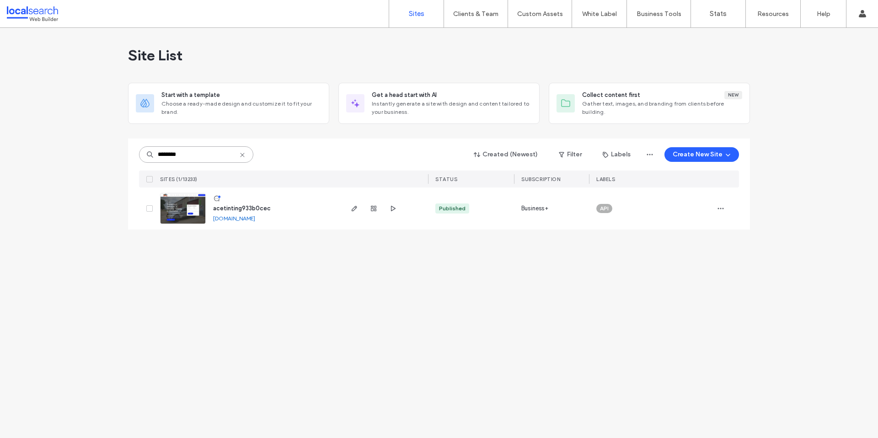
type input "********"
click at [195, 219] on img at bounding box center [183, 225] width 45 height 62
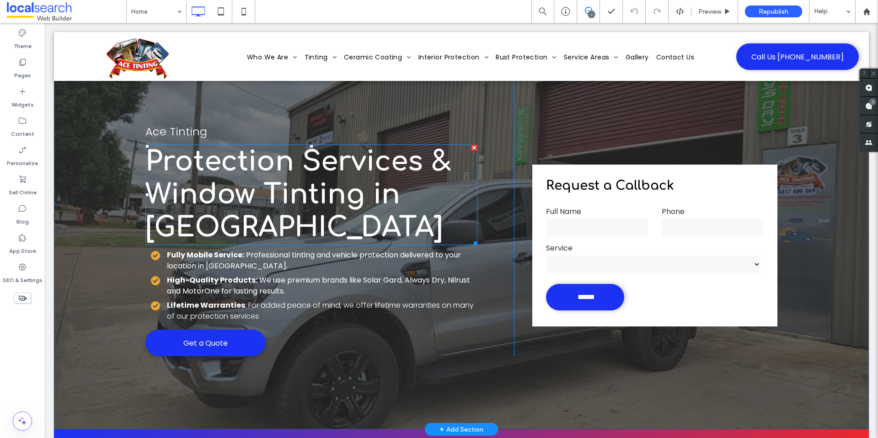
scroll to position [34, 0]
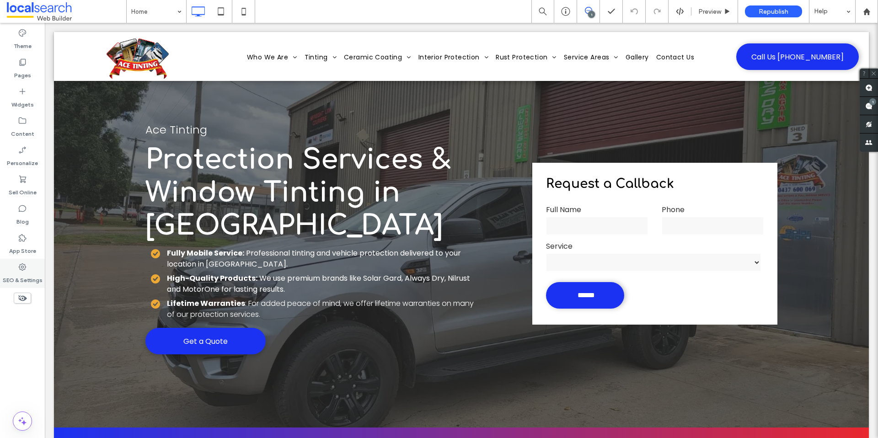
click at [18, 274] on label "SEO & Settings" at bounding box center [23, 278] width 40 height 13
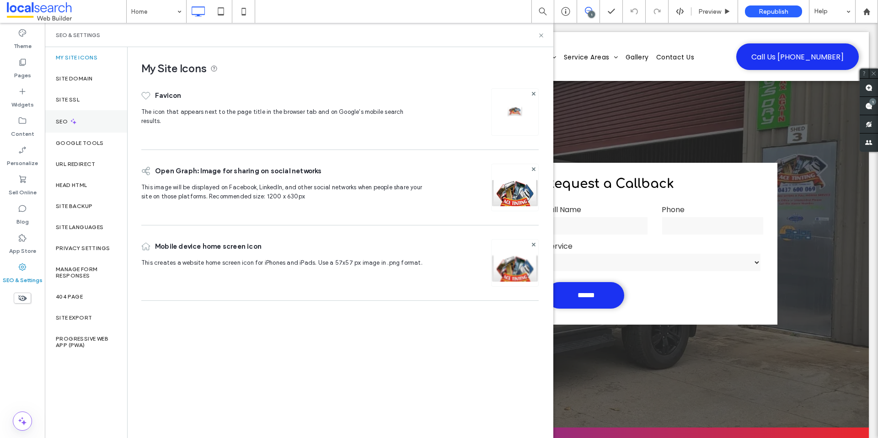
click at [92, 119] on div "SEO" at bounding box center [86, 121] width 82 height 22
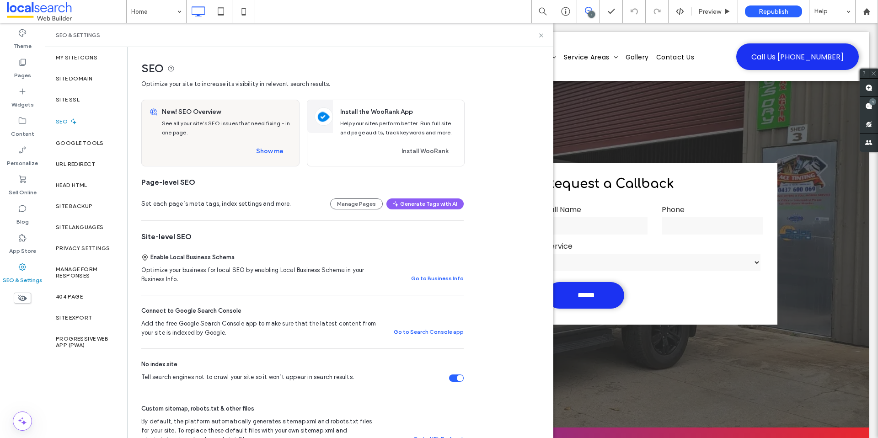
click at [461, 378] on div "Tell search engines not to crawl your site so it won’t appear in search results." at bounding box center [460, 378] width 6 height 6
click at [75, 77] on label "Site Domain" at bounding box center [74, 78] width 37 height 6
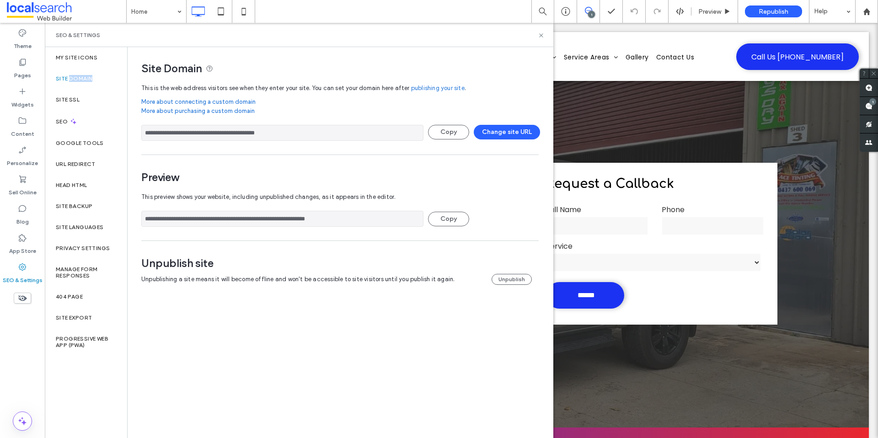
click at [75, 77] on label "Site Domain" at bounding box center [74, 78] width 37 height 6
click at [485, 137] on button "Change site URL" at bounding box center [507, 132] width 66 height 15
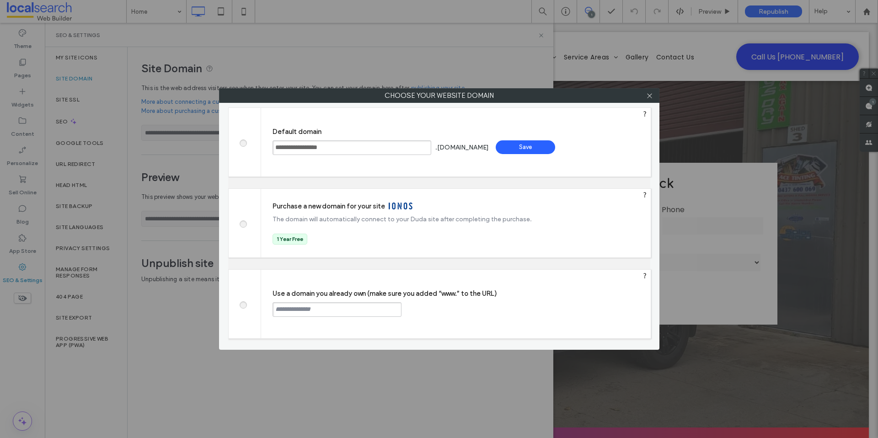
click at [303, 307] on input "text" at bounding box center [337, 309] width 129 height 15
paste input "**********"
type input "**********"
click at [430, 312] on div "Continue" at bounding box center [436, 309] width 59 height 14
type input "**********"
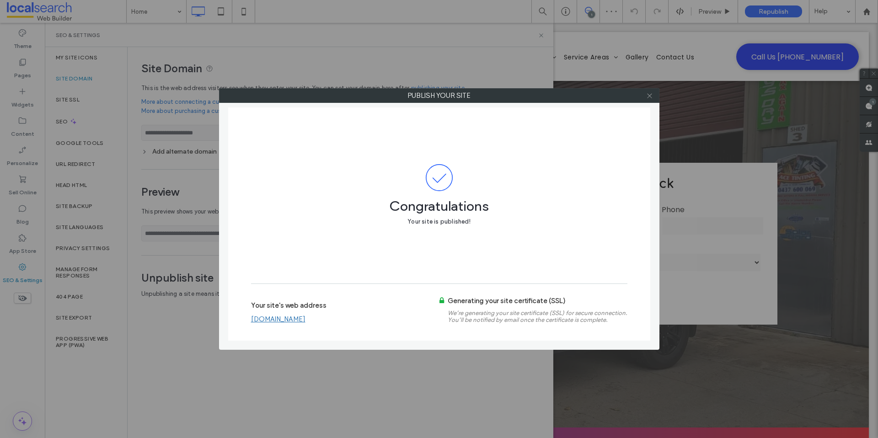
click at [648, 93] on use at bounding box center [649, 95] width 5 height 5
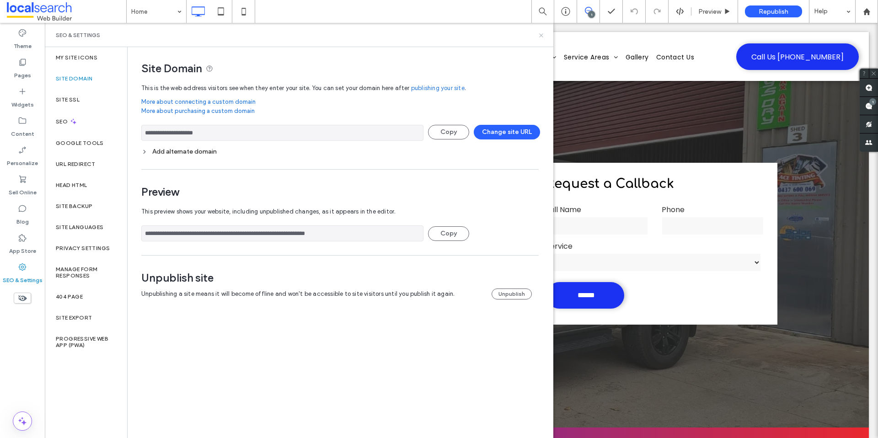
click at [542, 36] on use at bounding box center [541, 35] width 4 height 4
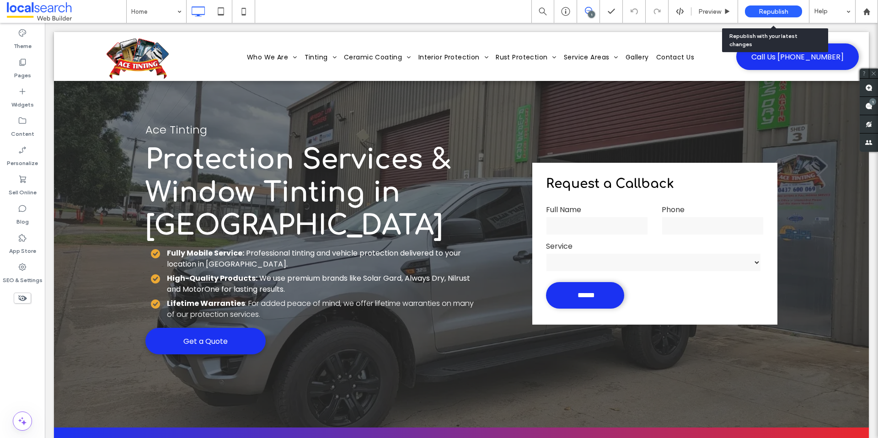
click at [778, 10] on span "Republish" at bounding box center [774, 12] width 30 height 8
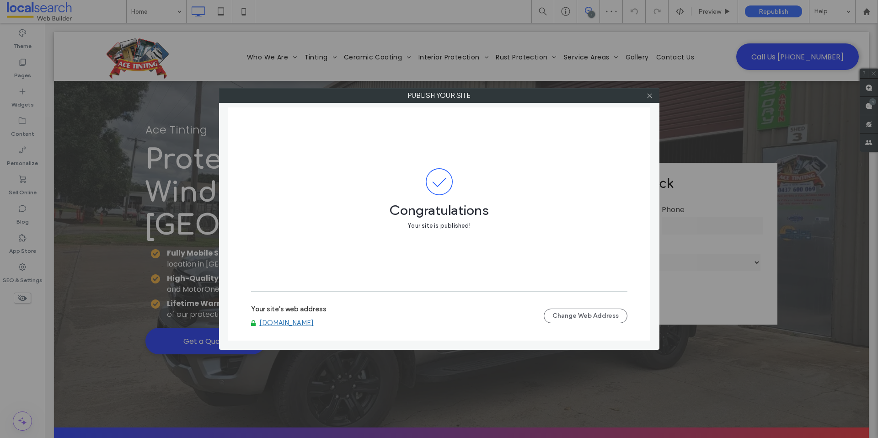
click at [299, 322] on link "[DOMAIN_NAME]" at bounding box center [286, 323] width 54 height 8
click at [654, 99] on div at bounding box center [650, 96] width 14 height 14
click at [650, 94] on icon at bounding box center [649, 95] width 7 height 7
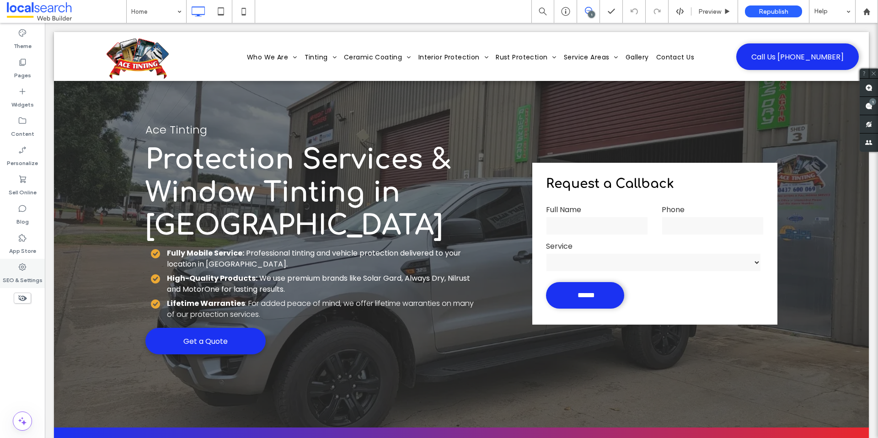
click at [19, 270] on icon at bounding box center [22, 267] width 9 height 9
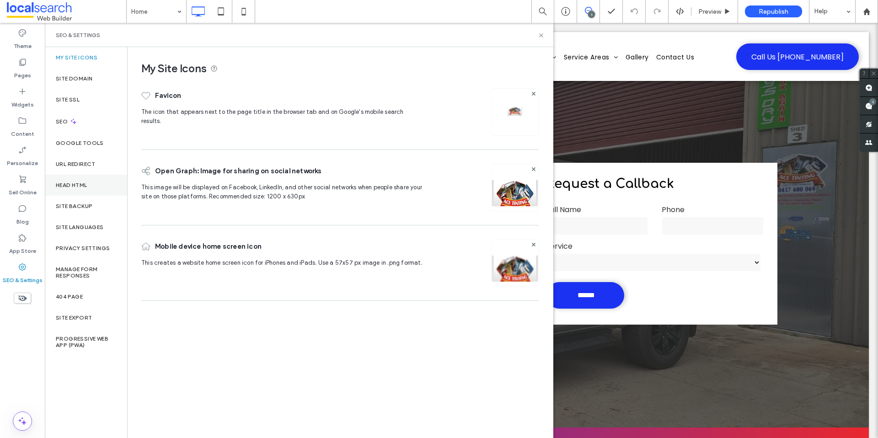
click at [76, 188] on label "Head HTML" at bounding box center [72, 185] width 32 height 6
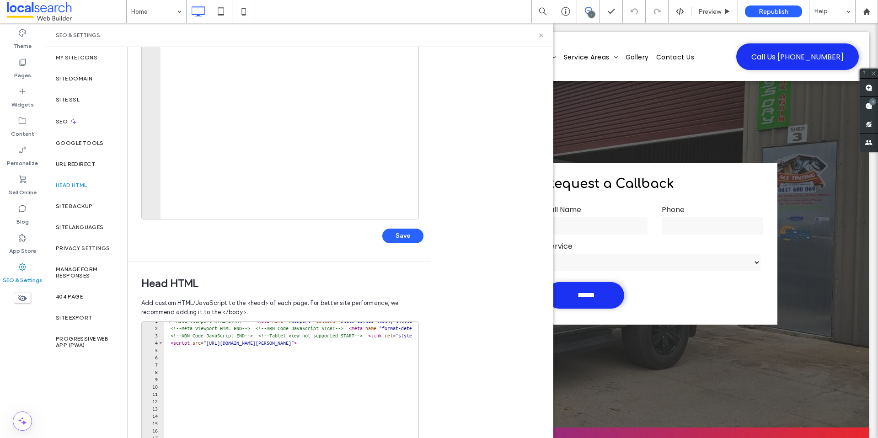
scroll to position [188, 0]
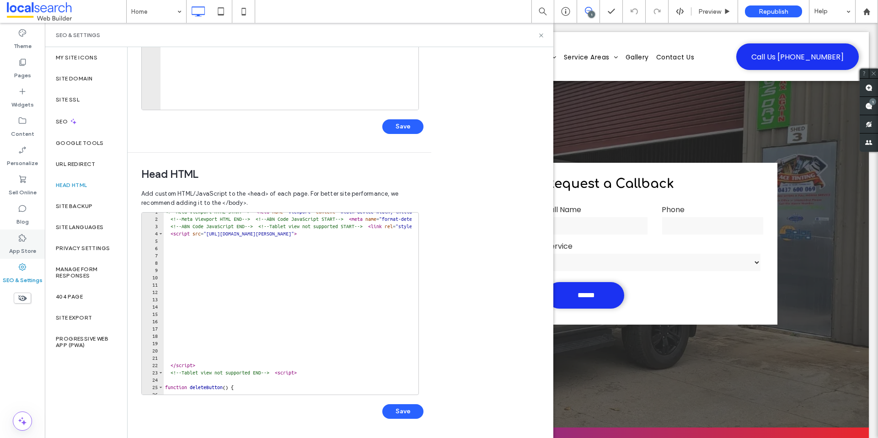
click at [21, 242] on label "App Store" at bounding box center [22, 248] width 27 height 13
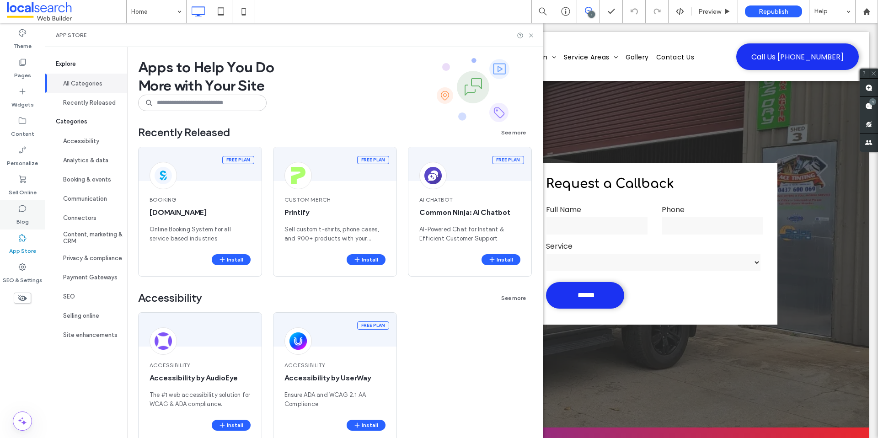
click at [20, 215] on label "Blog" at bounding box center [22, 219] width 12 height 13
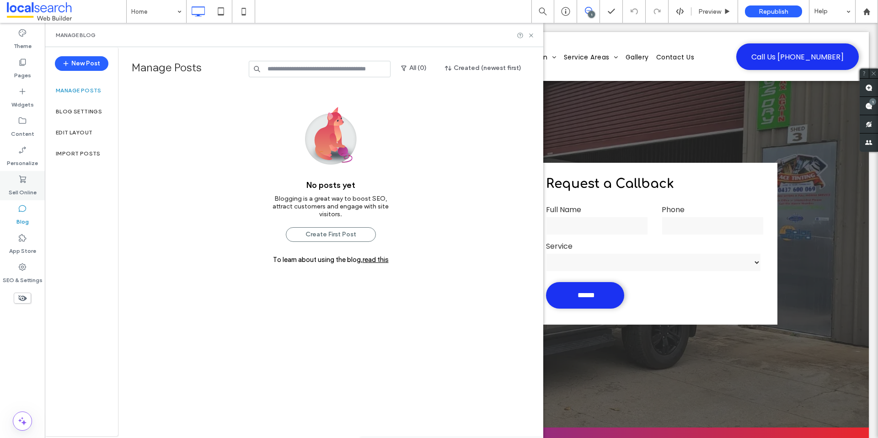
click at [23, 189] on label "Sell Online" at bounding box center [23, 190] width 28 height 13
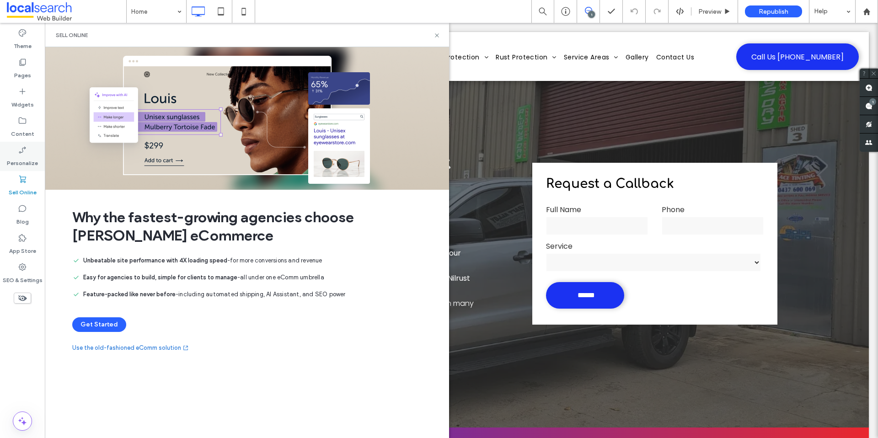
click at [21, 156] on label "Personalize" at bounding box center [22, 161] width 31 height 13
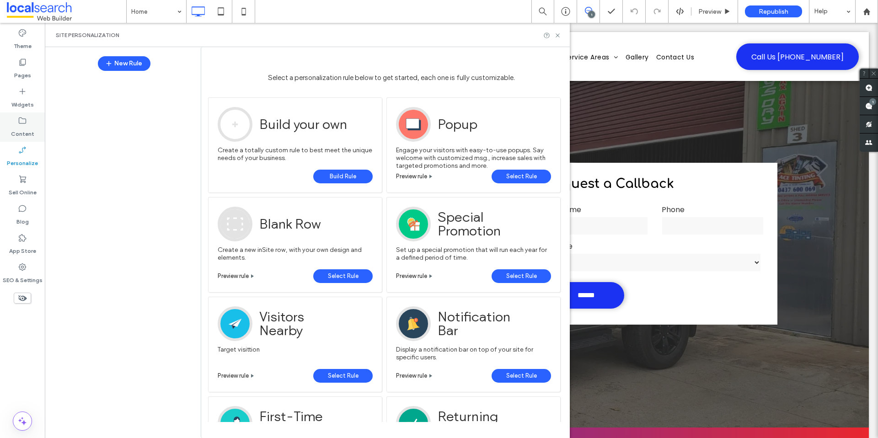
click at [22, 124] on icon at bounding box center [22, 120] width 9 height 9
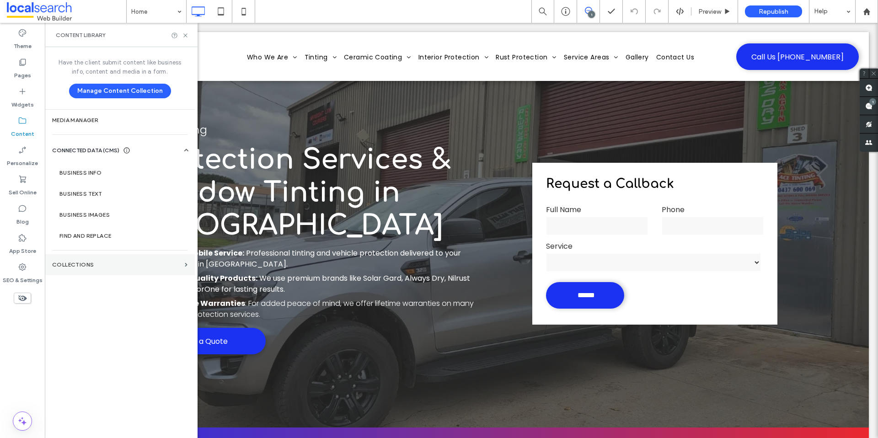
click at [93, 262] on label "Collections" at bounding box center [116, 265] width 129 height 6
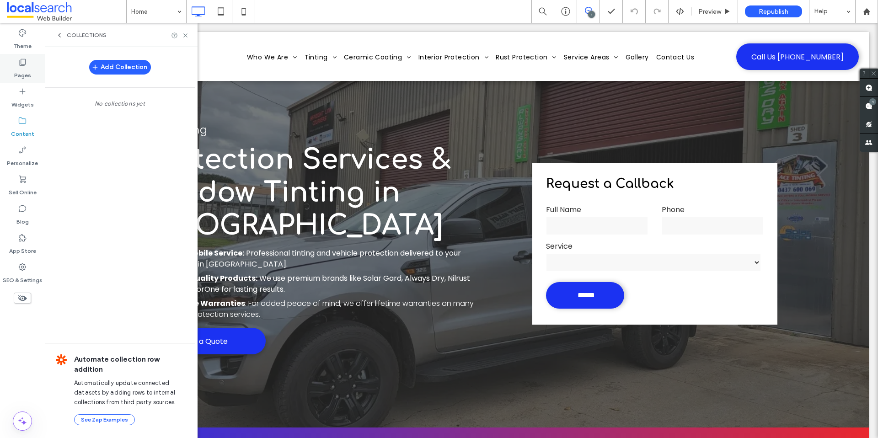
click at [24, 75] on label "Pages" at bounding box center [22, 73] width 17 height 13
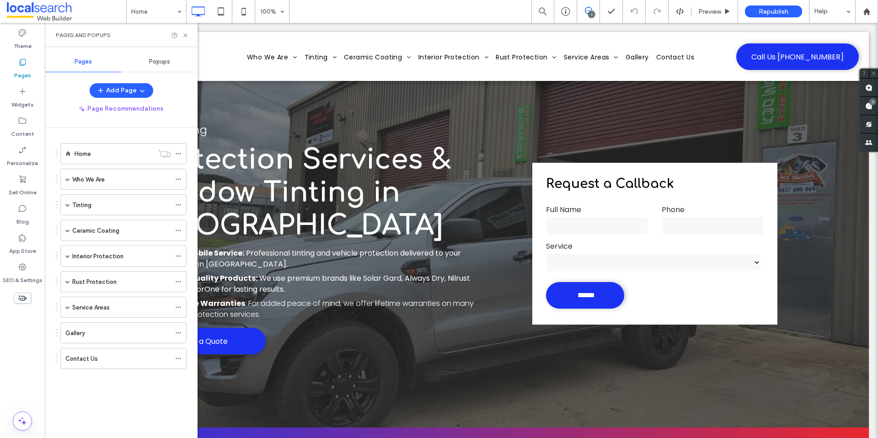
click at [166, 58] on div "Add Collection" at bounding box center [120, 67] width 150 height 18
click at [156, 62] on span "Popups" at bounding box center [159, 61] width 21 height 7
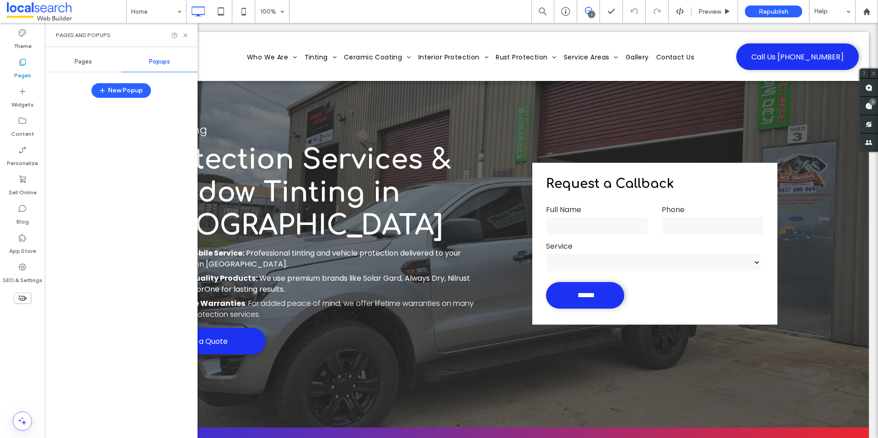
click at [90, 61] on span "Pages" at bounding box center [83, 61] width 17 height 7
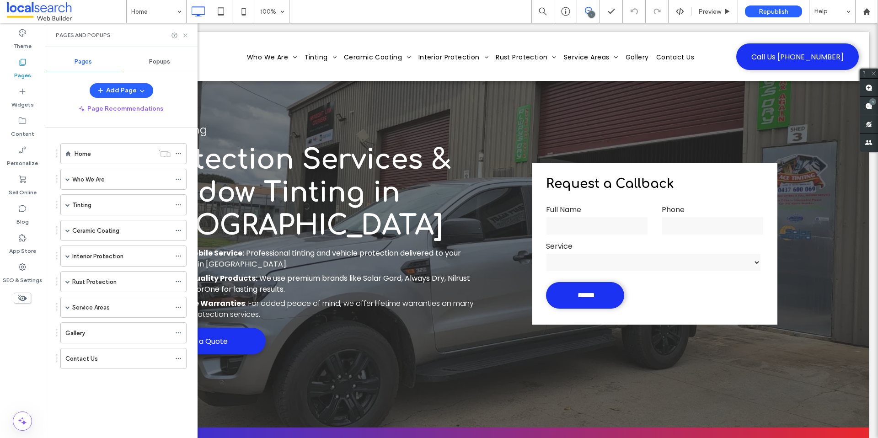
click at [186, 33] on icon at bounding box center [185, 35] width 7 height 7
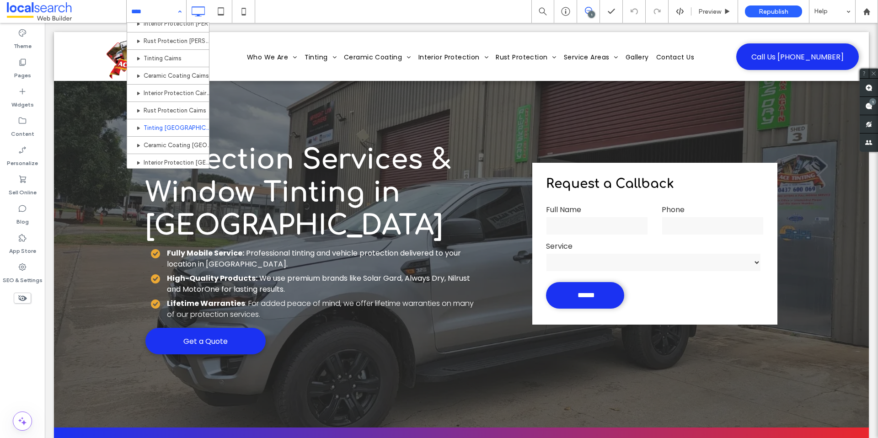
scroll to position [288, 0]
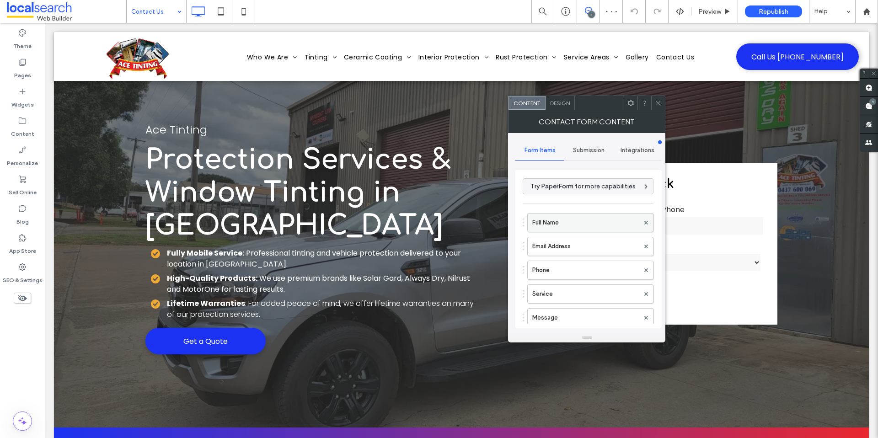
click at [571, 218] on label "Full Name" at bounding box center [586, 223] width 107 height 18
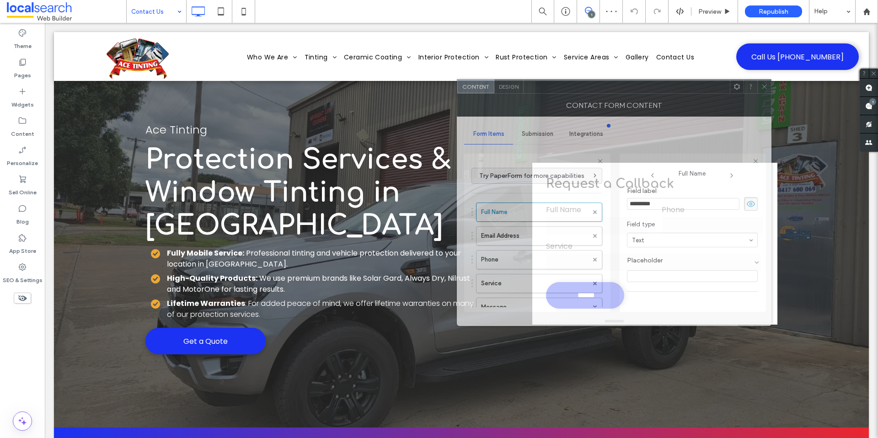
drag, startPoint x: 603, startPoint y: 105, endPoint x: 521, endPoint y: 90, distance: 83.2
click at [522, 94] on div "Contact Form Content" at bounding box center [614, 105] width 315 height 23
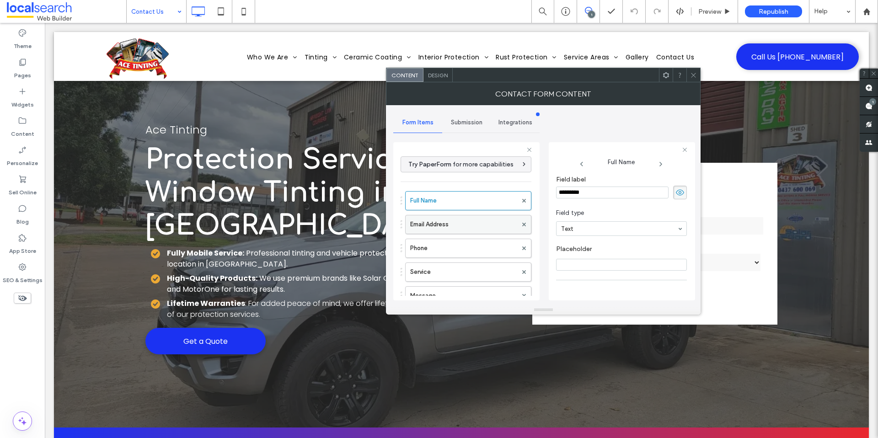
click at [461, 222] on label "Email Address" at bounding box center [463, 224] width 107 height 18
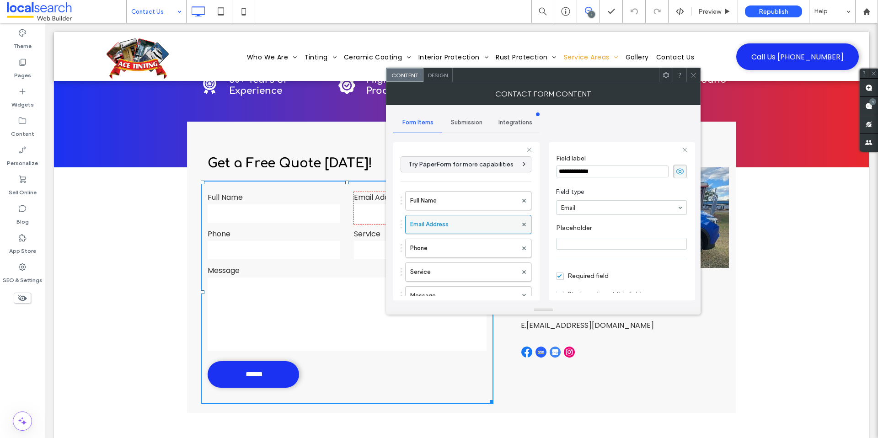
scroll to position [22, 0]
click at [462, 253] on label "Phone" at bounding box center [463, 248] width 107 height 18
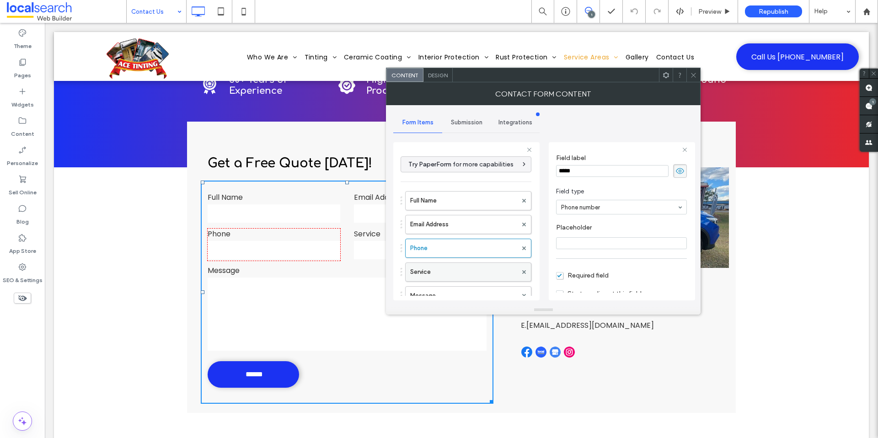
scroll to position [18, 0]
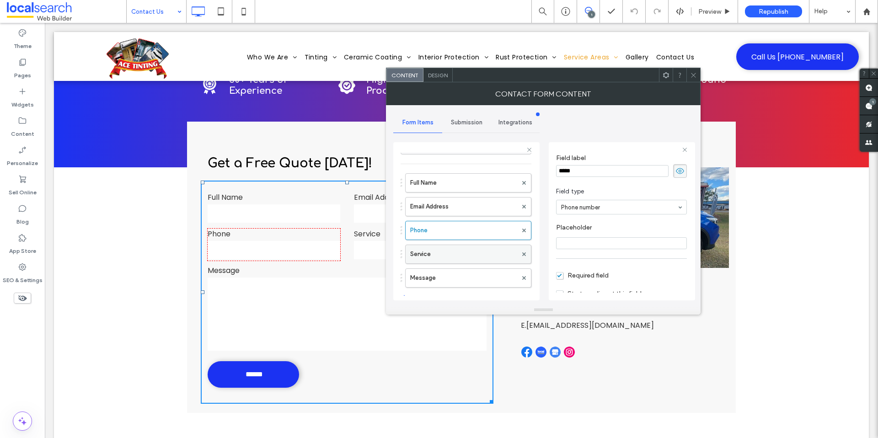
click at [457, 261] on label "Service" at bounding box center [463, 254] width 107 height 18
click at [454, 268] on div "Full Name Email Address Phone Service Message" at bounding box center [466, 228] width 131 height 119
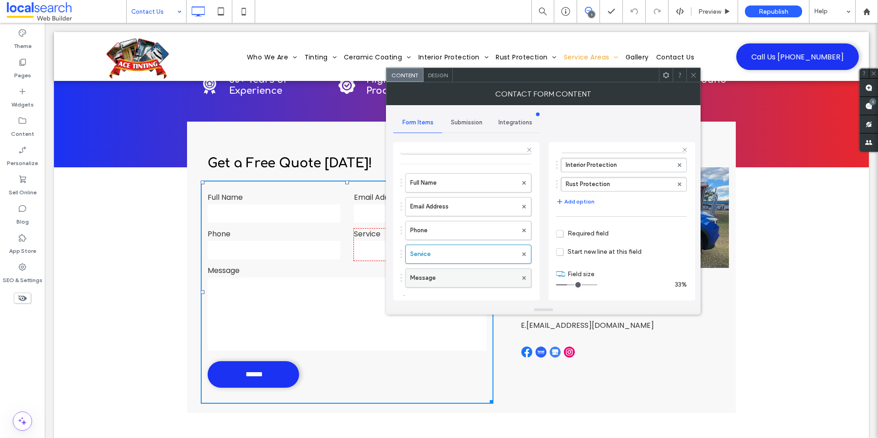
click at [476, 275] on label "Message" at bounding box center [463, 278] width 107 height 18
type input "**"
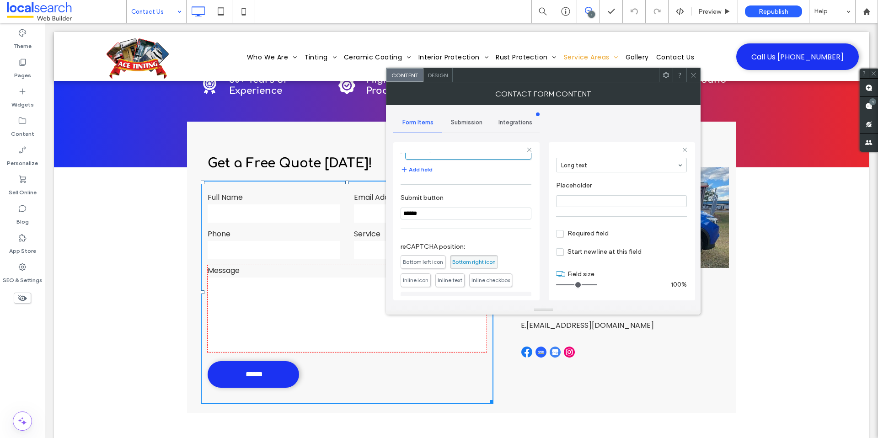
scroll to position [172, 0]
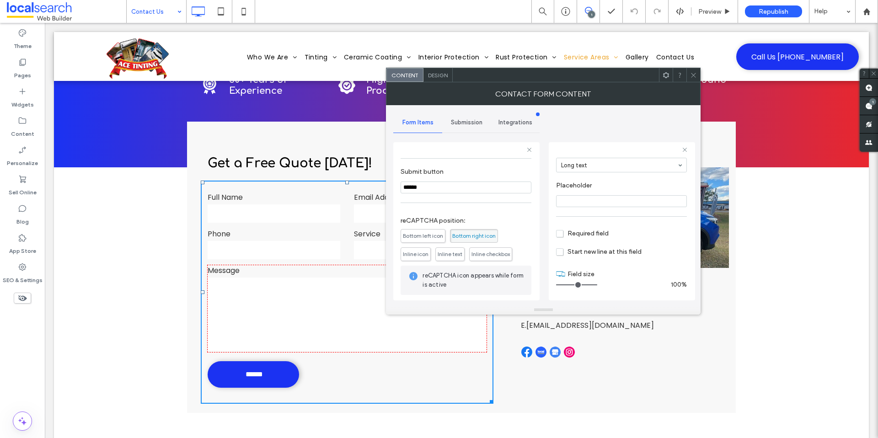
click at [459, 127] on div "Submission" at bounding box center [466, 123] width 49 height 20
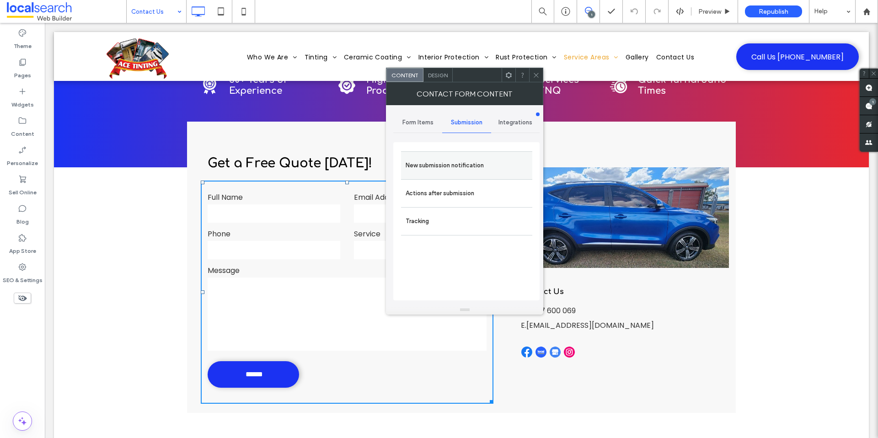
click at [463, 168] on label "New submission notification" at bounding box center [467, 165] width 122 height 18
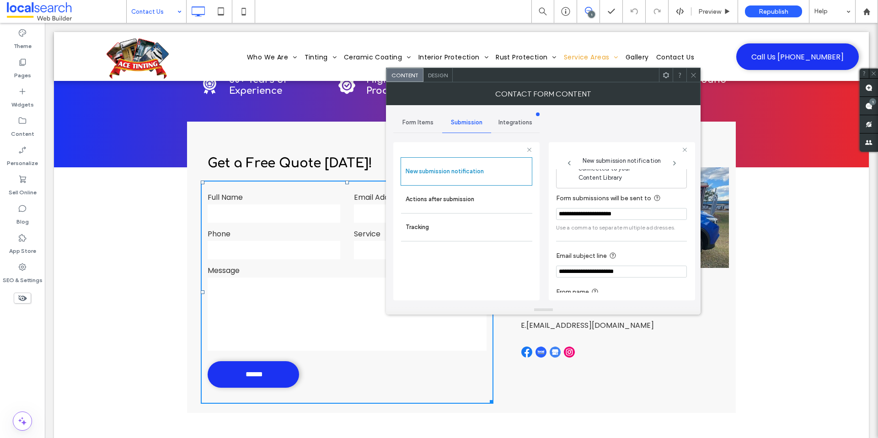
scroll to position [48, 0]
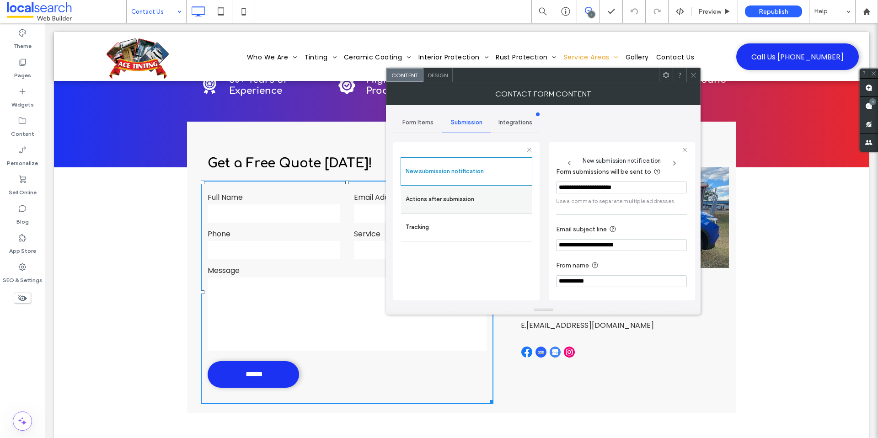
click at [470, 204] on label "Actions after submission" at bounding box center [467, 199] width 122 height 18
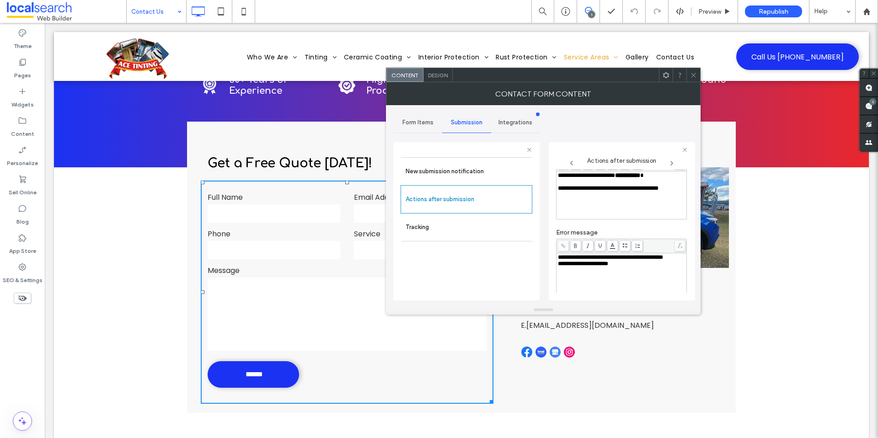
click at [695, 75] on icon at bounding box center [693, 75] width 7 height 7
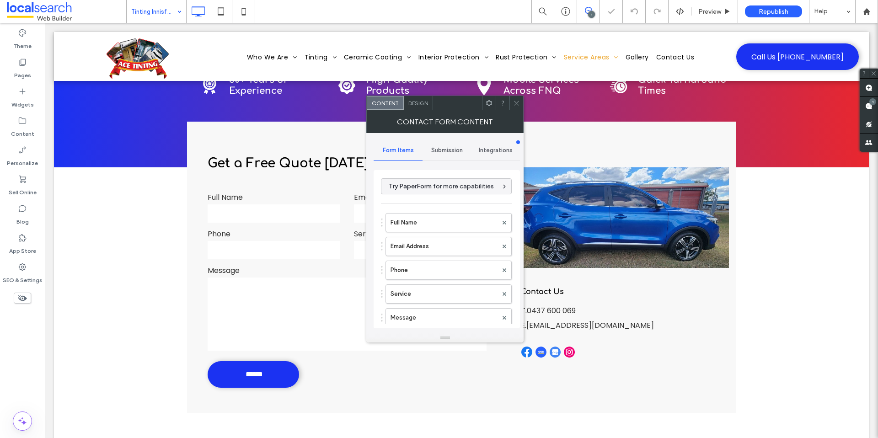
type input "******"
click at [461, 223] on label "Full Name" at bounding box center [444, 223] width 107 height 18
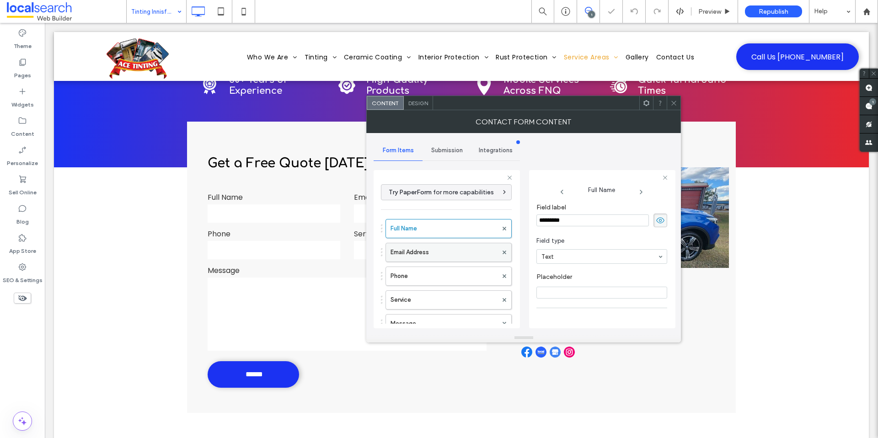
click at [412, 245] on label "Email Address" at bounding box center [444, 252] width 107 height 18
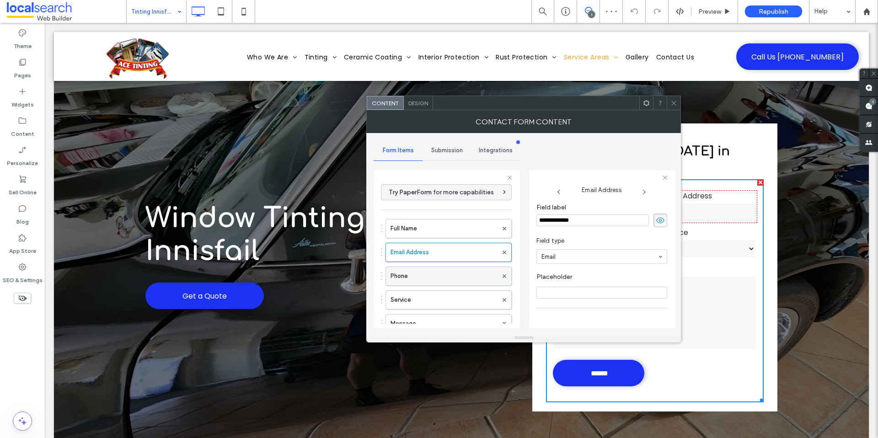
click at [423, 284] on label "Phone" at bounding box center [444, 276] width 107 height 18
click at [423, 297] on label "Service" at bounding box center [444, 300] width 107 height 18
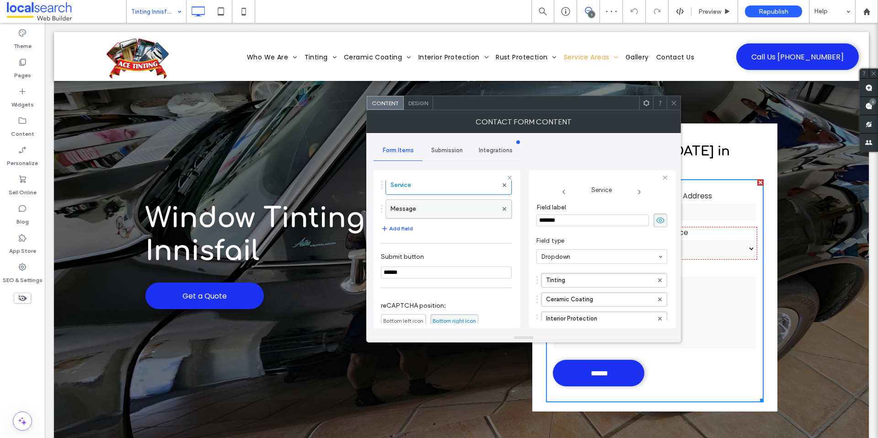
click at [429, 216] on label "Message" at bounding box center [444, 209] width 107 height 18
type input "**"
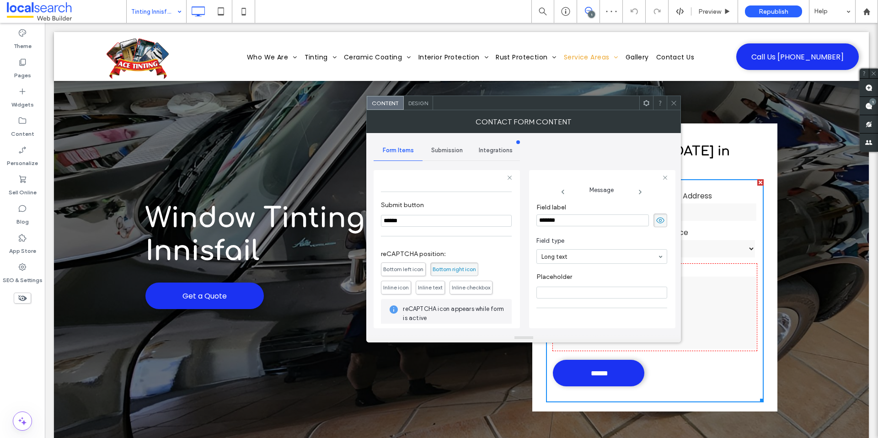
scroll to position [215, 0]
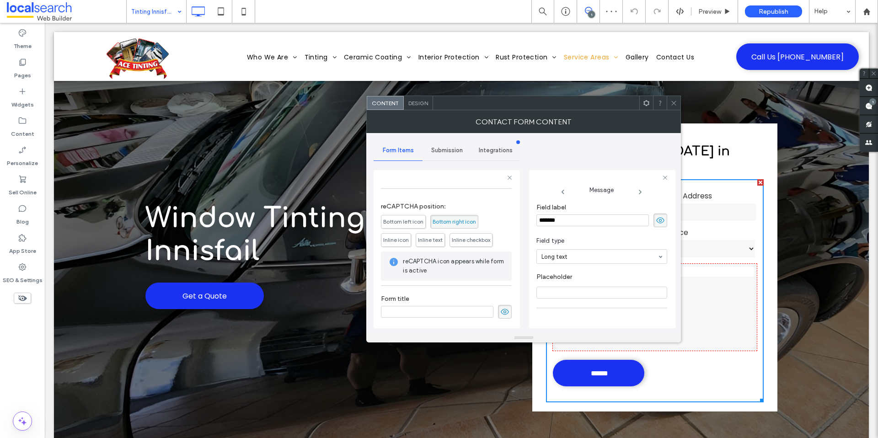
click at [435, 154] on span "Submission" at bounding box center [447, 150] width 32 height 7
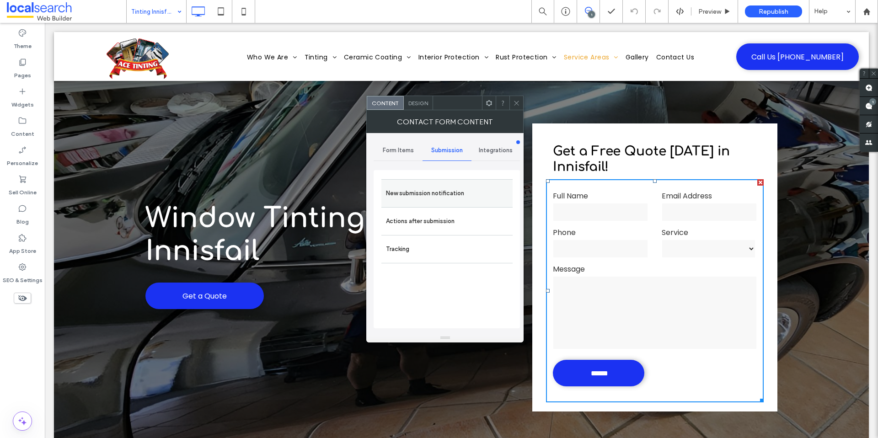
click at [443, 202] on label "New submission notification" at bounding box center [447, 193] width 122 height 18
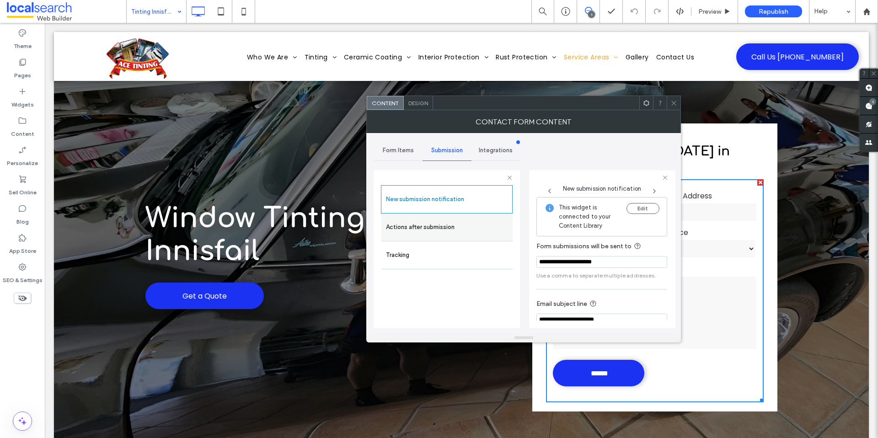
click at [473, 237] on div "Actions after submission" at bounding box center [447, 227] width 131 height 27
click at [474, 221] on label "Actions after submission" at bounding box center [447, 227] width 122 height 18
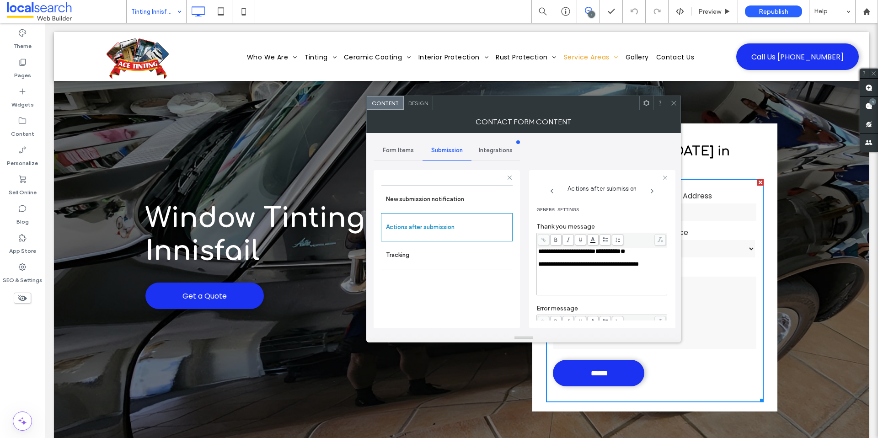
click at [676, 102] on icon at bounding box center [674, 103] width 7 height 7
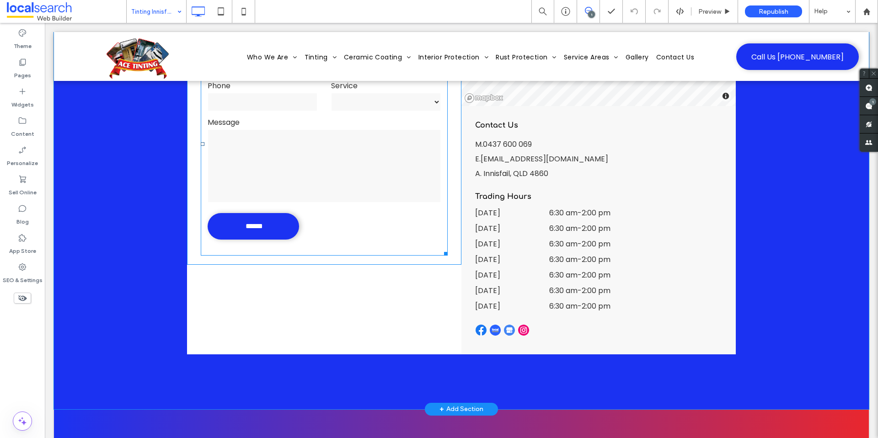
scroll to position [2263, 0]
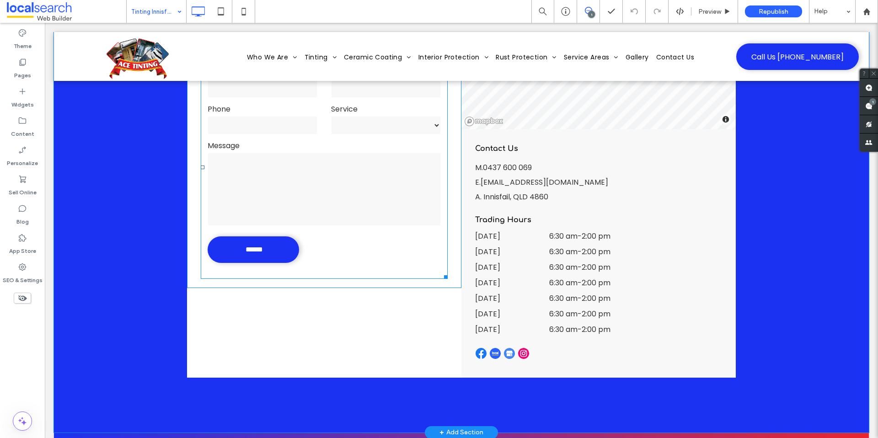
click at [353, 188] on textarea at bounding box center [324, 189] width 233 height 73
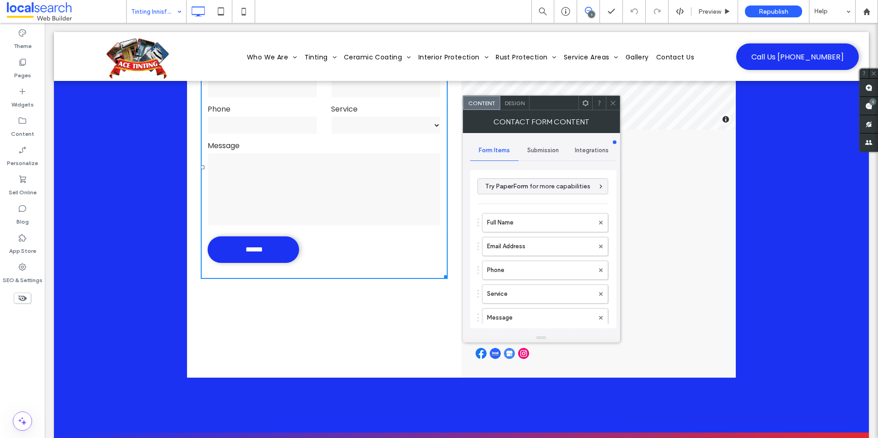
type input "******"
drag, startPoint x: 541, startPoint y: 104, endPoint x: 432, endPoint y: 75, distance: 113.2
click at [530, 96] on div at bounding box center [554, 103] width 49 height 14
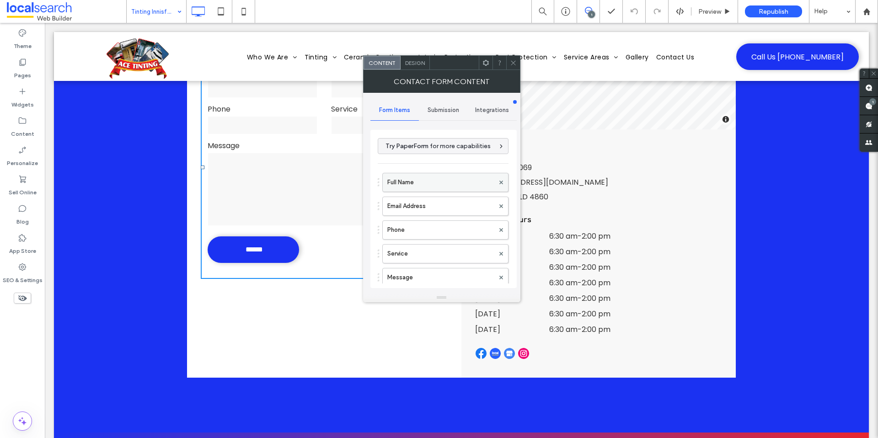
scroll to position [2, 0]
click at [423, 186] on label "Full Name" at bounding box center [440, 181] width 107 height 18
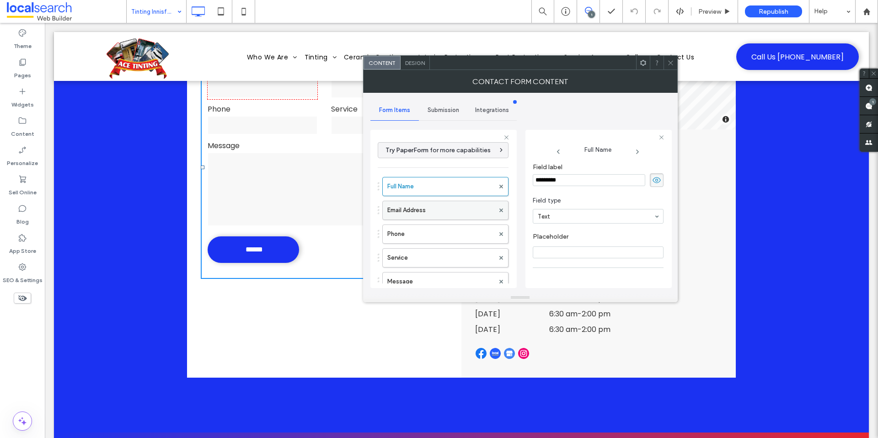
click at [420, 201] on div "Email Address" at bounding box center [445, 210] width 126 height 19
click at [423, 245] on div "Full Name Email Address Phone Service Message" at bounding box center [443, 231] width 131 height 119
click at [447, 209] on label "Email Address" at bounding box center [440, 210] width 107 height 18
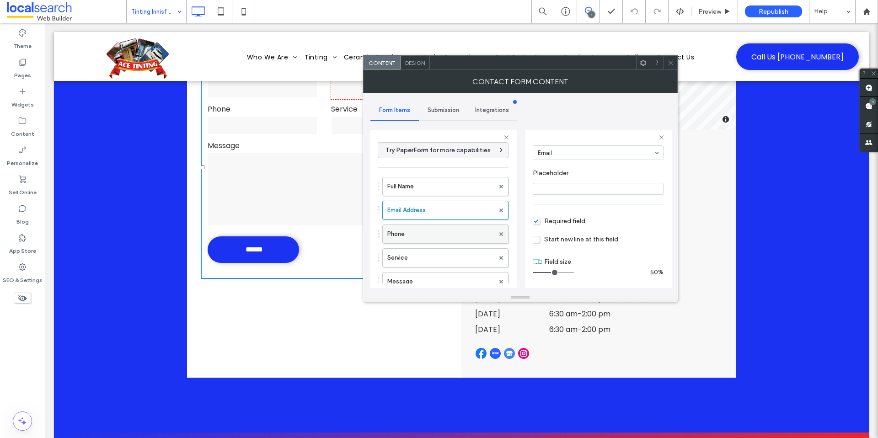
click at [442, 234] on label "Phone" at bounding box center [440, 234] width 107 height 18
click at [441, 264] on label "Service" at bounding box center [440, 258] width 107 height 18
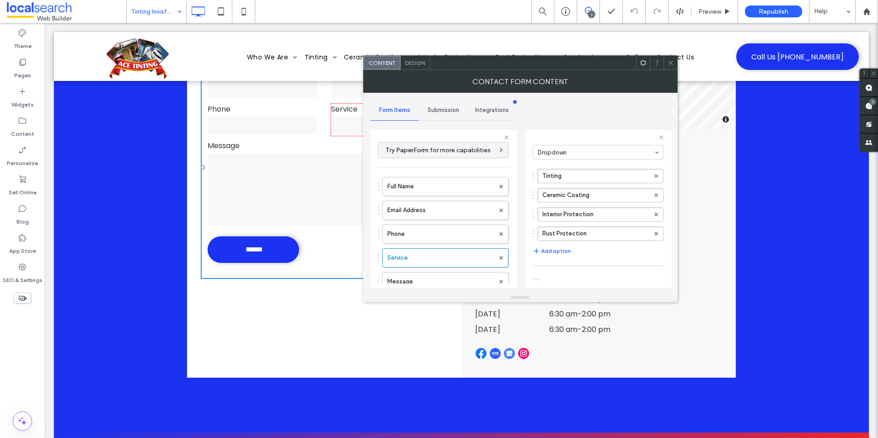
click at [440, 273] on label "Message" at bounding box center [440, 282] width 107 height 18
type input "**"
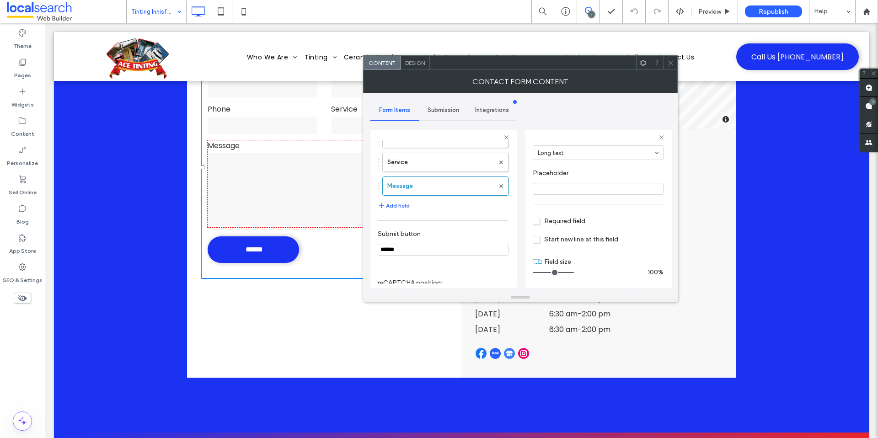
scroll to position [207, 0]
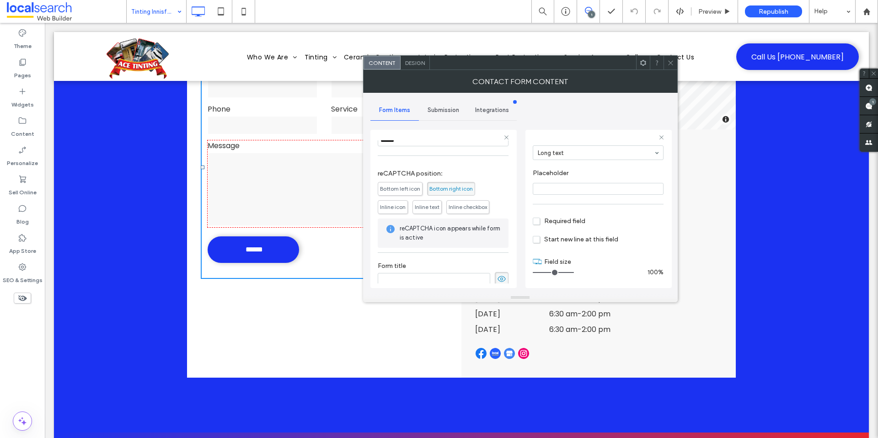
click at [442, 119] on div "Submission" at bounding box center [443, 110] width 49 height 20
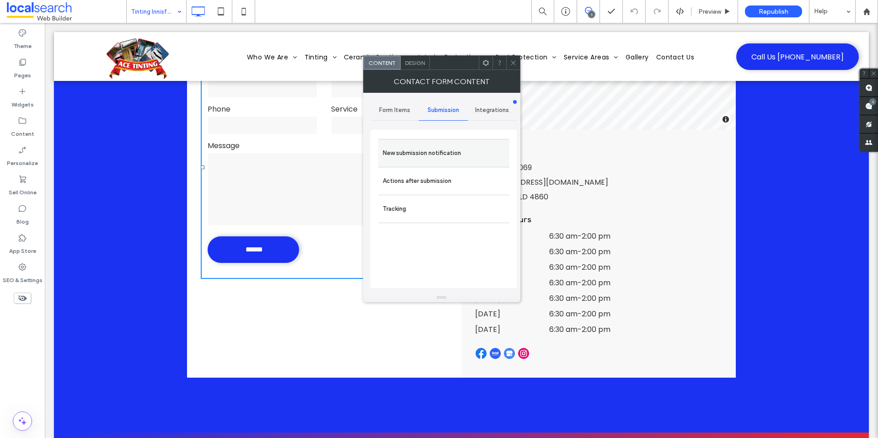
click at [435, 162] on label "New submission notification" at bounding box center [444, 153] width 122 height 18
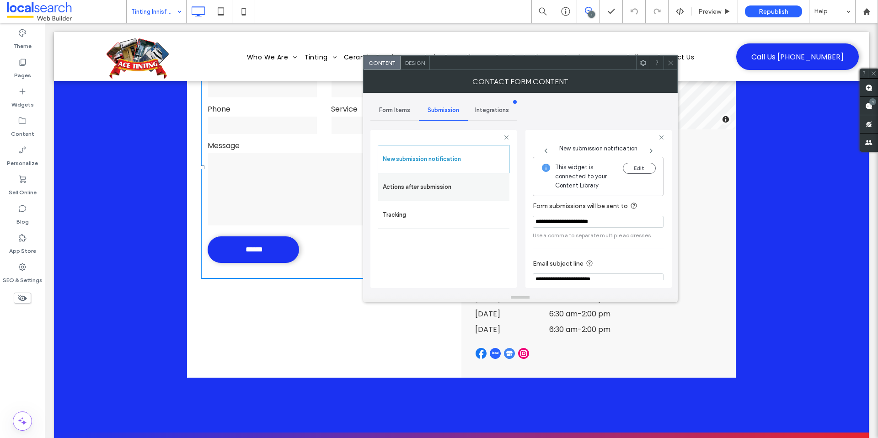
click at [430, 183] on label "Actions after submission" at bounding box center [444, 187] width 122 height 18
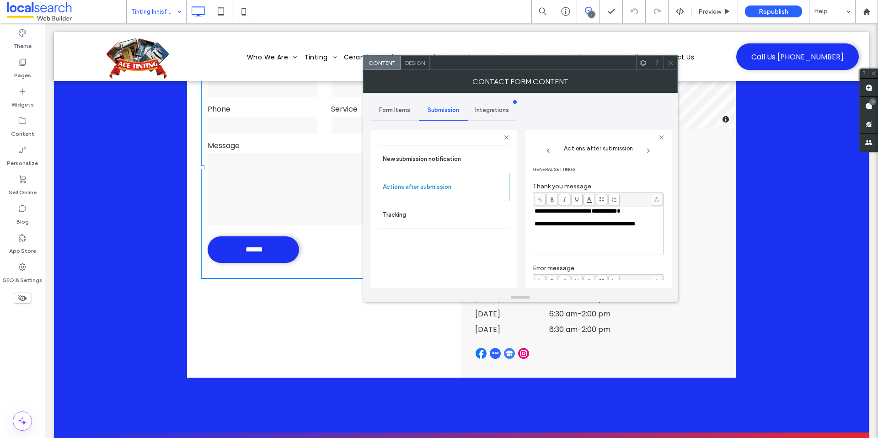
click at [667, 62] on icon at bounding box center [670, 62] width 7 height 7
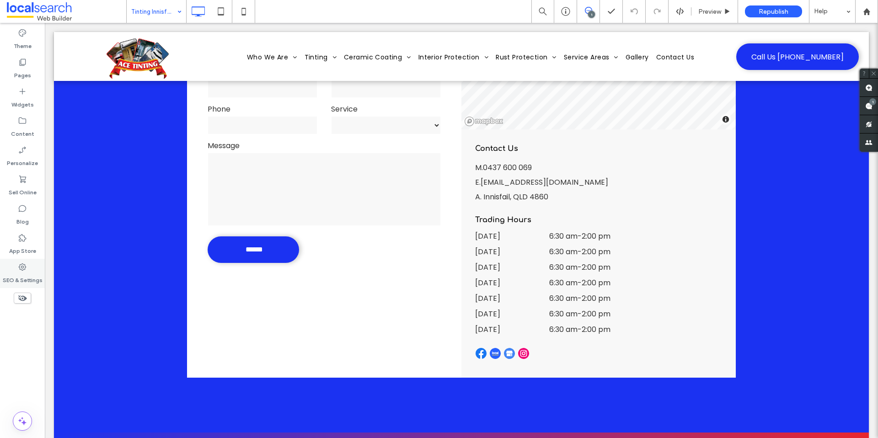
click at [22, 270] on use at bounding box center [22, 267] width 7 height 7
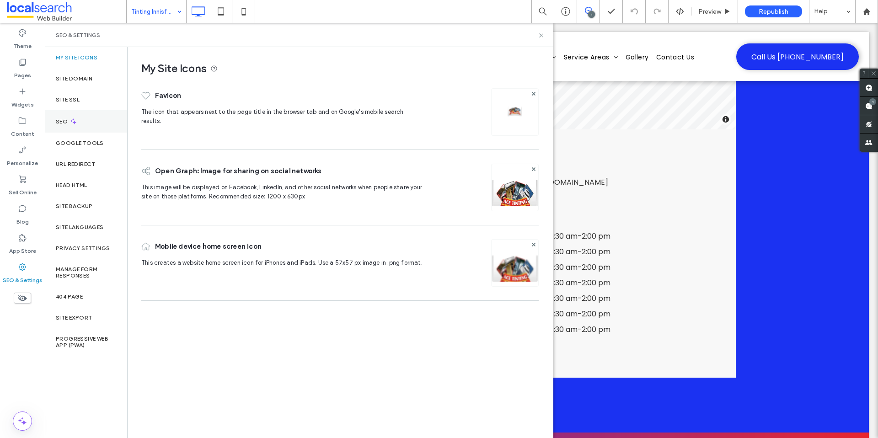
click at [93, 129] on div "SEO" at bounding box center [86, 121] width 82 height 22
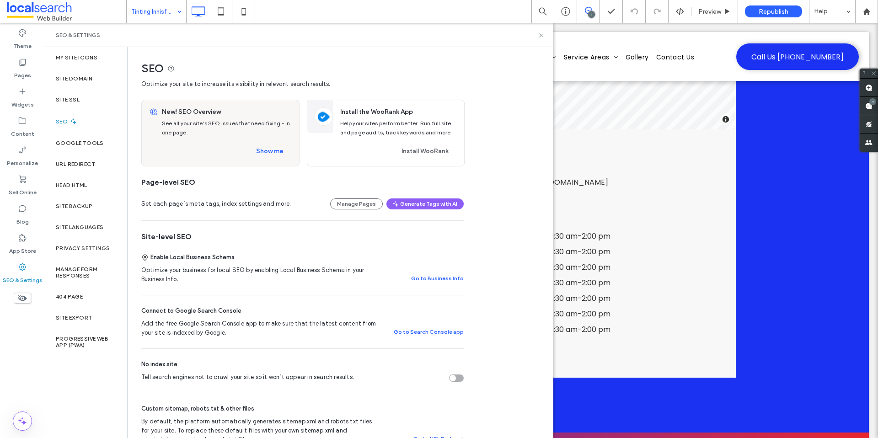
click at [441, 269] on div "Optimize your business for local SEO by enabling Local Business Schema in your …" at bounding box center [302, 275] width 323 height 18
click at [436, 278] on button "Go to Business Info" at bounding box center [437, 278] width 53 height 11
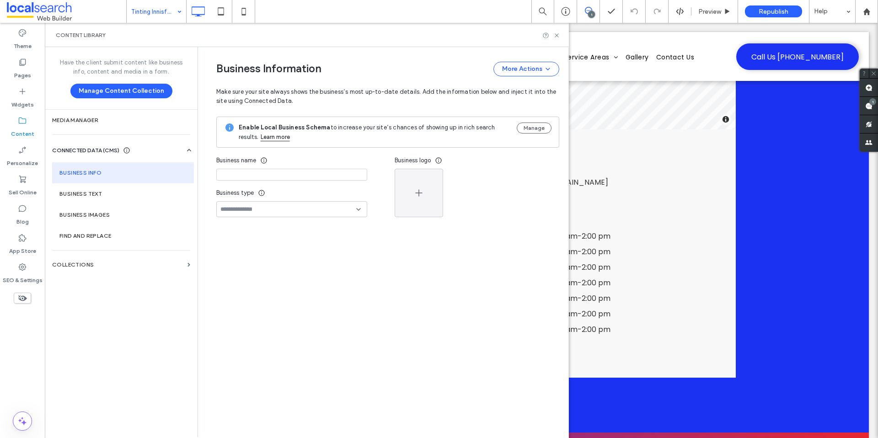
type input "**********"
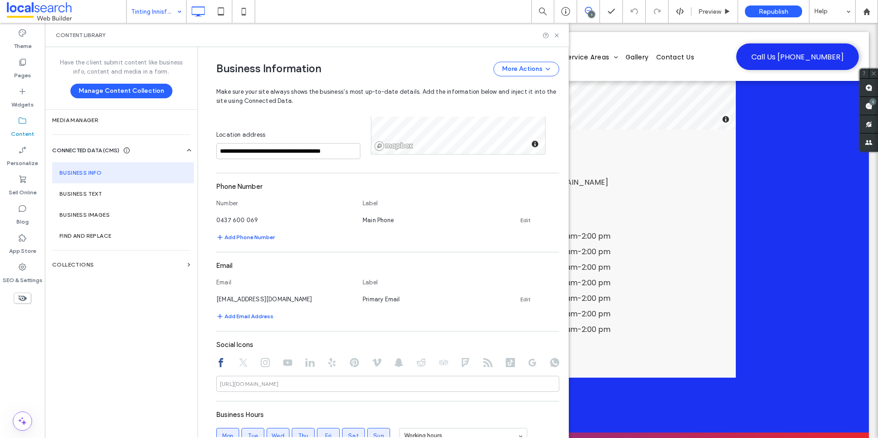
scroll to position [248, 0]
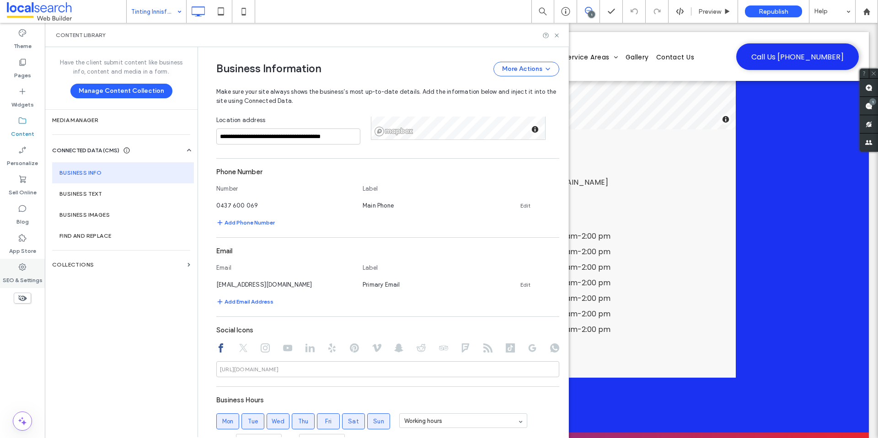
click at [16, 266] on div "SEO & Settings" at bounding box center [22, 273] width 45 height 29
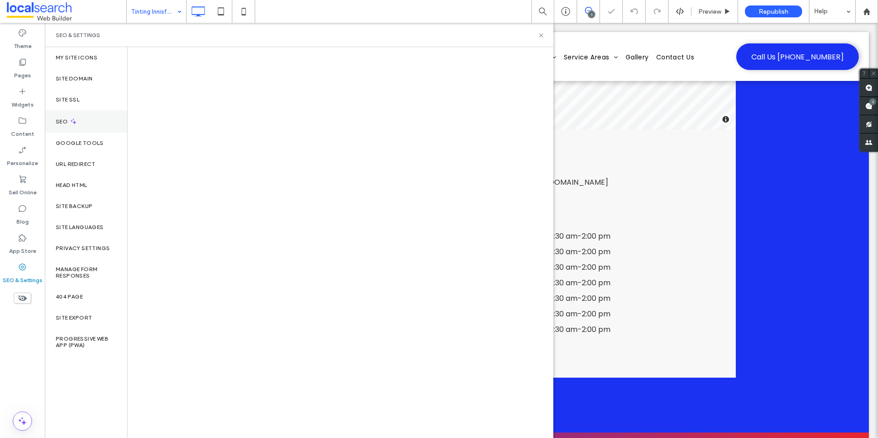
click at [86, 124] on div "SEO" at bounding box center [86, 121] width 82 height 22
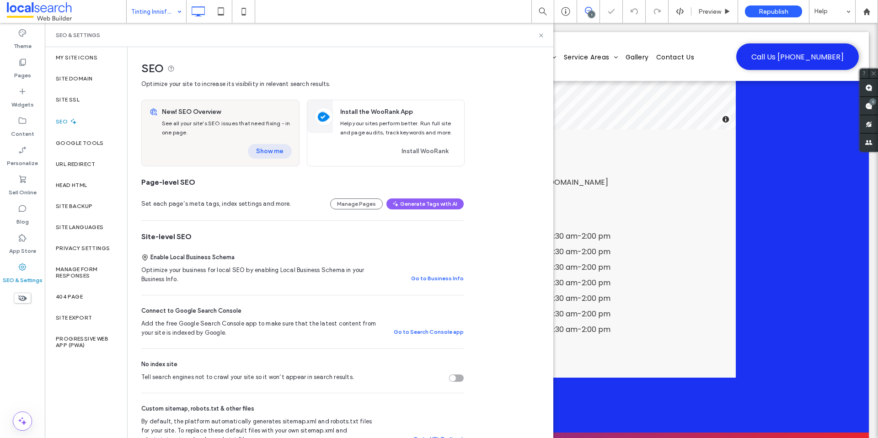
click at [281, 150] on button "Show me" at bounding box center [270, 151] width 44 height 15
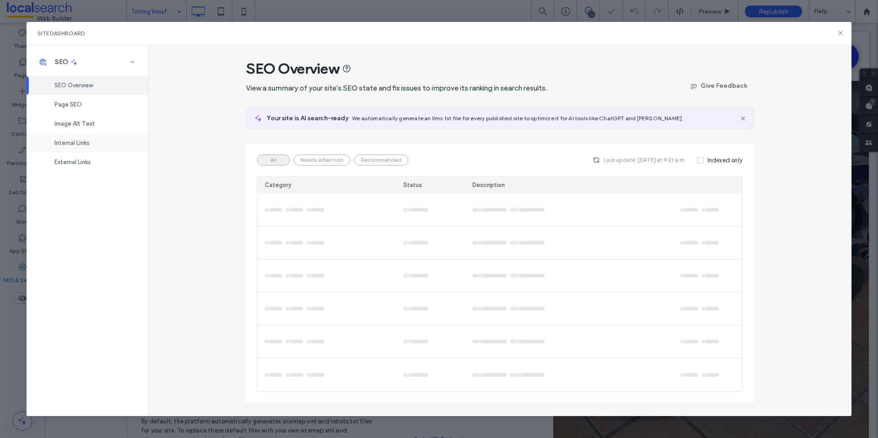
scroll to position [0, 0]
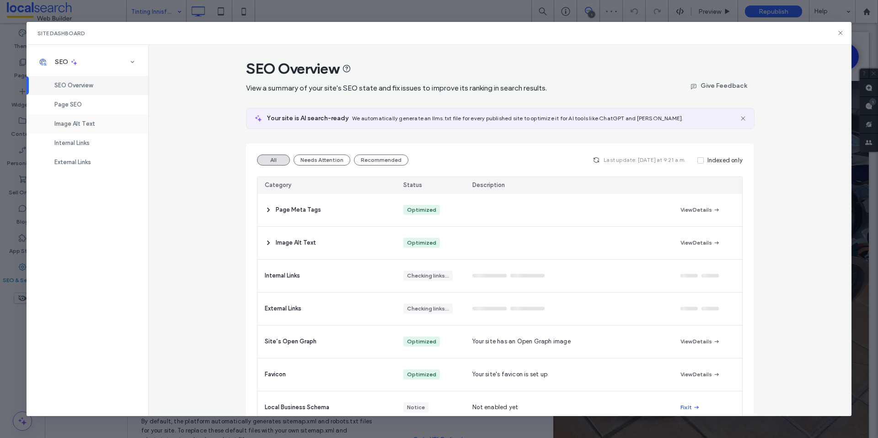
click at [91, 120] on span "Image Alt Text" at bounding box center [74, 123] width 41 height 7
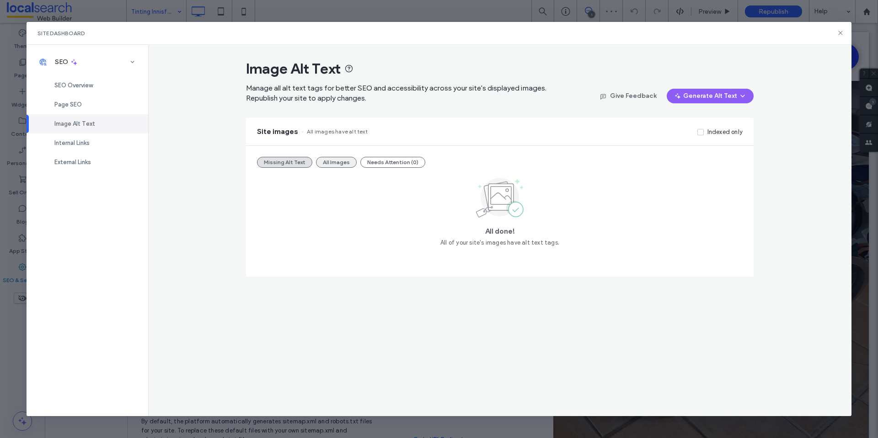
click at [343, 161] on button "All Images" at bounding box center [336, 162] width 41 height 11
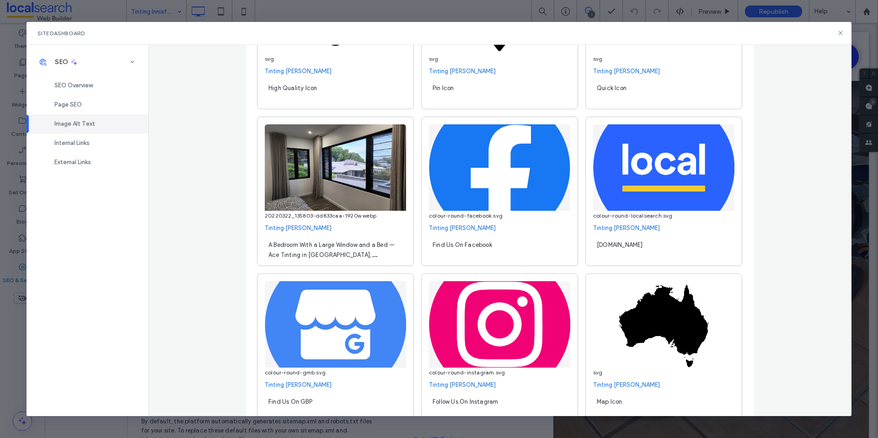
scroll to position [13106, 0]
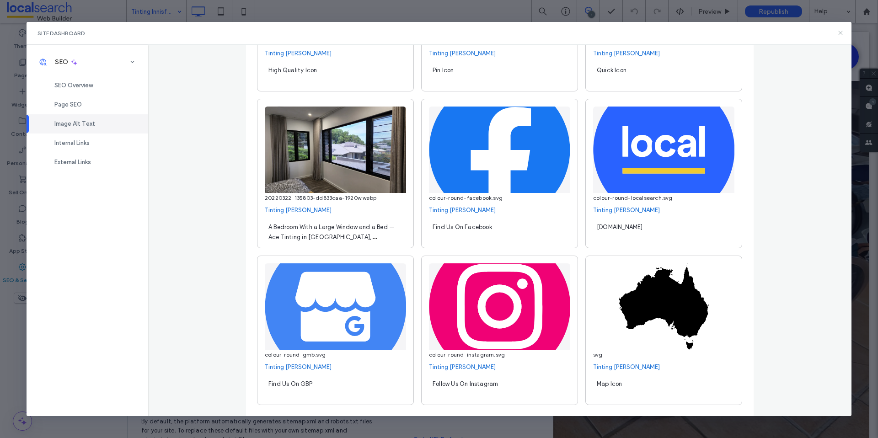
click at [840, 35] on icon at bounding box center [840, 32] width 7 height 7
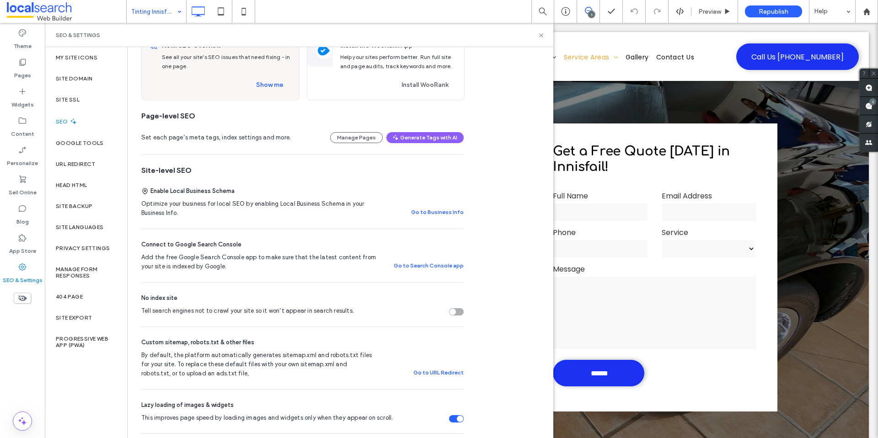
scroll to position [0, 0]
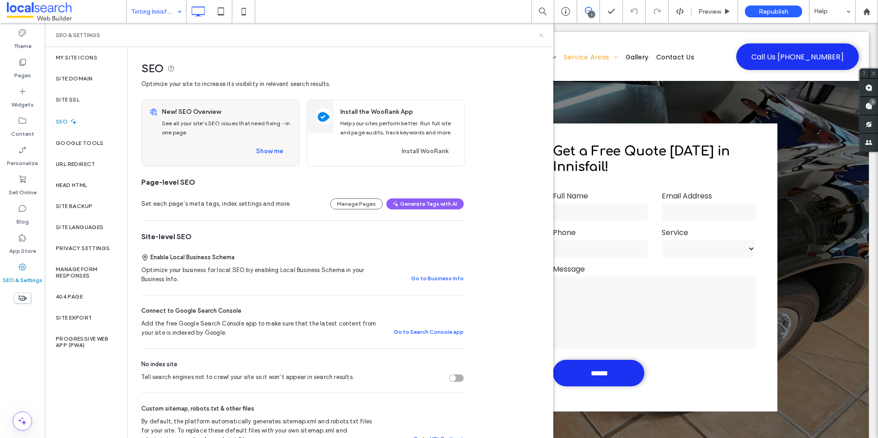
click at [542, 34] on use at bounding box center [541, 35] width 4 height 4
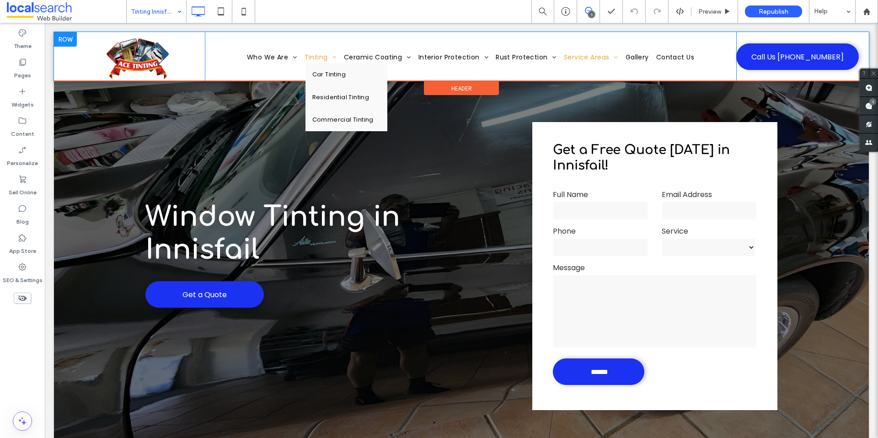
scroll to position [89, 0]
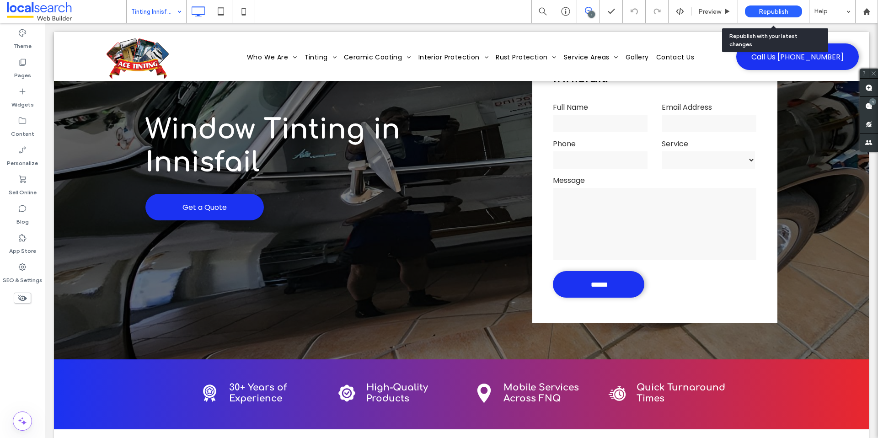
click at [778, 9] on span "Republish" at bounding box center [774, 12] width 30 height 8
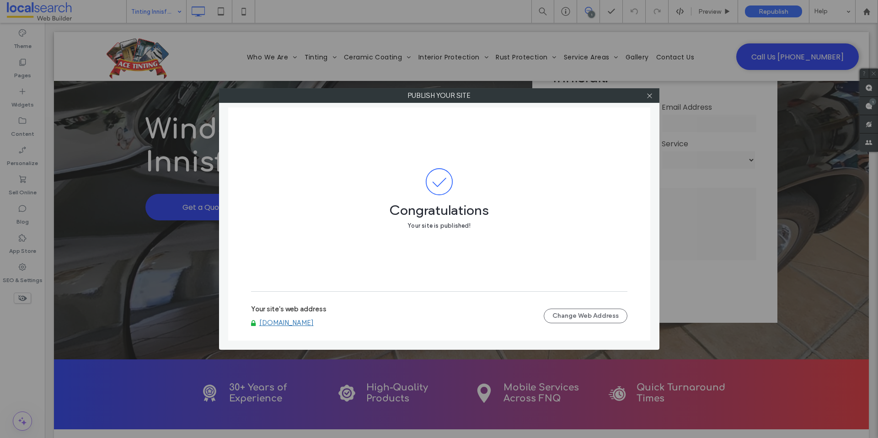
drag, startPoint x: 652, startPoint y: 96, endPoint x: 661, endPoint y: 88, distance: 11.7
click at [652, 96] on icon at bounding box center [649, 95] width 7 height 7
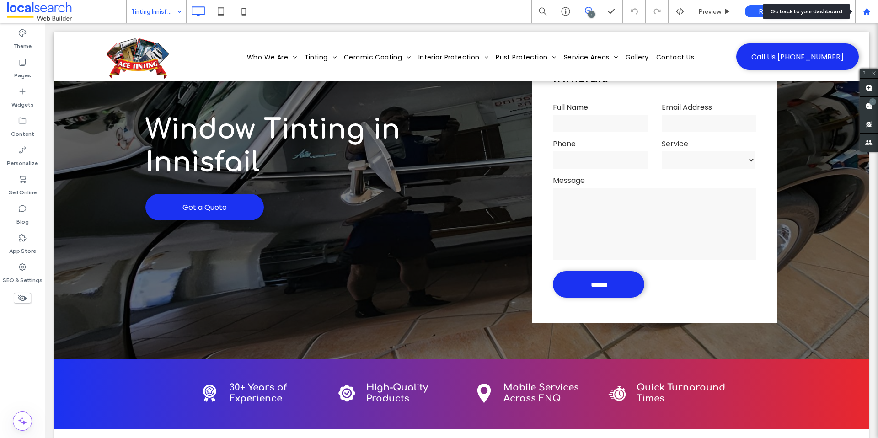
click at [870, 12] on icon at bounding box center [867, 12] width 8 height 8
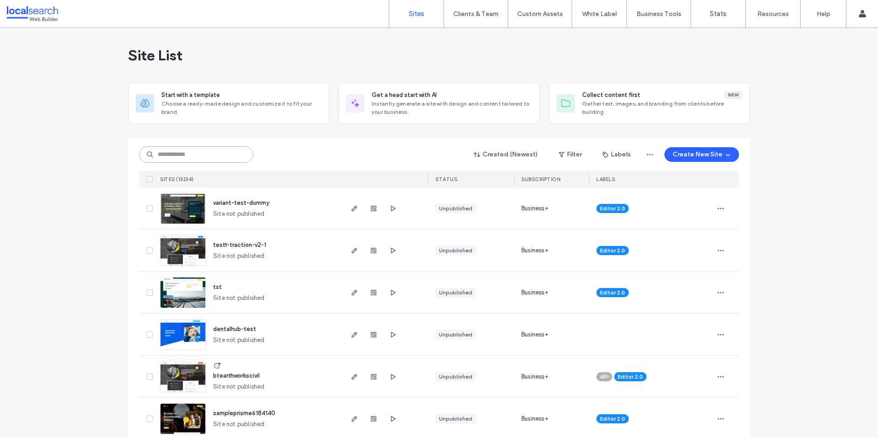
click at [212, 149] on input at bounding box center [196, 154] width 114 height 16
paste input "********"
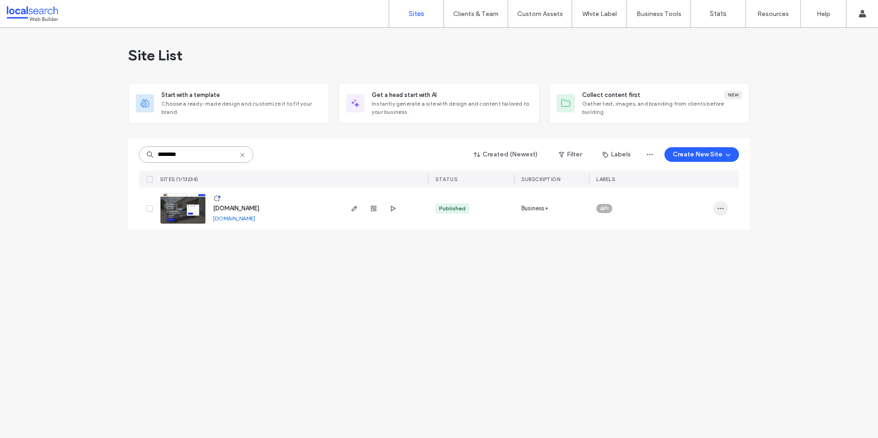
type input "********"
click at [718, 212] on span "button" at bounding box center [721, 208] width 15 height 15
click at [695, 264] on span "Assign Label" at bounding box center [681, 267] width 34 height 9
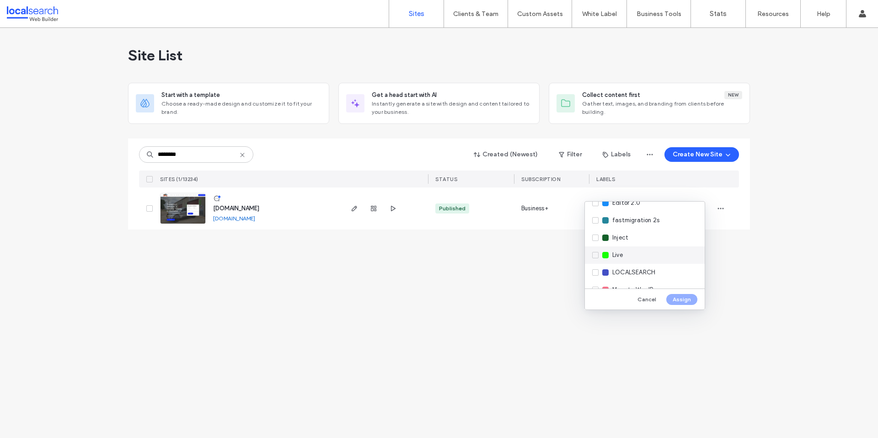
scroll to position [140, 0]
click at [634, 249] on div "Live" at bounding box center [645, 247] width 120 height 17
click at [678, 296] on button "Assign" at bounding box center [682, 299] width 31 height 11
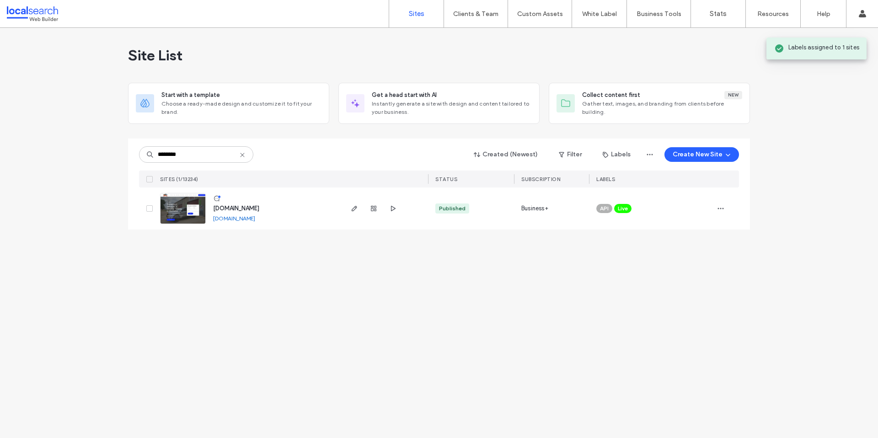
click at [393, 297] on div "Site List Start with a template Choose a ready-made design and customize it to …" at bounding box center [439, 233] width 878 height 410
click at [481, 35] on label "Client Management" at bounding box center [478, 37] width 54 height 7
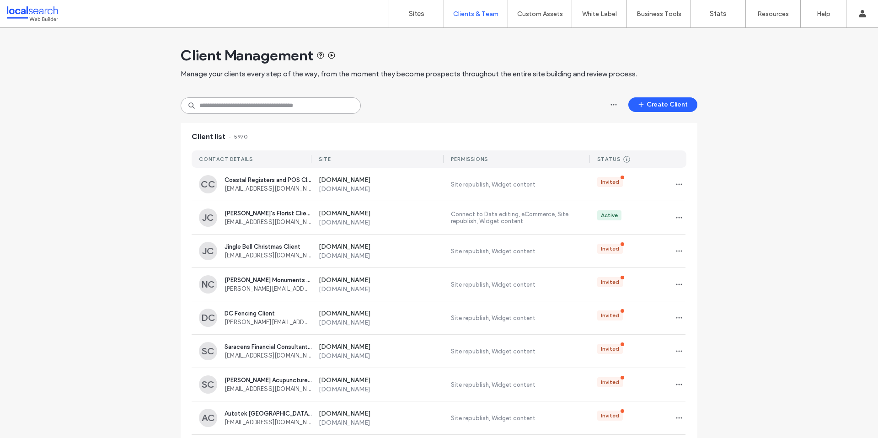
click at [288, 106] on input at bounding box center [271, 105] width 180 height 16
paste input "**********"
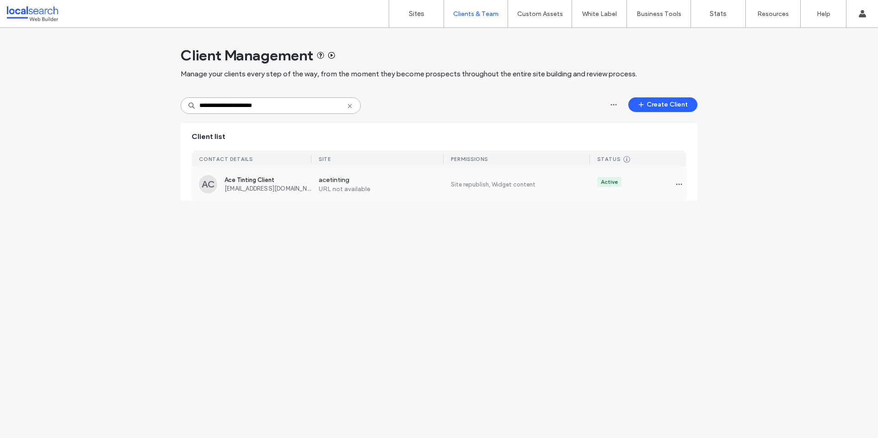
type input "**********"
click at [339, 188] on label "URL not available" at bounding box center [381, 189] width 125 height 8
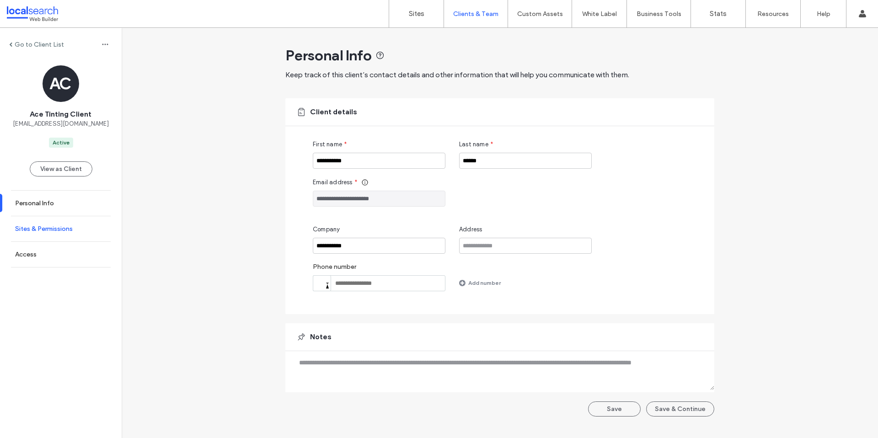
click at [45, 228] on label "Sites & Permissions" at bounding box center [44, 229] width 58 height 8
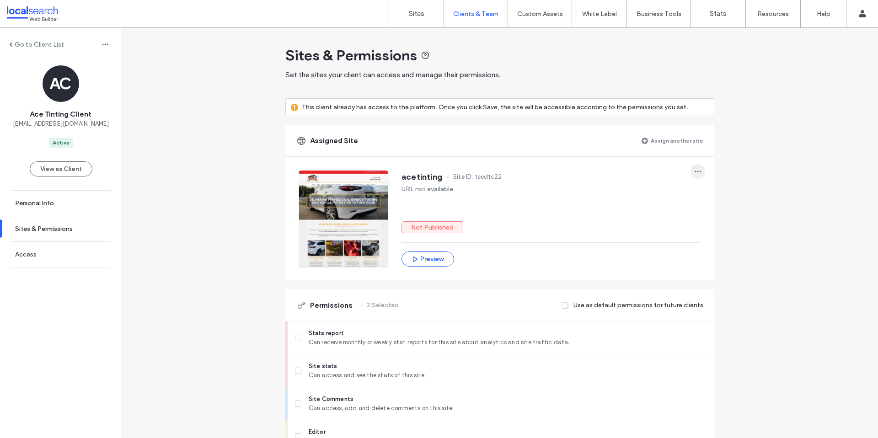
click at [698, 171] on icon "button" at bounding box center [697, 171] width 7 height 7
click at [721, 194] on span "Unassign site" at bounding box center [725, 195] width 38 height 9
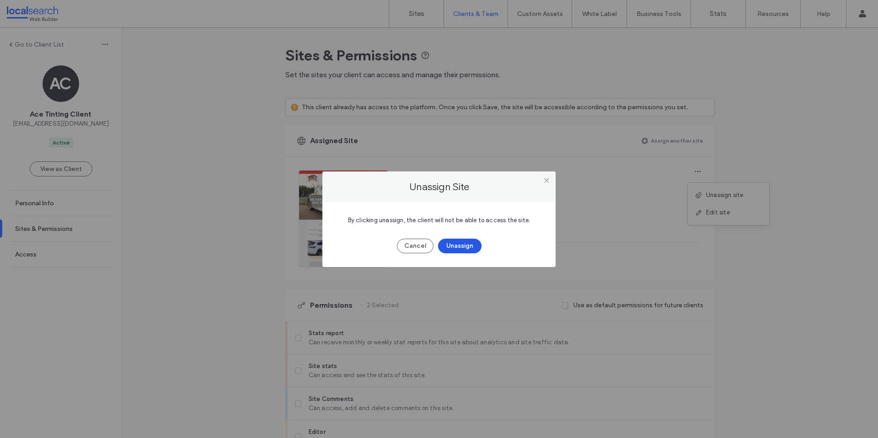
click at [453, 251] on button "Unassign" at bounding box center [459, 246] width 43 height 15
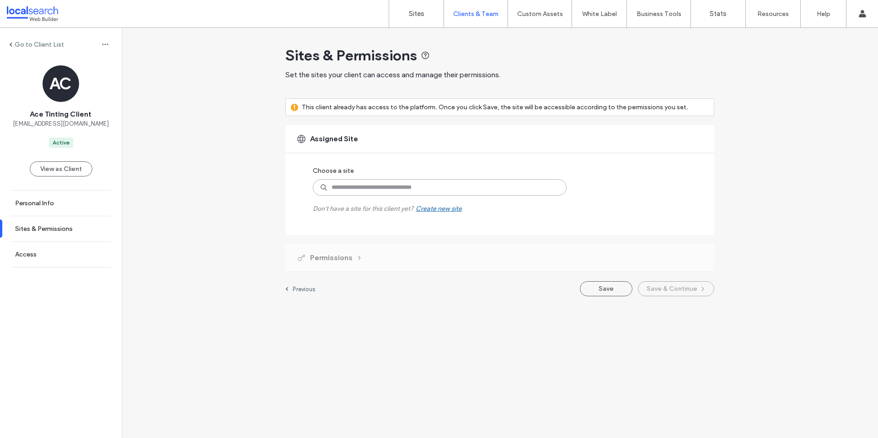
click at [382, 183] on input at bounding box center [440, 187] width 254 height 16
paste input "********"
type input "********"
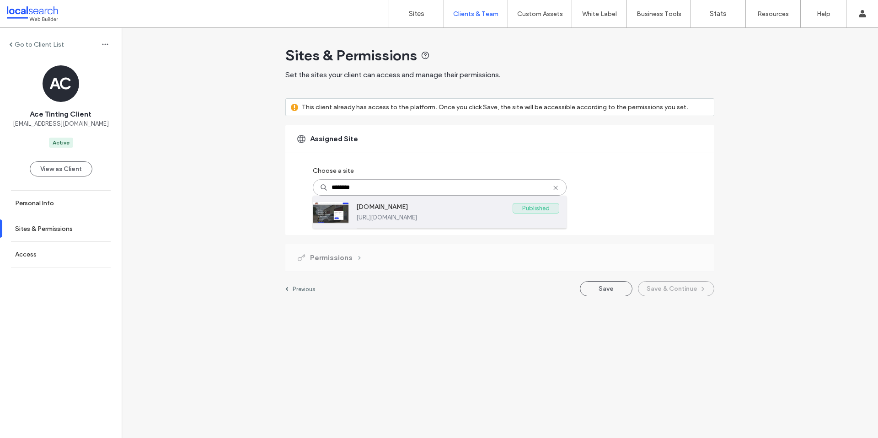
click at [385, 212] on label "[DOMAIN_NAME]" at bounding box center [434, 208] width 156 height 11
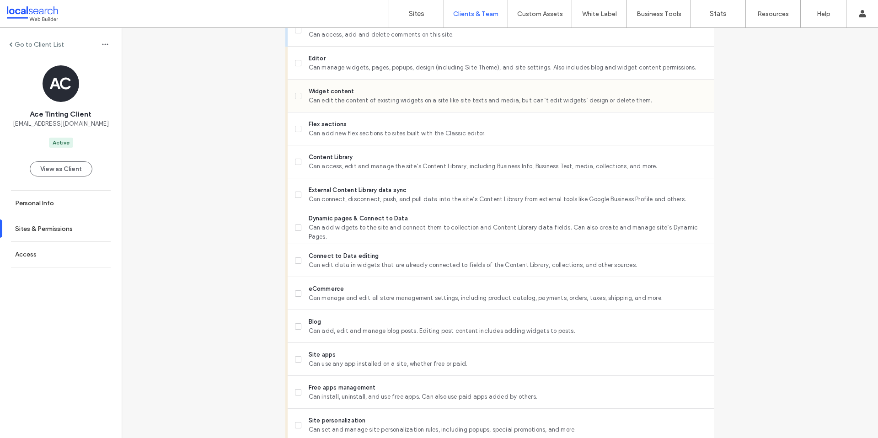
scroll to position [373, 0]
click at [309, 95] on span "Widget content" at bounding box center [508, 91] width 398 height 9
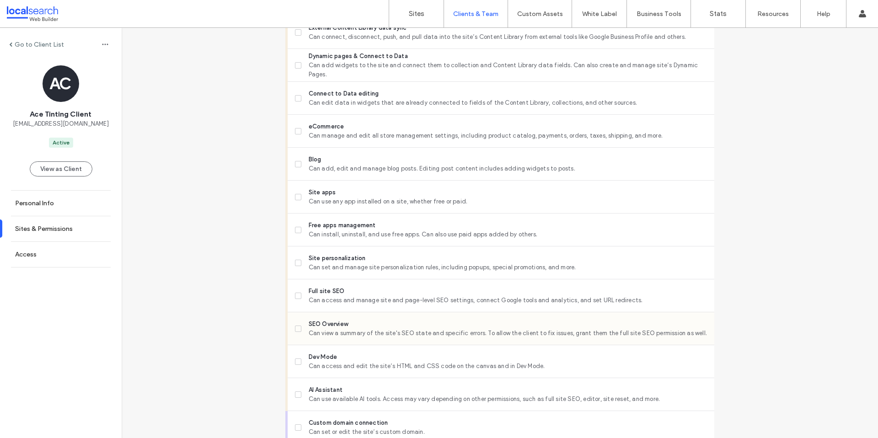
scroll to position [707, 0]
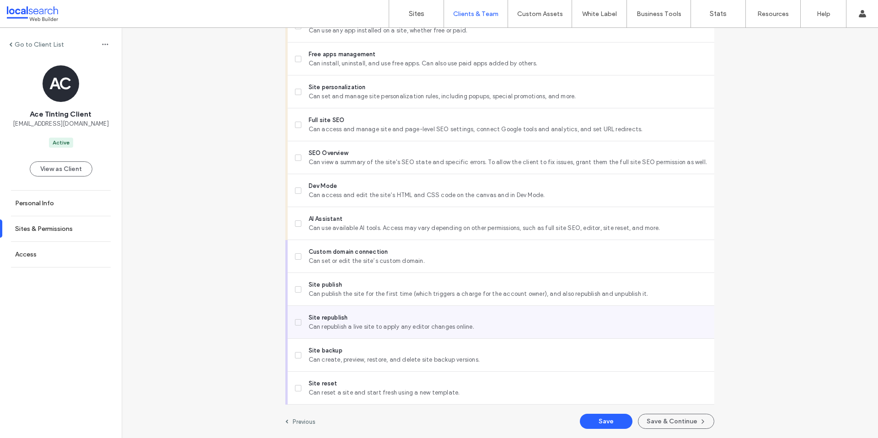
click at [323, 332] on div "Site republish Can republish a live site to apply any editor changes online." at bounding box center [505, 322] width 420 height 32
click at [309, 323] on span "Can republish a live site to apply any editor changes online." at bounding box center [508, 327] width 398 height 9
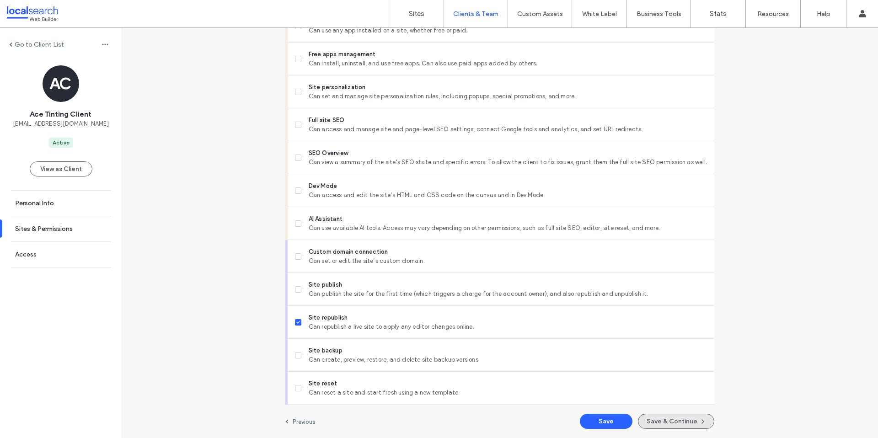
click at [676, 420] on button "Save & Continue" at bounding box center [676, 421] width 76 height 15
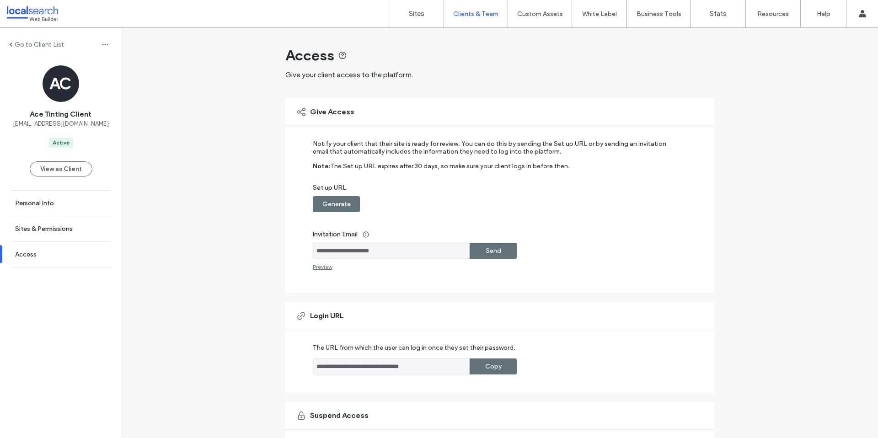
click at [344, 201] on label "Generate" at bounding box center [337, 204] width 28 height 17
click at [489, 207] on label "Copy" at bounding box center [493, 204] width 16 height 17
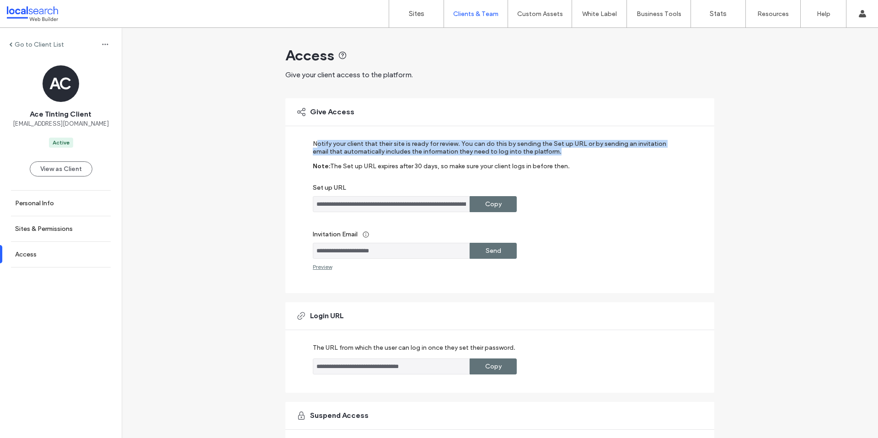
drag, startPoint x: 313, startPoint y: 143, endPoint x: 560, endPoint y: 152, distance: 246.8
click at [560, 152] on label "Notify your client that their site is ready for review. You can do this by send…" at bounding box center [494, 151] width 362 height 22
drag, startPoint x: 564, startPoint y: 152, endPoint x: 289, endPoint y: 142, distance: 275.1
click at [289, 142] on div "**********" at bounding box center [499, 195] width 429 height 195
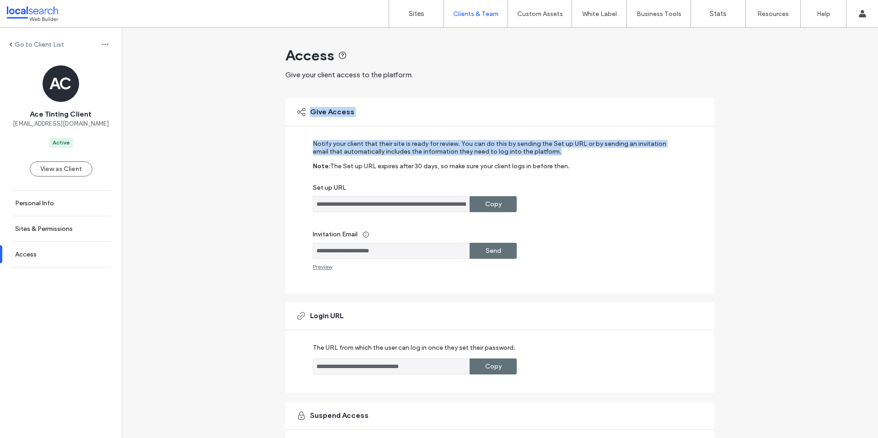
click at [382, 145] on label "Notify your client that their site is ready for review. You can do this by send…" at bounding box center [494, 151] width 362 height 22
